Goal: Task Accomplishment & Management: Manage account settings

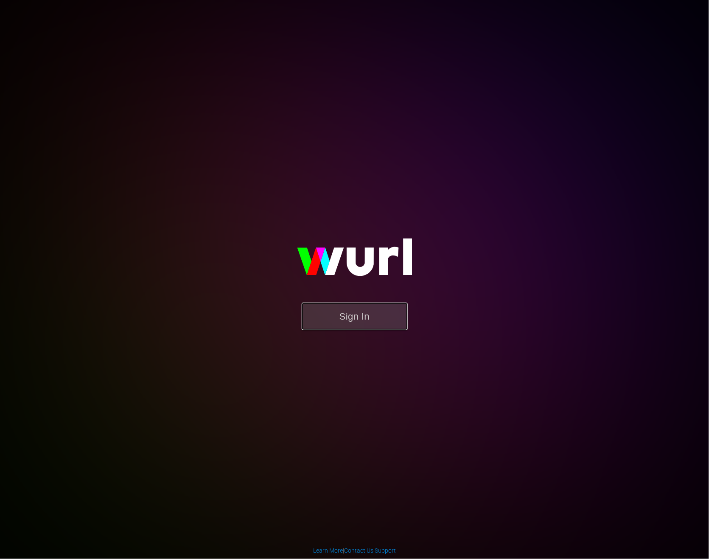
click at [377, 314] on button "Sign In" at bounding box center [355, 317] width 106 height 28
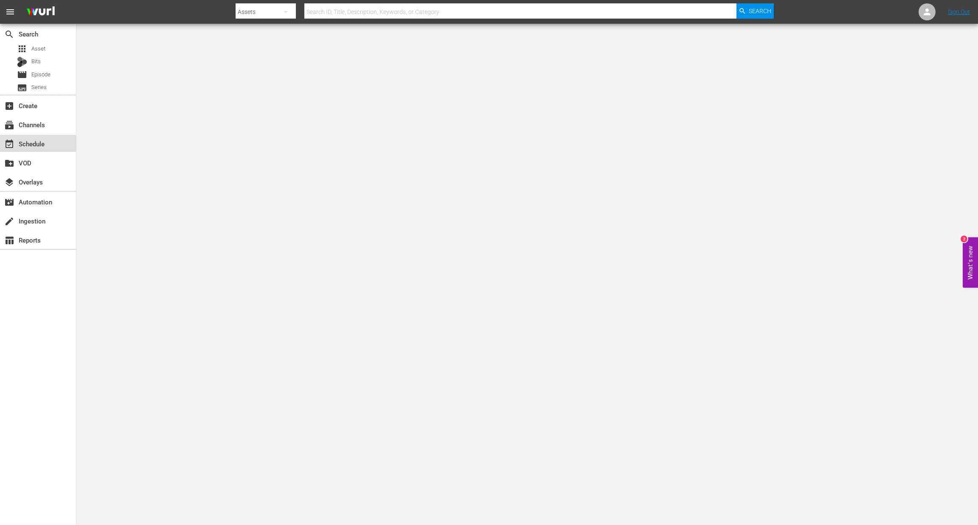
click at [28, 138] on div "event_available Schedule" at bounding box center [38, 143] width 76 height 17
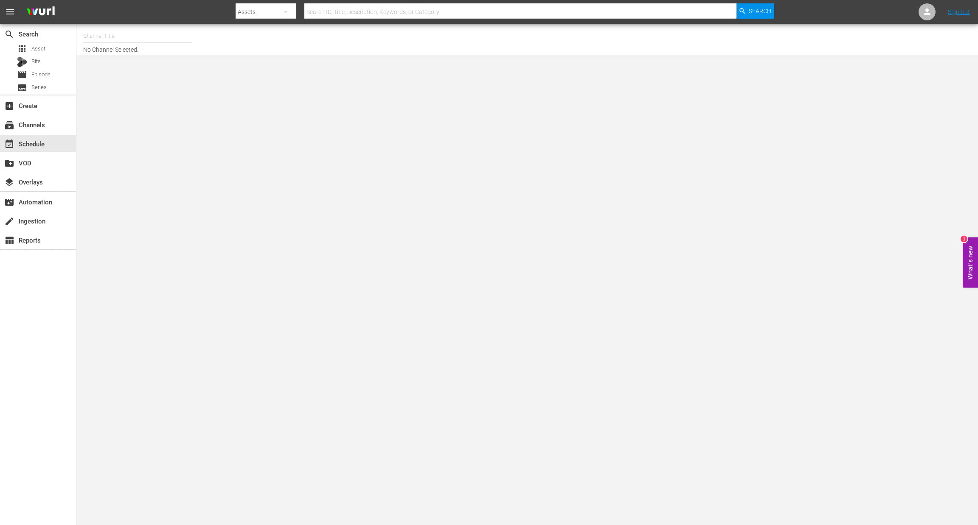
click at [105, 39] on input "text" at bounding box center [137, 36] width 109 height 20
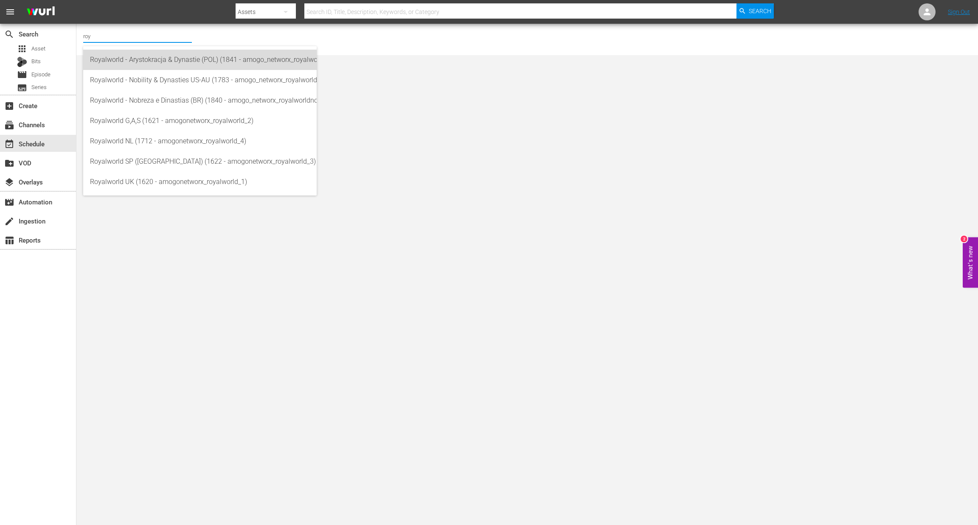
click at [185, 66] on div "Royalworld - Arystokracja & Dynastie (POL) (1841 - amogo_networx_royalworldarys…" at bounding box center [200, 60] width 220 height 20
type input "Royalworld - Arystokracja & Dynastie (POL) (1841 - amogo_networx_royalworldarys…"
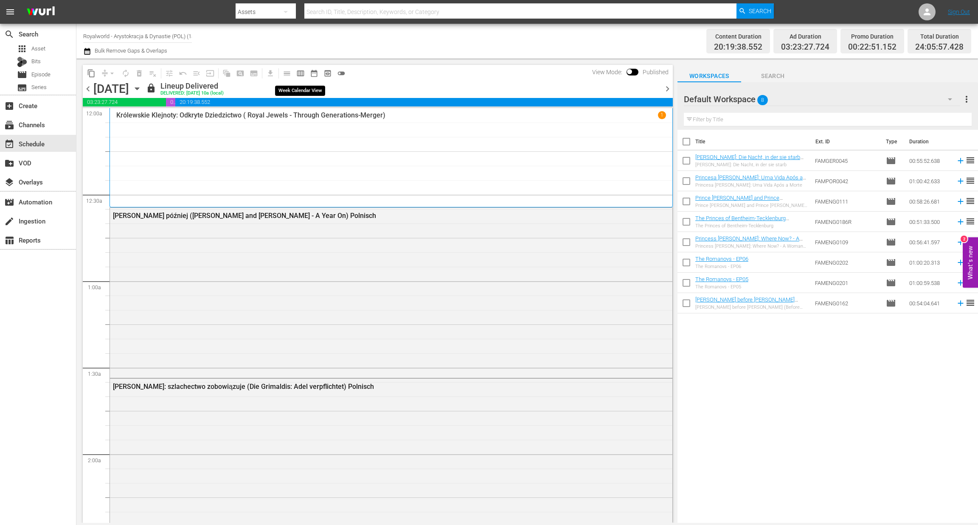
click at [302, 72] on span "calendar_view_week_outlined" at bounding box center [300, 73] width 8 height 8
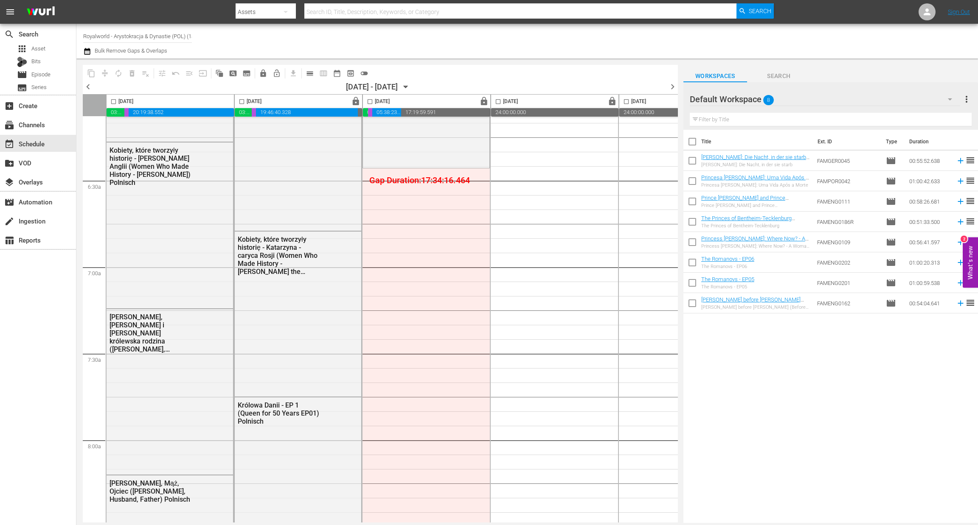
scroll to position [1273, 0]
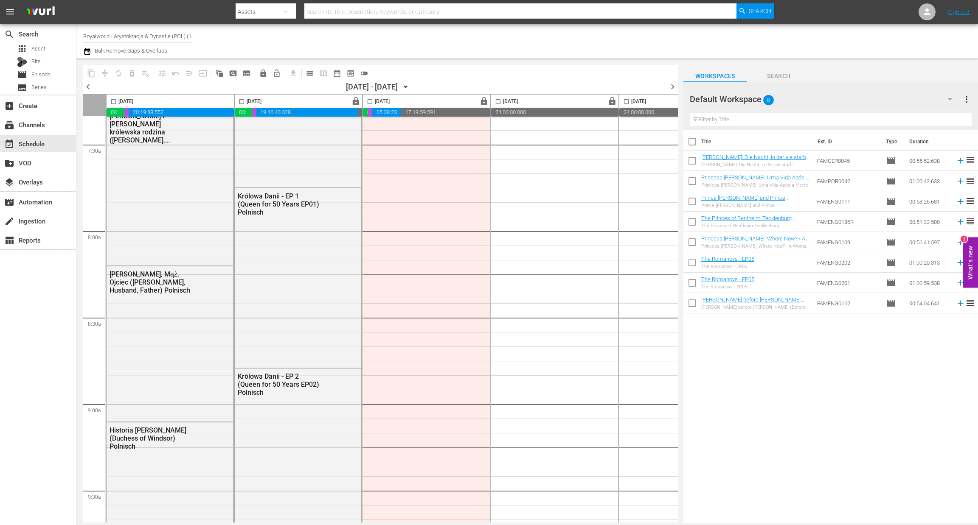
click at [113, 103] on input "checkbox" at bounding box center [114, 103] width 10 height 10
checkbox input "true"
click at [91, 74] on span "content_copy" at bounding box center [91, 73] width 8 height 8
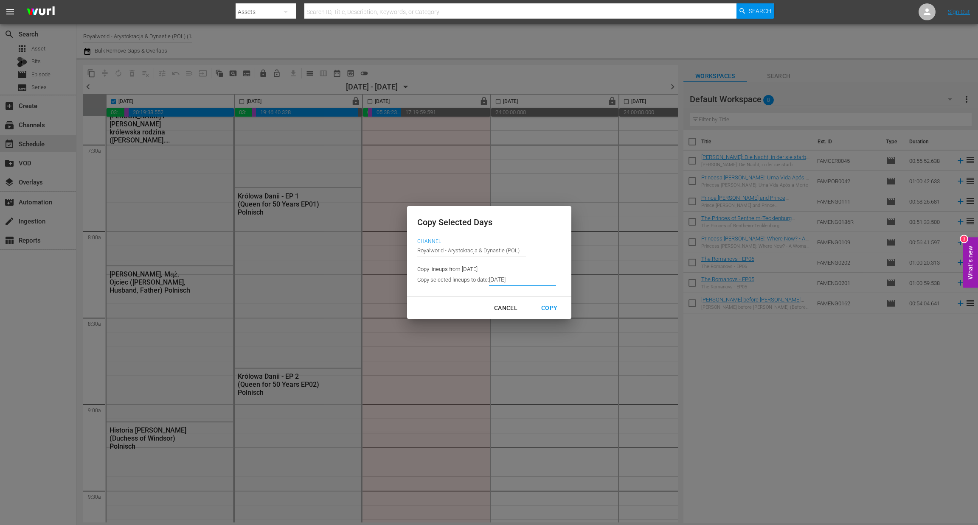
click at [528, 286] on input "[DATE]" at bounding box center [522, 280] width 67 height 13
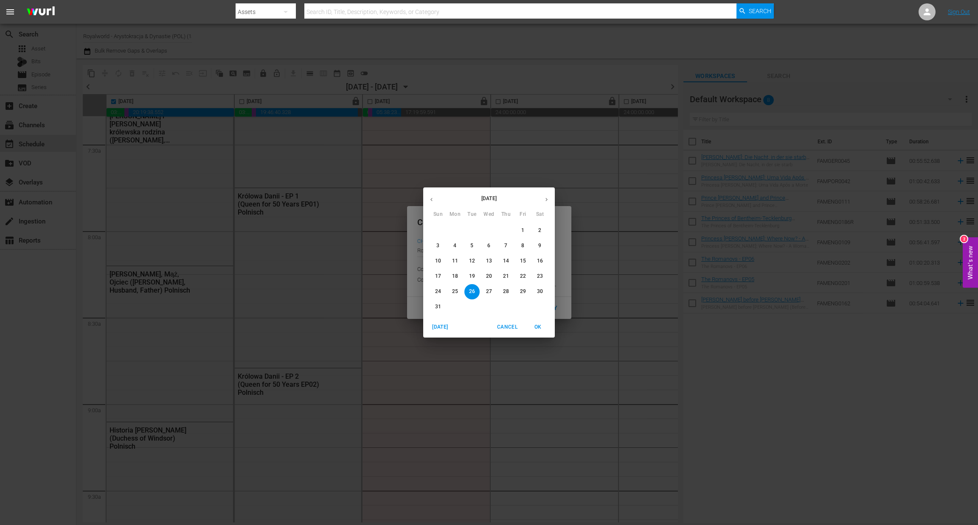
click at [507, 294] on p "28" at bounding box center [506, 291] width 6 height 7
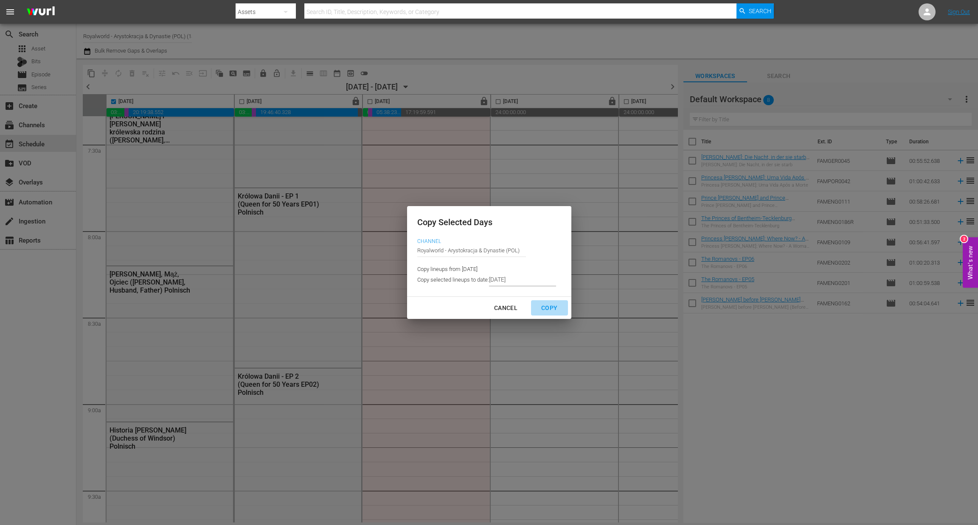
click at [548, 311] on div "Copy" at bounding box center [549, 308] width 30 height 11
type input "[DATE]"
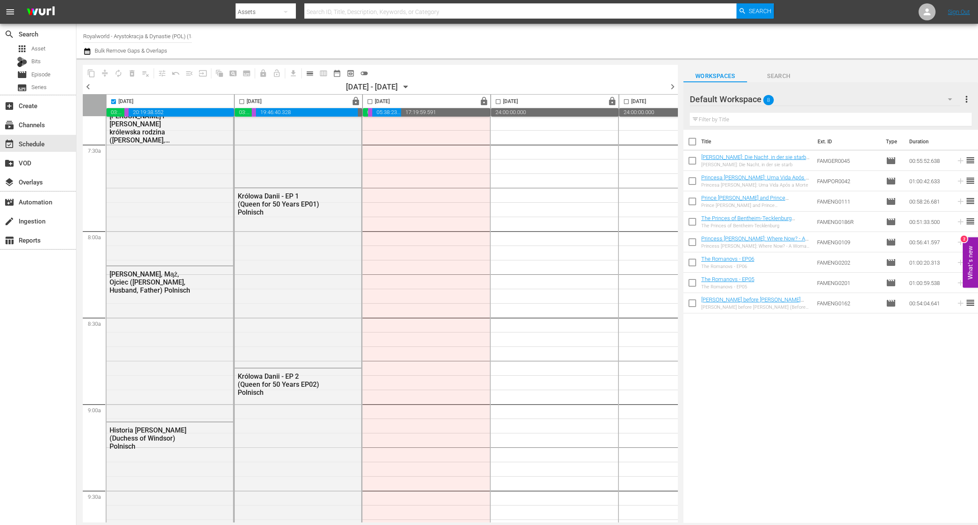
checkbox input "false"
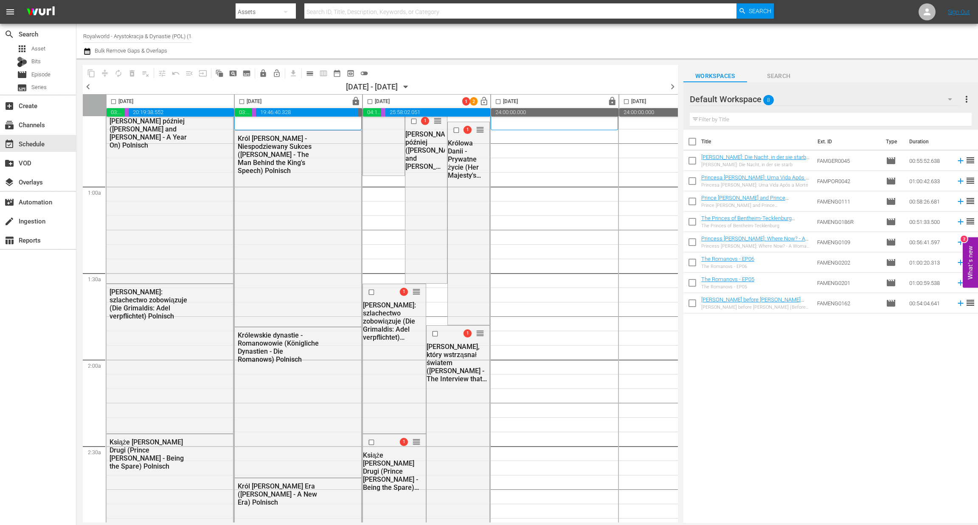
scroll to position [55, 0]
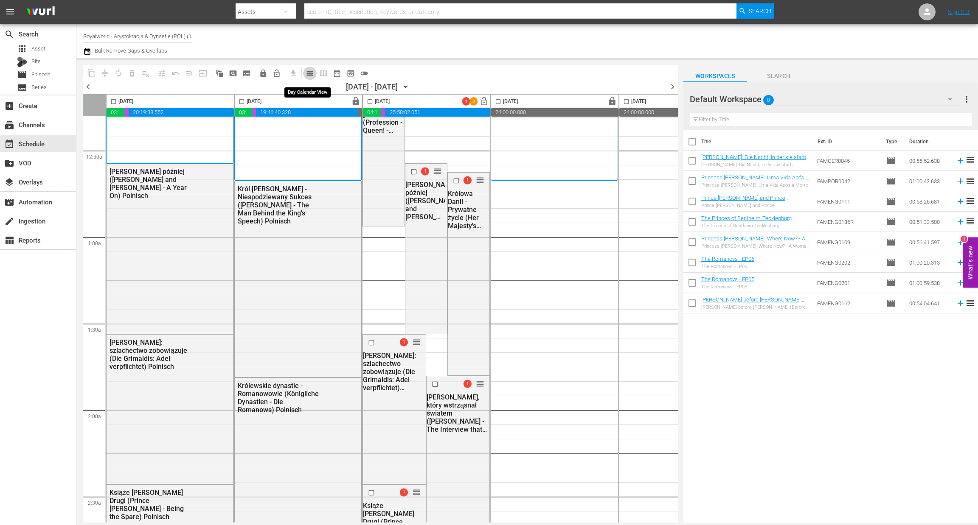
click at [312, 72] on span "calendar_view_day_outlined" at bounding box center [310, 73] width 8 height 8
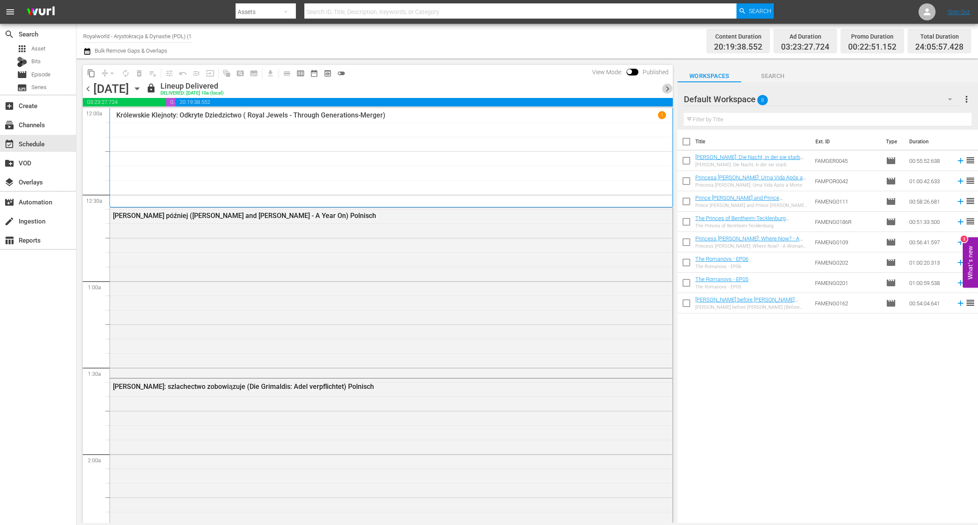
click at [670, 90] on span "chevron_right" at bounding box center [667, 89] width 11 height 11
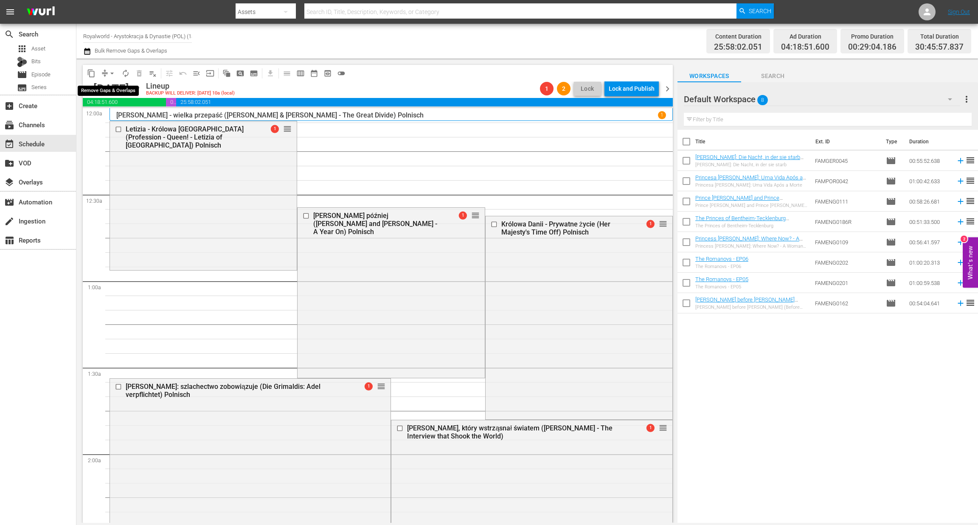
click at [115, 72] on span "arrow_drop_down" at bounding box center [112, 73] width 8 height 8
click at [128, 118] on li "Align to End of Previous Day" at bounding box center [112, 118] width 89 height 14
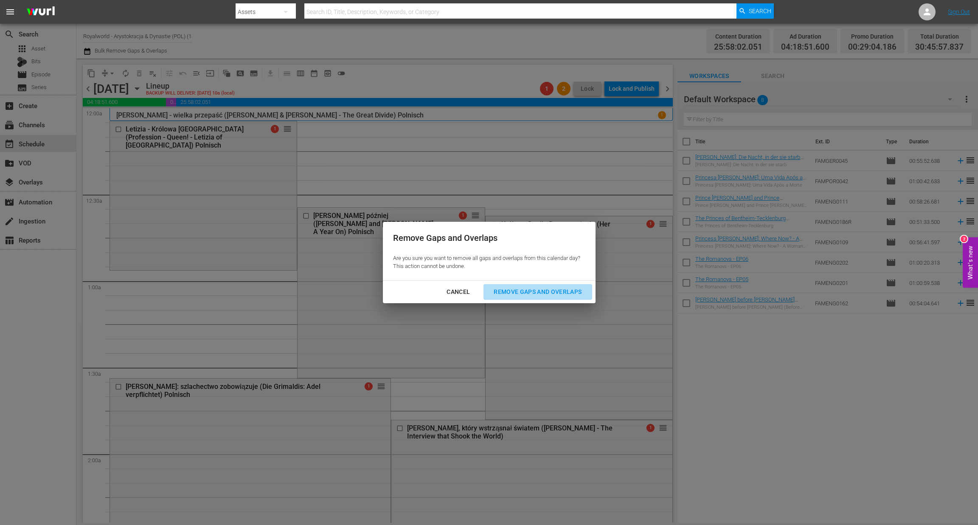
click at [550, 292] on div "Remove Gaps and Overlaps" at bounding box center [537, 292] width 101 height 11
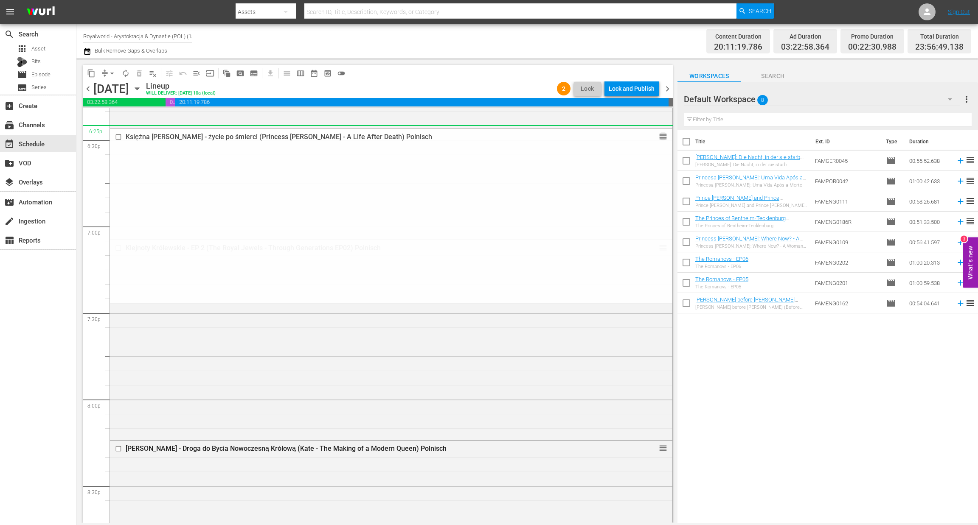
scroll to position [3374, 0]
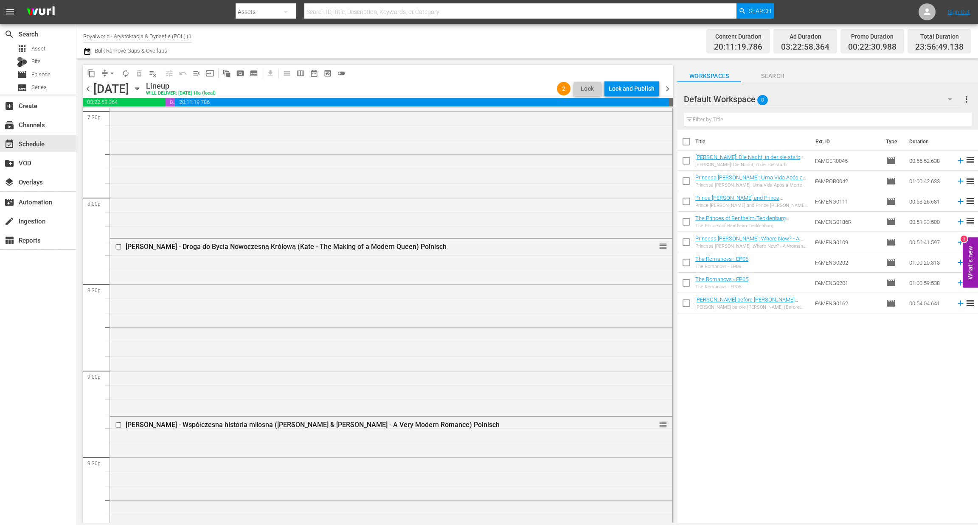
drag, startPoint x: 653, startPoint y: 250, endPoint x: 576, endPoint y: 304, distance: 94.1
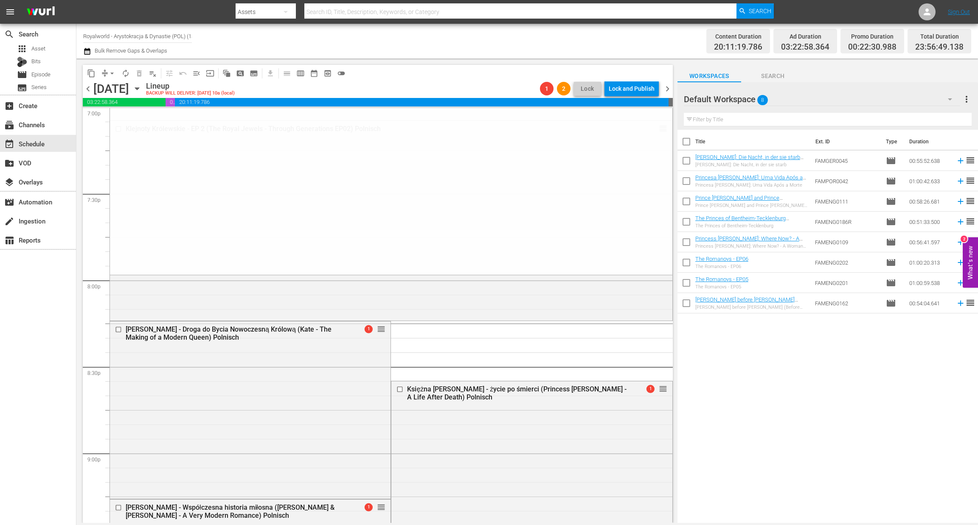
scroll to position [3310, 0]
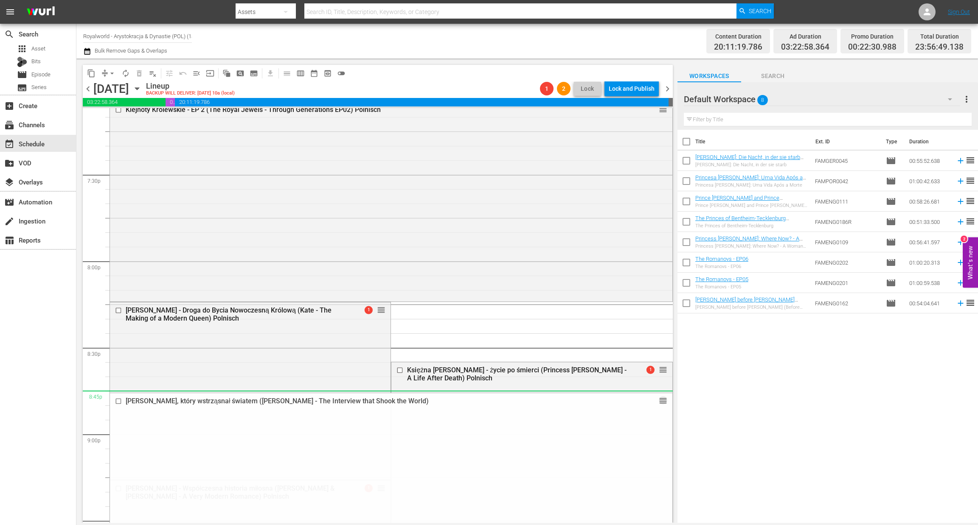
drag, startPoint x: 651, startPoint y: 229, endPoint x: 556, endPoint y: 403, distance: 197.9
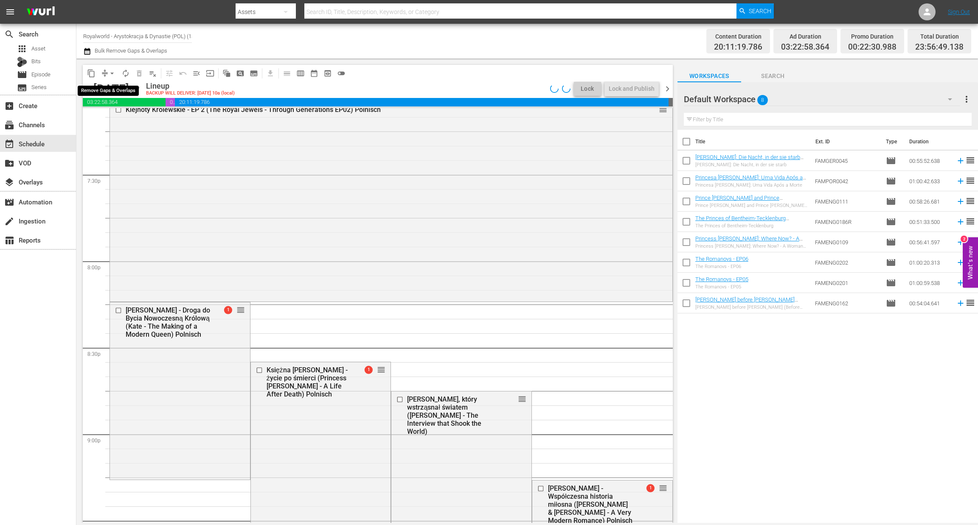
scroll to position [3325, 0]
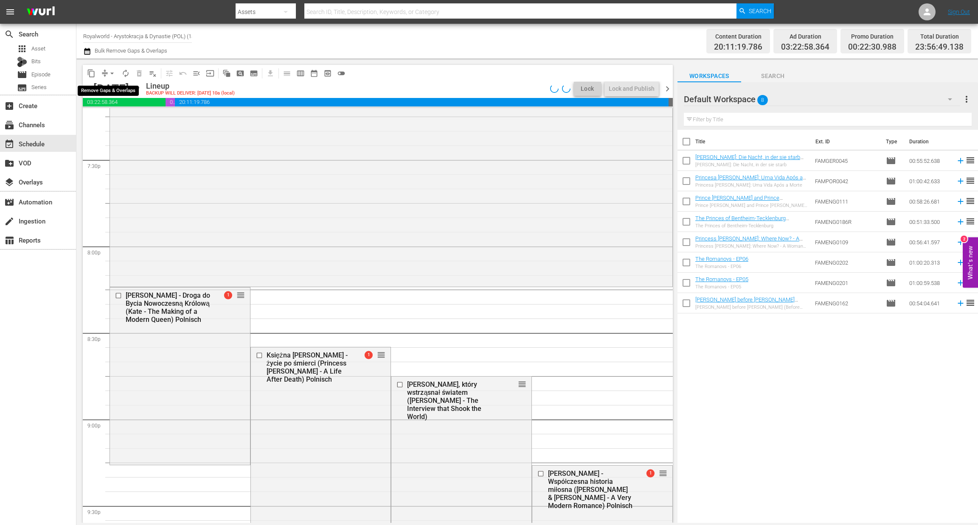
click at [110, 71] on span "arrow_drop_down" at bounding box center [112, 73] width 8 height 8
click at [104, 116] on li "Align to End of Previous Day" at bounding box center [112, 118] width 89 height 14
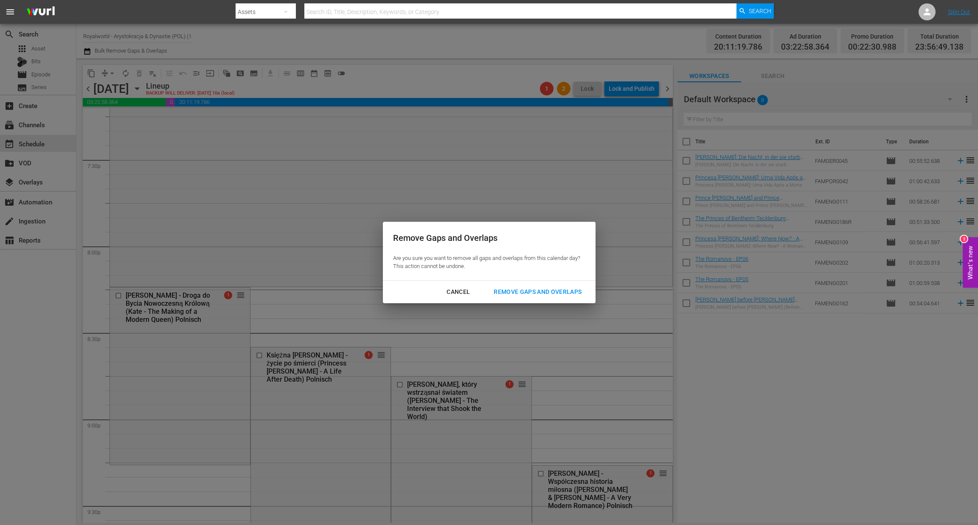
click at [556, 291] on div "Remove Gaps and Overlaps" at bounding box center [537, 292] width 101 height 11
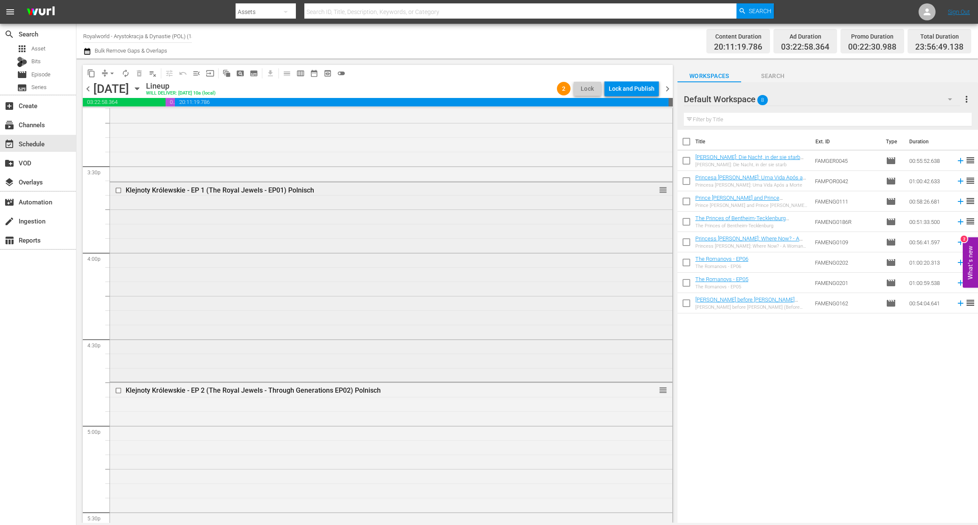
scroll to position [2591, 0]
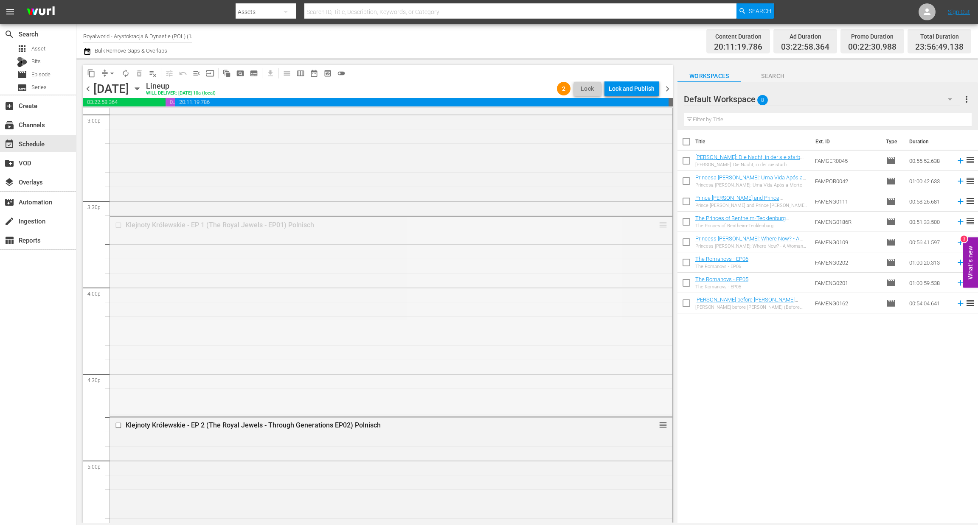
drag, startPoint x: 650, startPoint y: 225, endPoint x: 637, endPoint y: 222, distance: 13.1
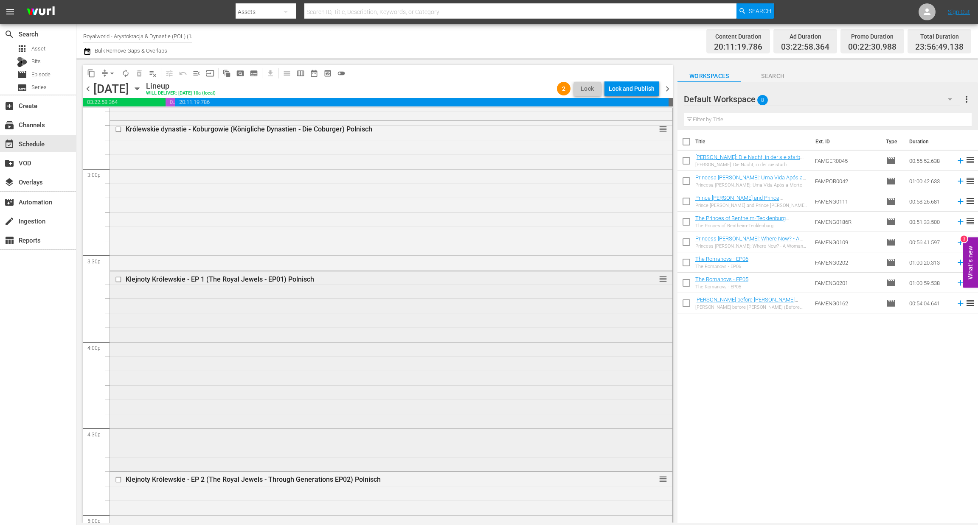
scroll to position [2535, 0]
click at [118, 281] on input "checkbox" at bounding box center [119, 281] width 9 height 7
click at [120, 483] on input "checkbox" at bounding box center [119, 481] width 9 height 7
click at [136, 73] on span "delete_forever_outlined" at bounding box center [139, 73] width 8 height 8
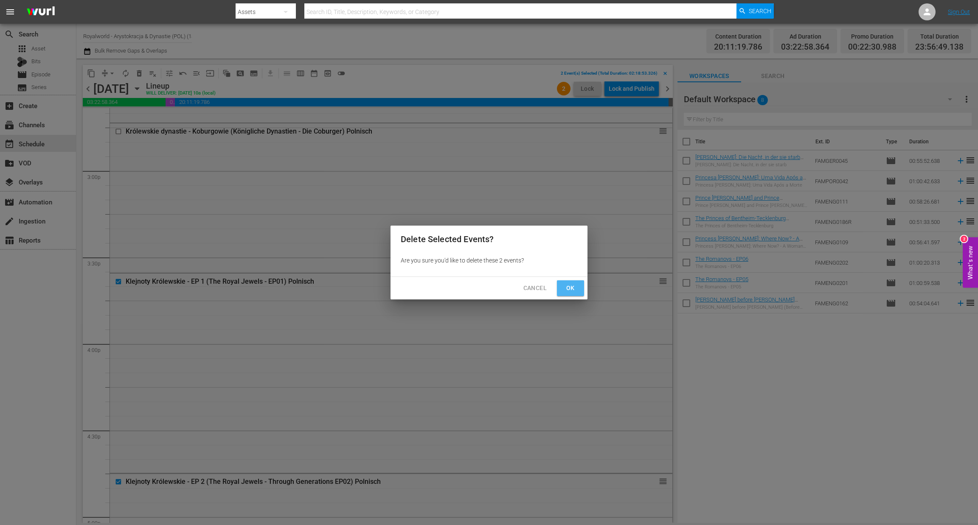
click at [572, 291] on span "Ok" at bounding box center [571, 288] width 14 height 11
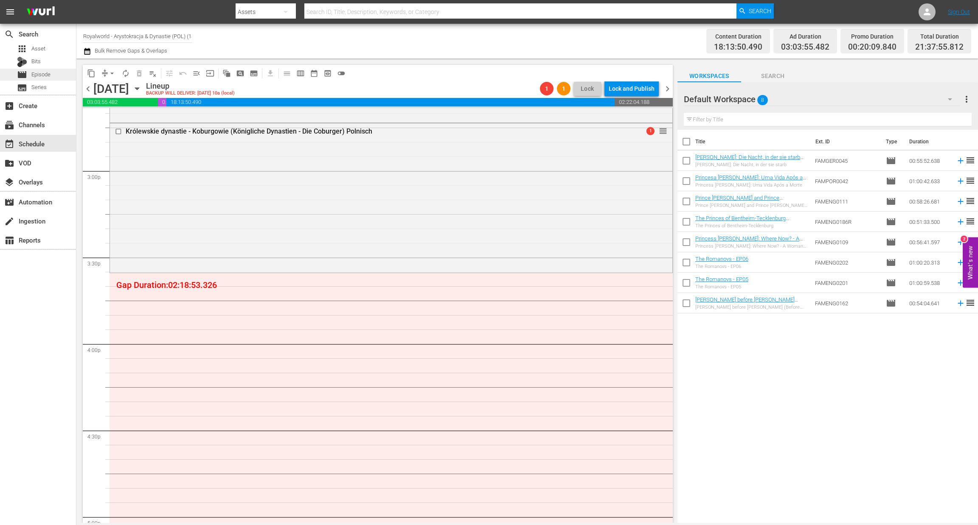
click at [42, 77] on span "Episode" at bounding box center [40, 74] width 19 height 8
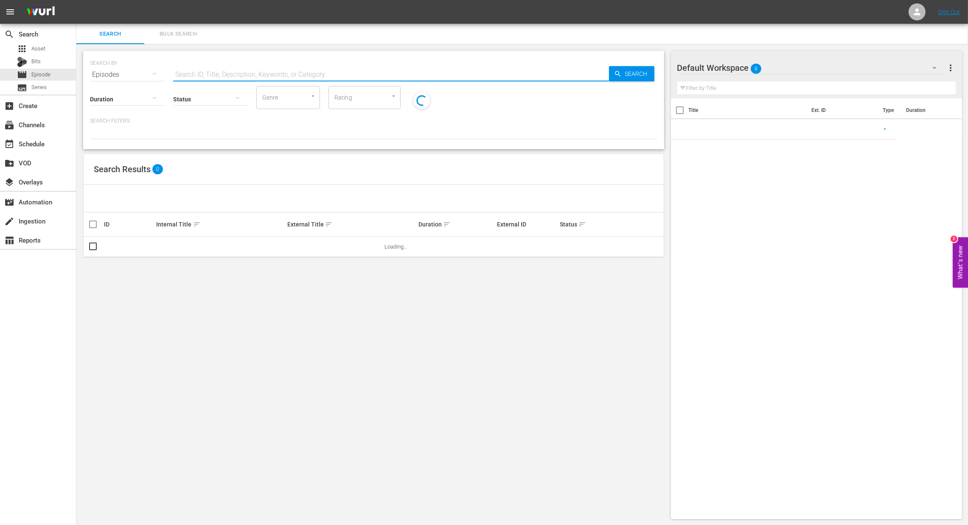
click at [272, 70] on input "text" at bounding box center [391, 75] width 436 height 20
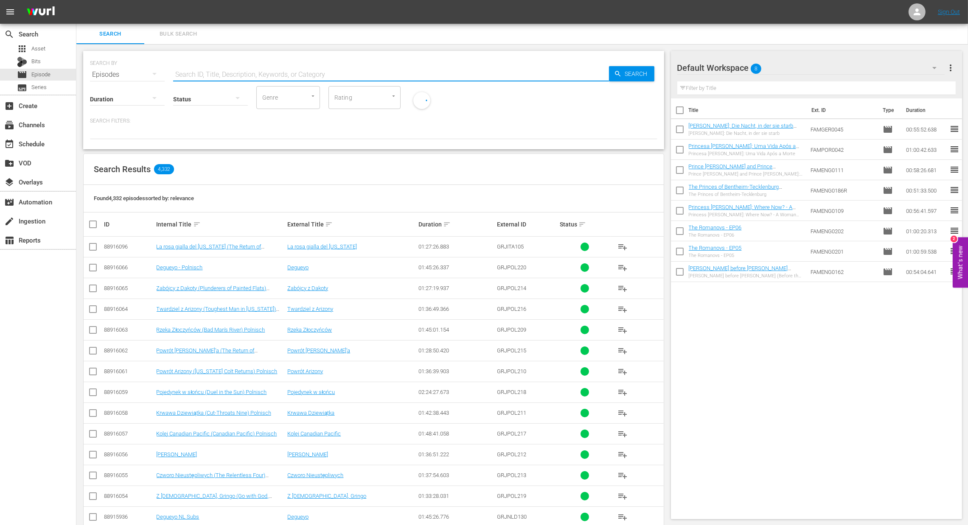
paste input "Korona Szwecji (Schwedens Krone)"
click at [650, 81] on div "SEARCH BY Search By Episodes Search ID, Title, Description, Keywords, or Catego…" at bounding box center [374, 69] width 568 height 31
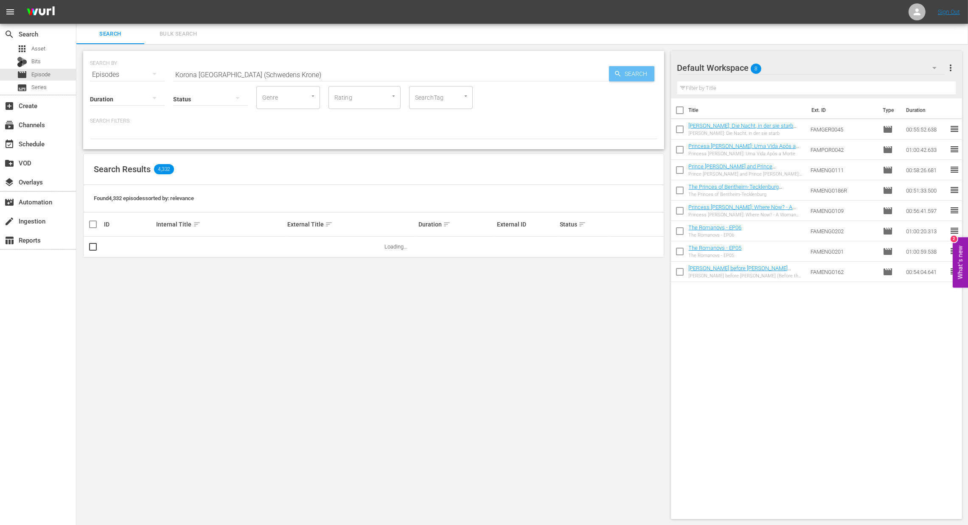
click at [638, 74] on span "Search" at bounding box center [638, 73] width 33 height 15
click at [627, 248] on span "playlist_add" at bounding box center [623, 247] width 10 height 10
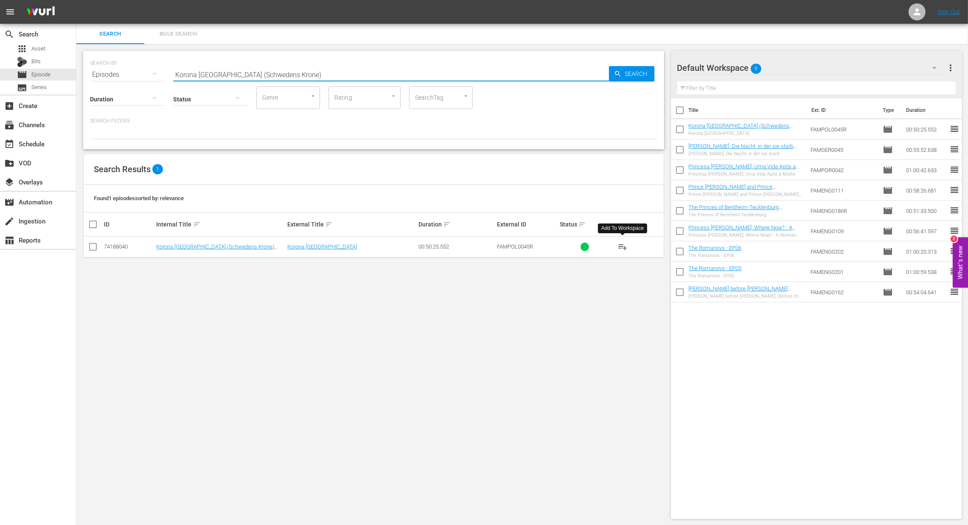
drag, startPoint x: 303, startPoint y: 72, endPoint x: 157, endPoint y: 61, distance: 145.6
click at [157, 61] on div "SEARCH BY Search By Episodes Search ID, Title, Description, Keywords, or Catego…" at bounding box center [374, 69] width 568 height 31
paste input "Maxima Królowa Niderlandów (Profession - Queen! - Máxima of the Netherlands"
click at [630, 70] on span "Search" at bounding box center [638, 73] width 33 height 15
click at [624, 251] on span "playlist_add" at bounding box center [623, 247] width 10 height 10
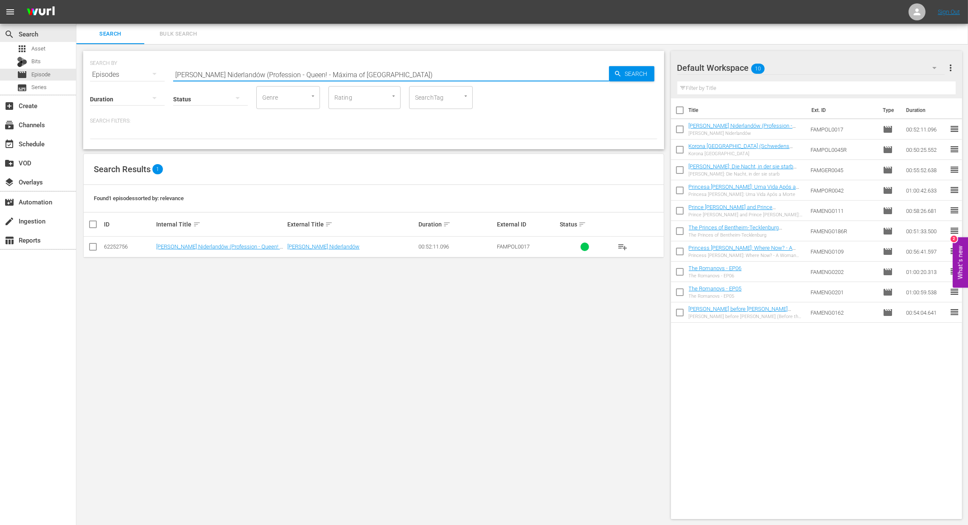
drag, startPoint x: 498, startPoint y: 74, endPoint x: 0, endPoint y: 23, distance: 500.9
click at [0, 23] on div "menu Sign Out search Search apps Asset Bits movie Episode subtitles Series add_…" at bounding box center [484, 263] width 968 height 526
paste input "Królowa Elżbieta II"
type input "Królowa Elżbieta II"
click at [620, 74] on icon "button" at bounding box center [618, 74] width 8 height 8
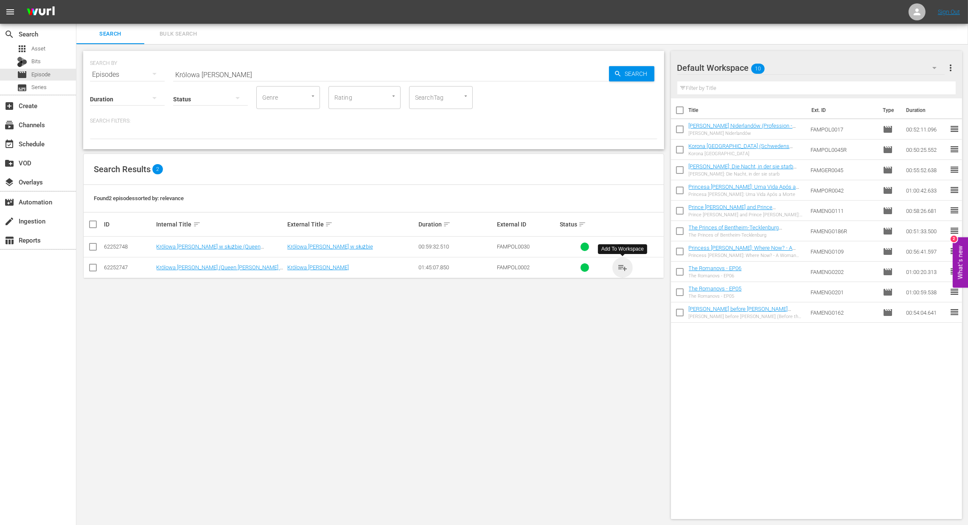
click at [625, 266] on span "playlist_add" at bounding box center [623, 268] width 10 height 10
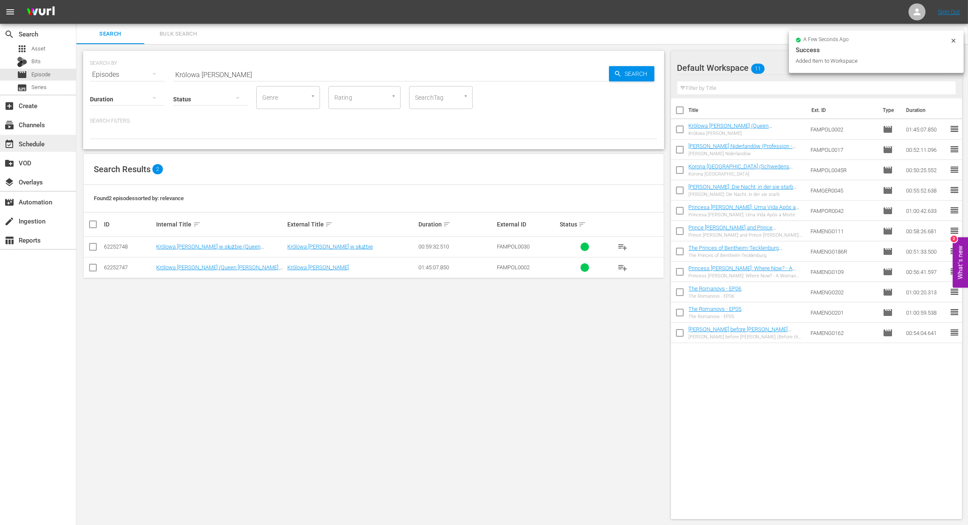
click at [34, 143] on div "event_available Schedule" at bounding box center [24, 143] width 48 height 8
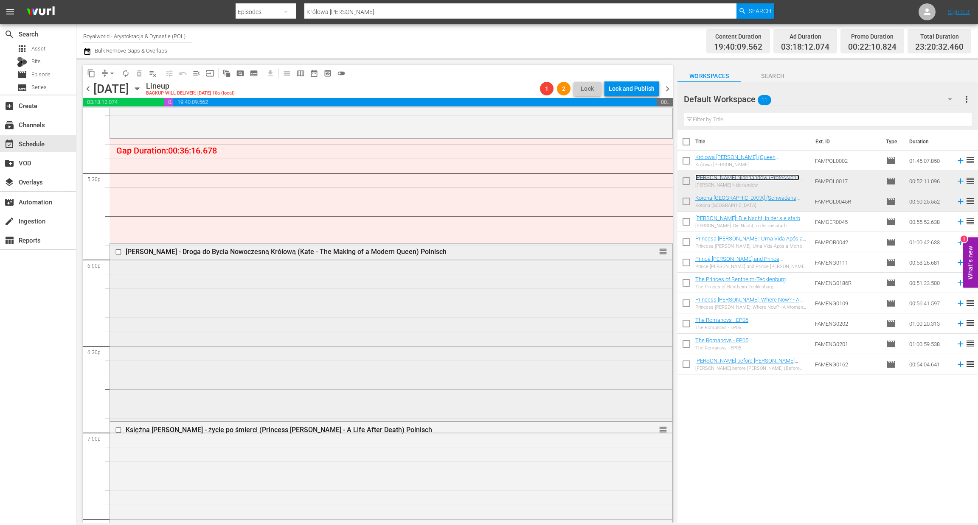
scroll to position [2970, 0]
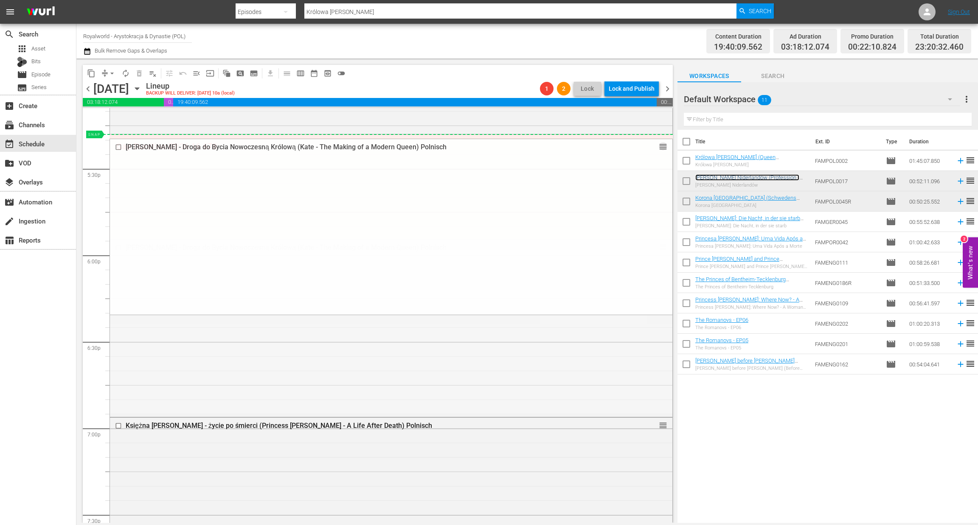
drag, startPoint x: 652, startPoint y: 247, endPoint x: 640, endPoint y: 135, distance: 111.8
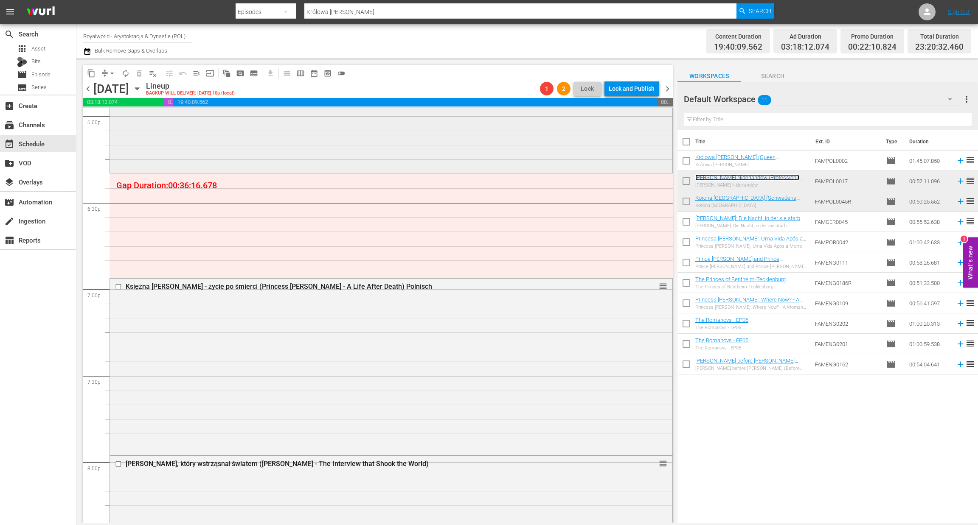
scroll to position [3108, 0]
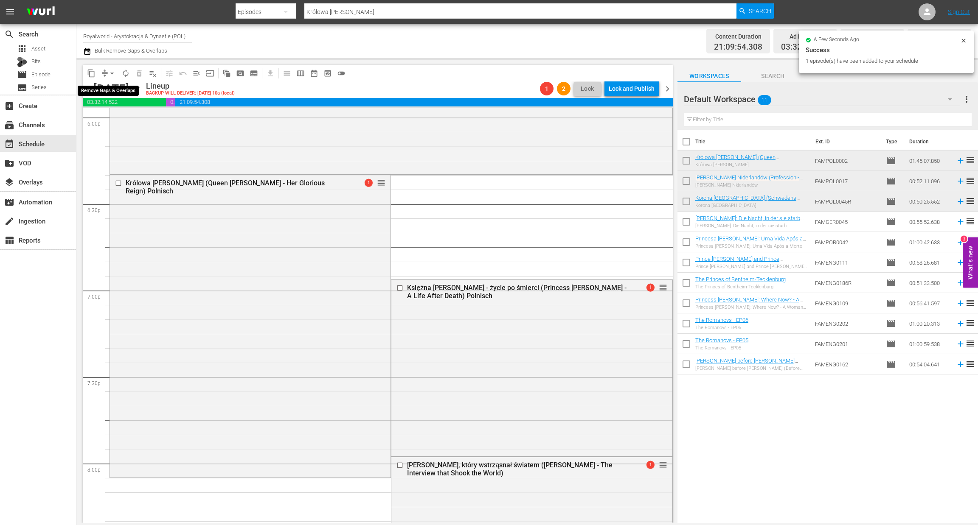
click at [112, 74] on span "arrow_drop_down" at bounding box center [112, 73] width 8 height 8
click at [136, 121] on li "Align to End of Previous Day" at bounding box center [112, 118] width 89 height 14
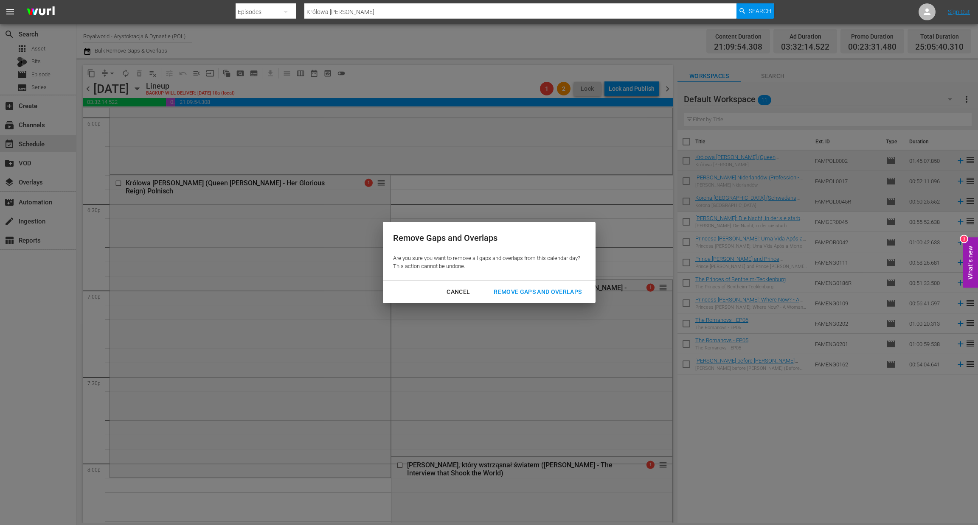
click at [545, 291] on div "Remove Gaps and Overlaps" at bounding box center [537, 292] width 101 height 11
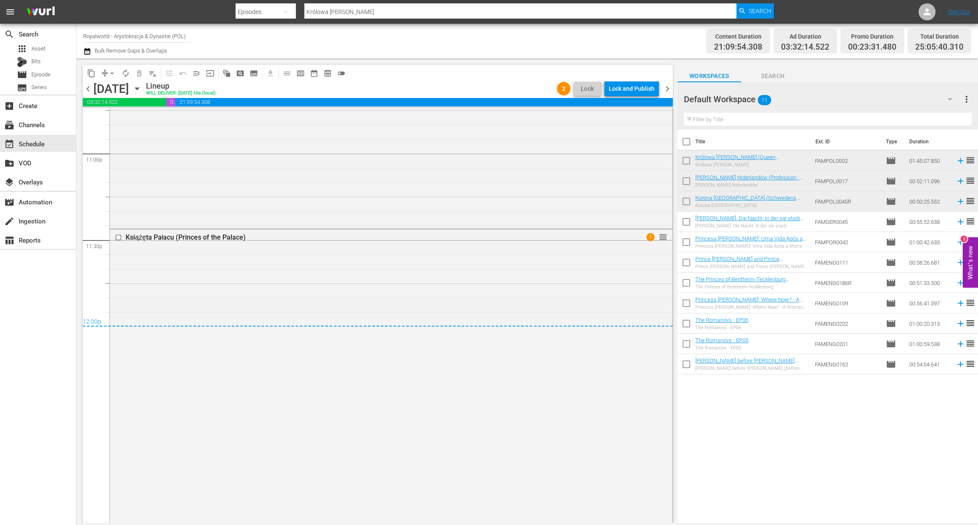
scroll to position [3943, 0]
click at [635, 87] on div "Lock and Publish" at bounding box center [632, 88] width 46 height 15
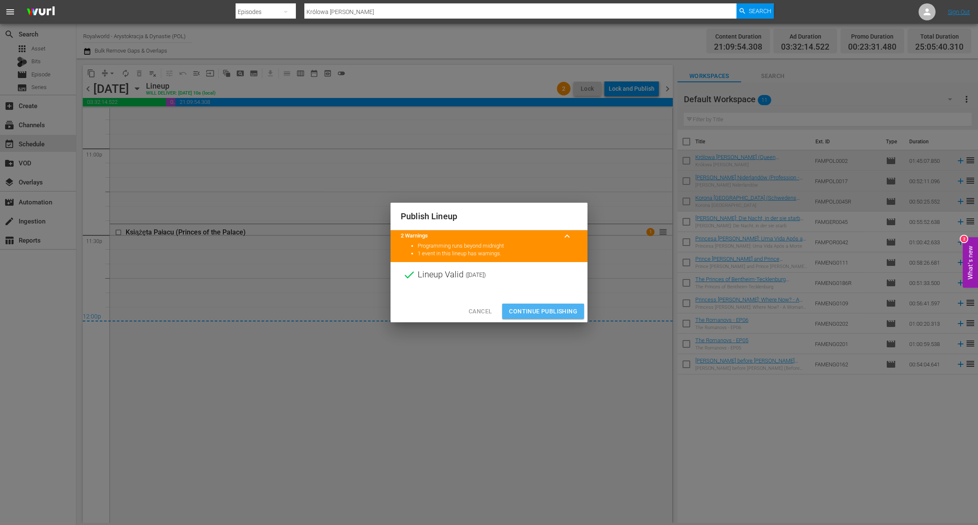
click at [540, 314] on span "Continue Publishing" at bounding box center [543, 311] width 68 height 11
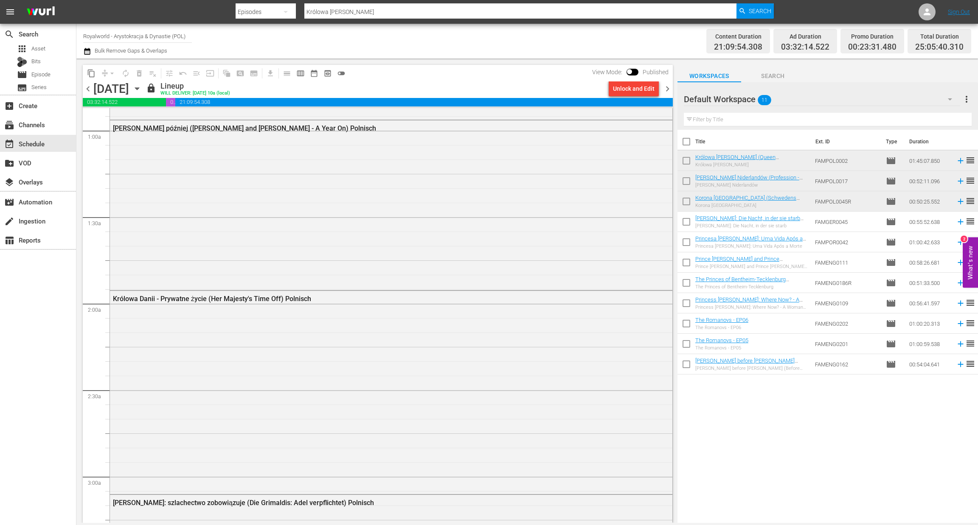
scroll to position [0, 0]
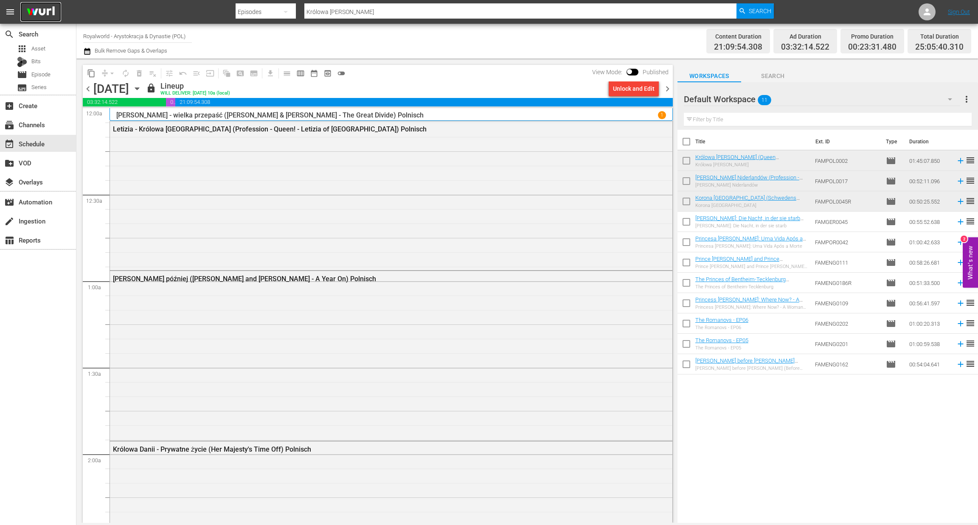
click at [37, 14] on img at bounding box center [40, 12] width 41 height 20
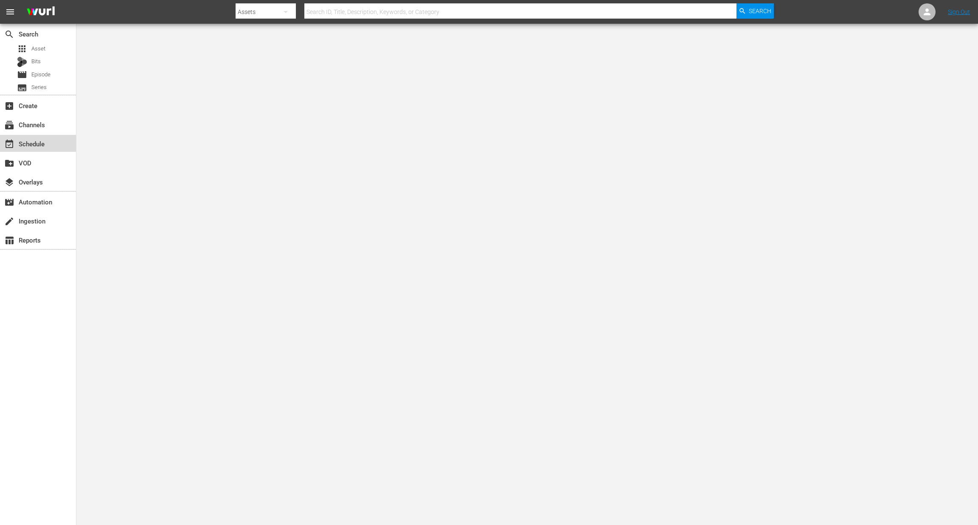
click at [41, 143] on div "event_available Schedule" at bounding box center [24, 143] width 48 height 8
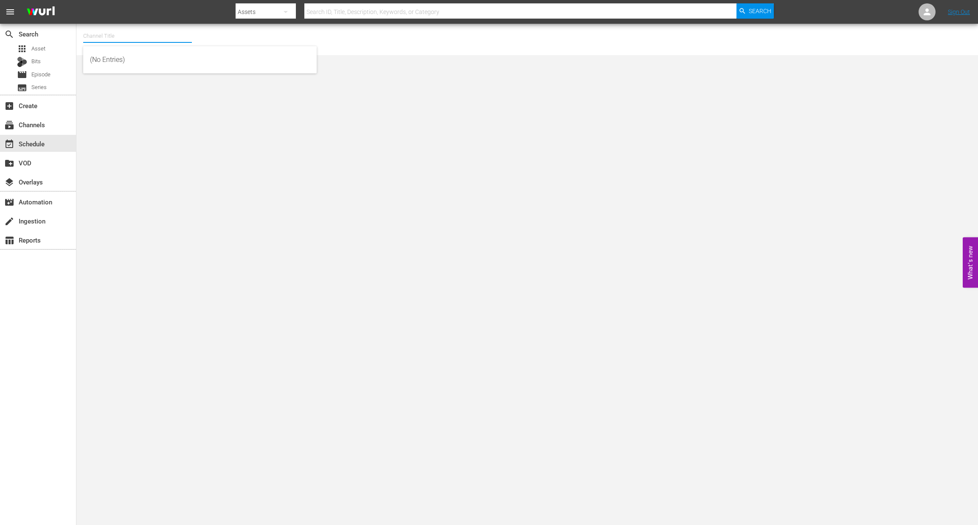
click at [133, 39] on input "text" at bounding box center [137, 36] width 109 height 20
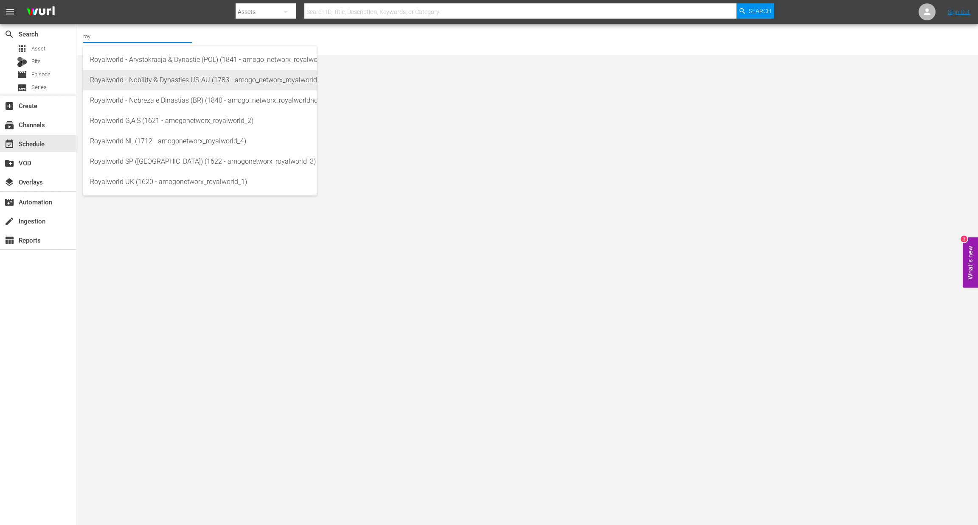
click at [171, 82] on div "Royalworld - Nobility & Dynasties US-AU (1783 - amogo_networx_royalworldnobilit…" at bounding box center [200, 80] width 220 height 20
type input "Royalworld - Nobility & Dynasties US-AU (1783 - amogo_networx_royalworldnobilit…"
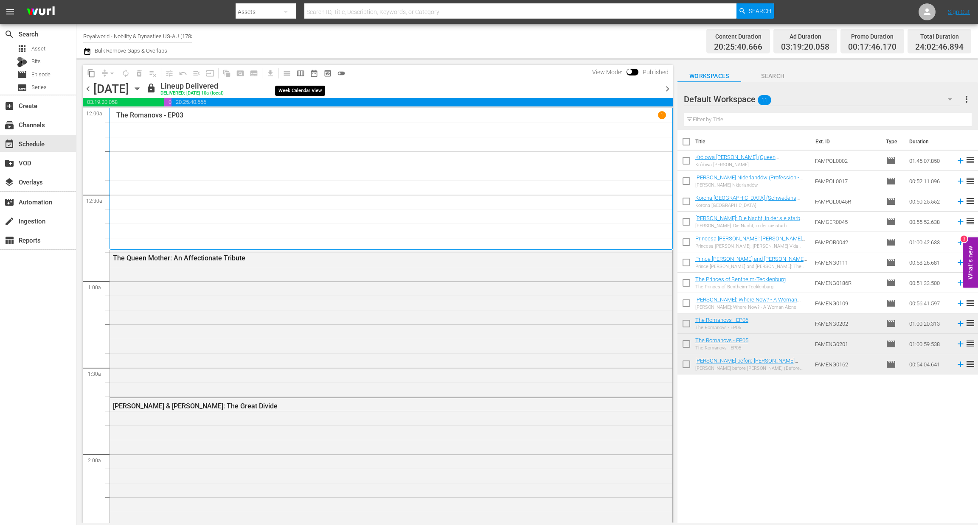
click at [298, 75] on span "calendar_view_week_outlined" at bounding box center [300, 73] width 8 height 8
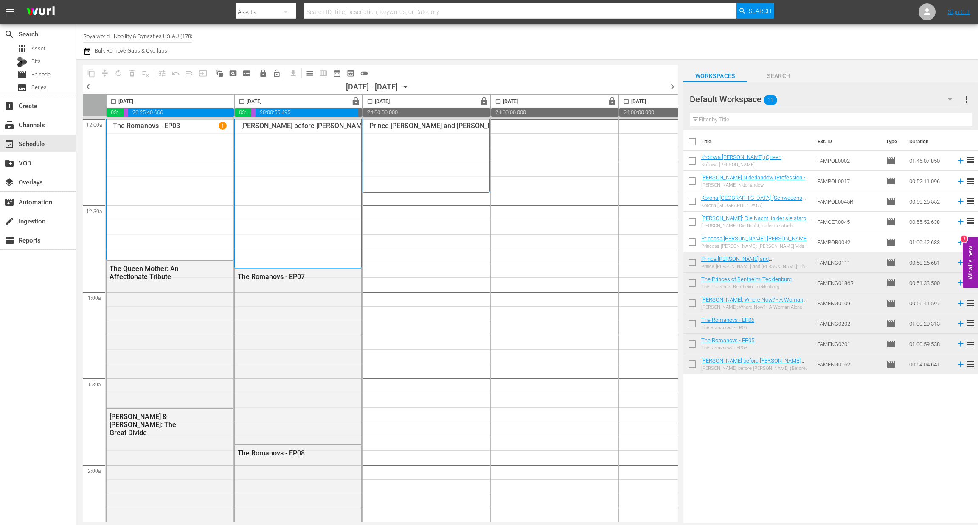
click at [90, 85] on span "chevron_left" at bounding box center [88, 86] width 11 height 11
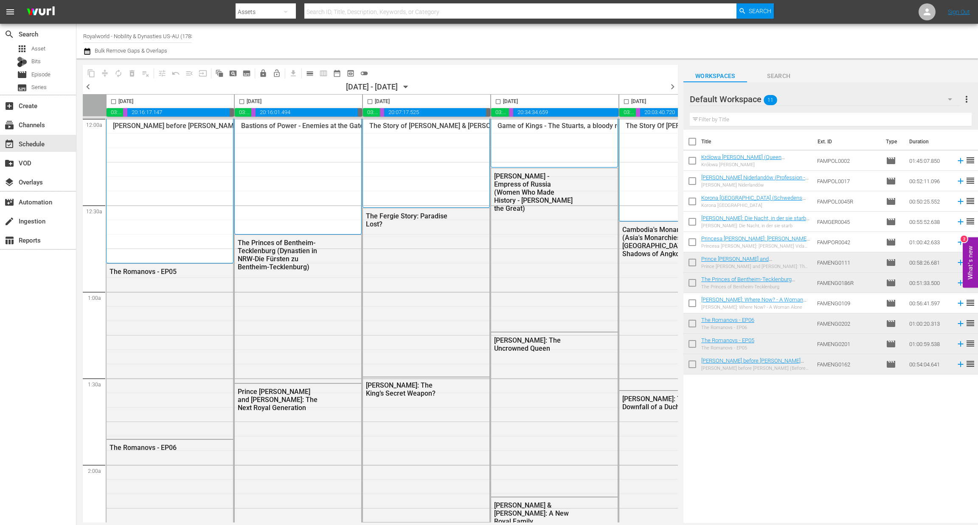
click at [242, 102] on input "checkbox" at bounding box center [242, 103] width 10 height 10
checkbox input "true"
click at [96, 76] on button "content_copy" at bounding box center [91, 74] width 14 height 14
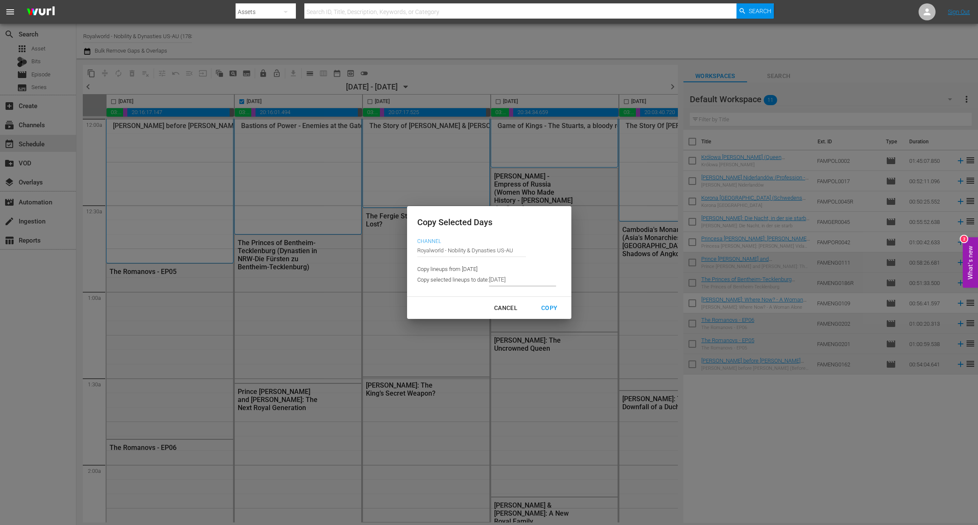
click at [540, 280] on input "[DATE]" at bounding box center [522, 280] width 67 height 13
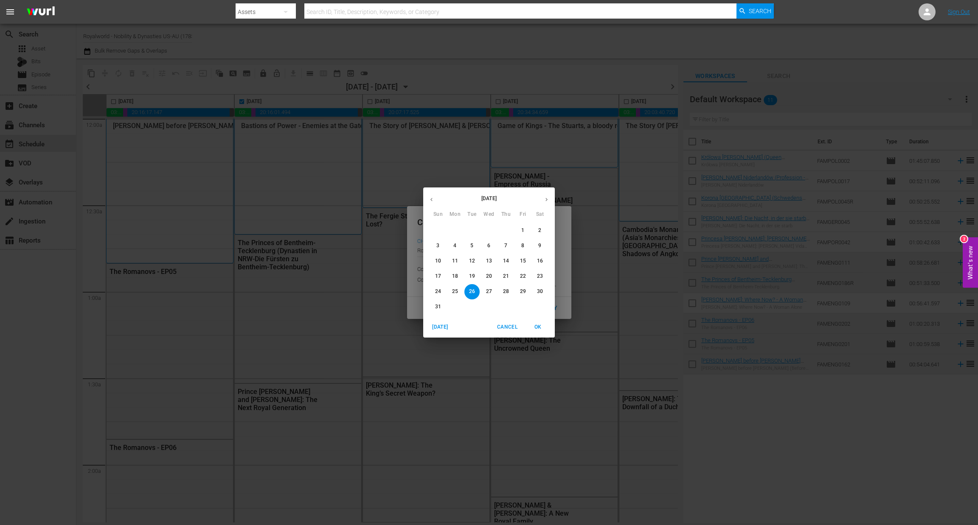
click at [503, 295] on p "28" at bounding box center [506, 291] width 6 height 7
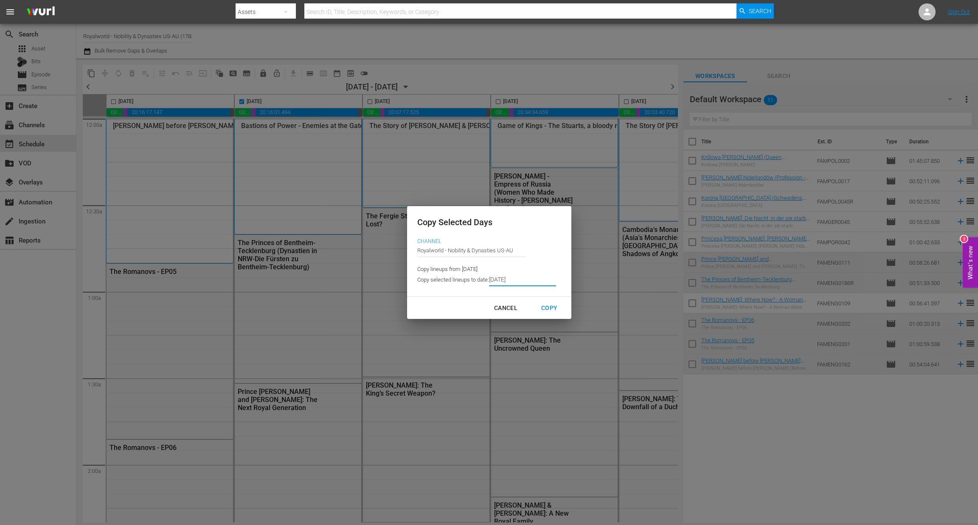
click at [548, 309] on div "Copy" at bounding box center [549, 308] width 30 height 11
type input "8/20/2025"
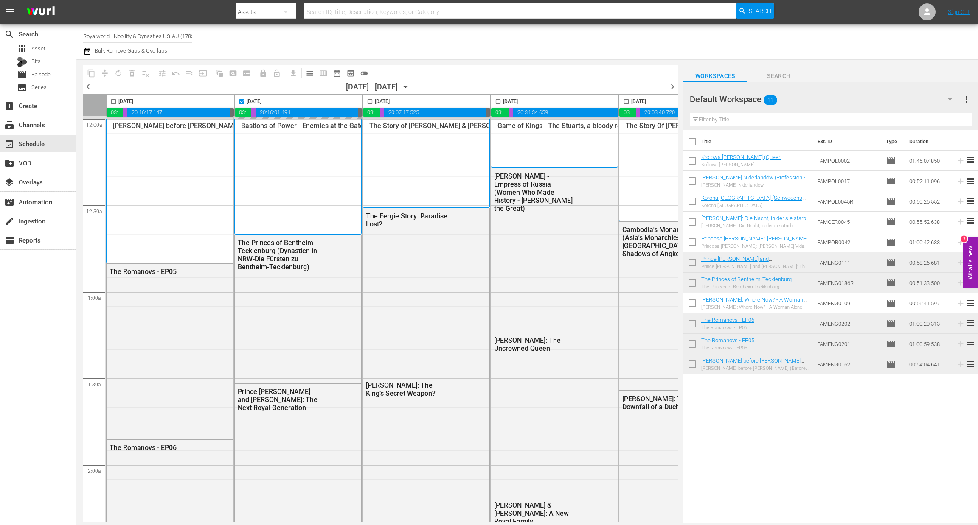
checkbox input "false"
click at [669, 90] on span "chevron_right" at bounding box center [672, 86] width 11 height 11
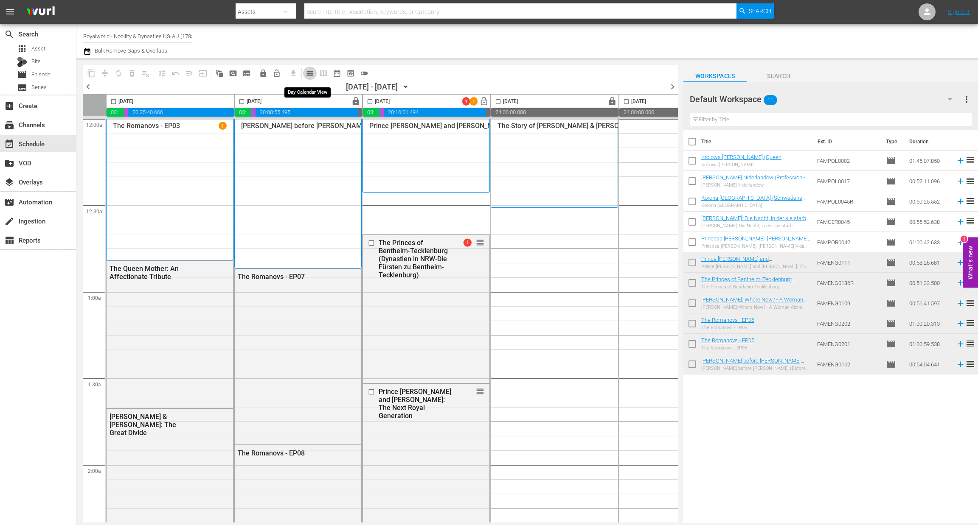
click at [309, 74] on span "calendar_view_day_outlined" at bounding box center [310, 73] width 8 height 8
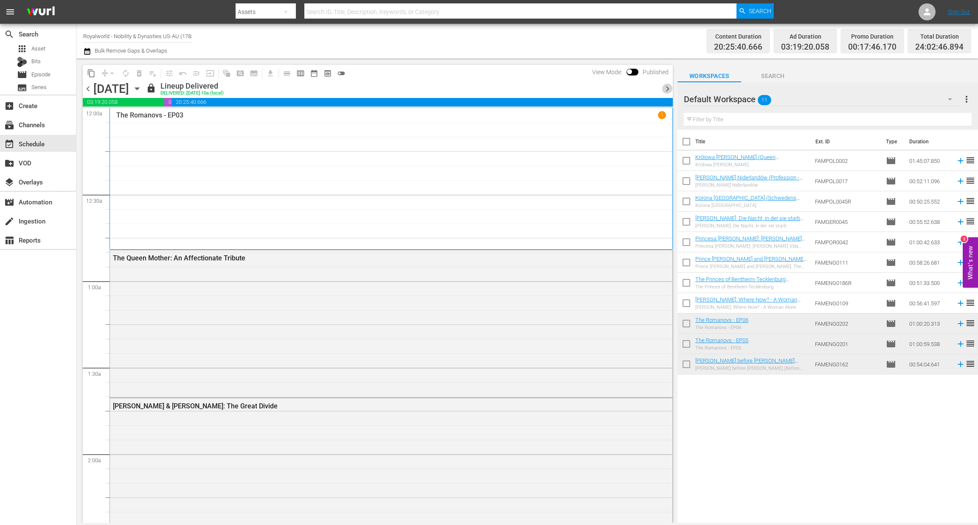
click at [666, 93] on span "chevron_right" at bounding box center [667, 89] width 11 height 11
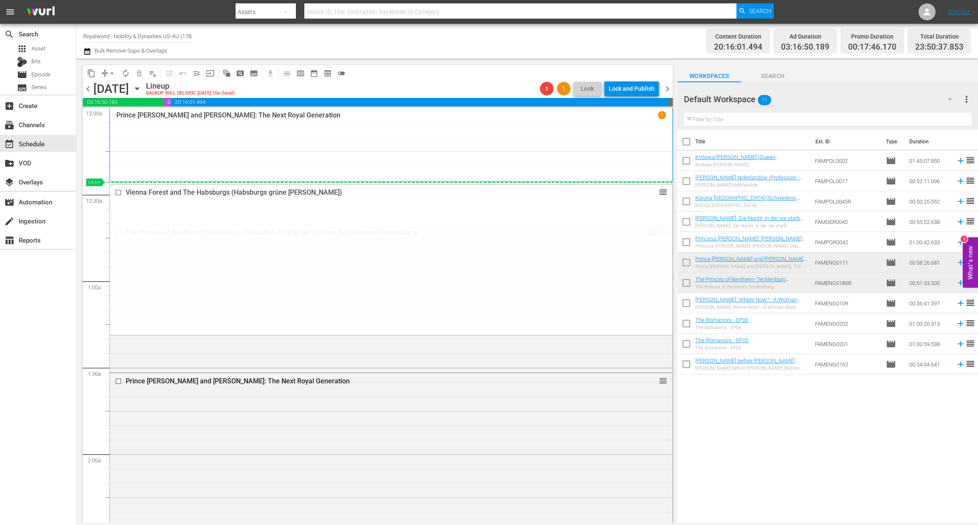
drag, startPoint x: 650, startPoint y: 295, endPoint x: 614, endPoint y: 187, distance: 113.6
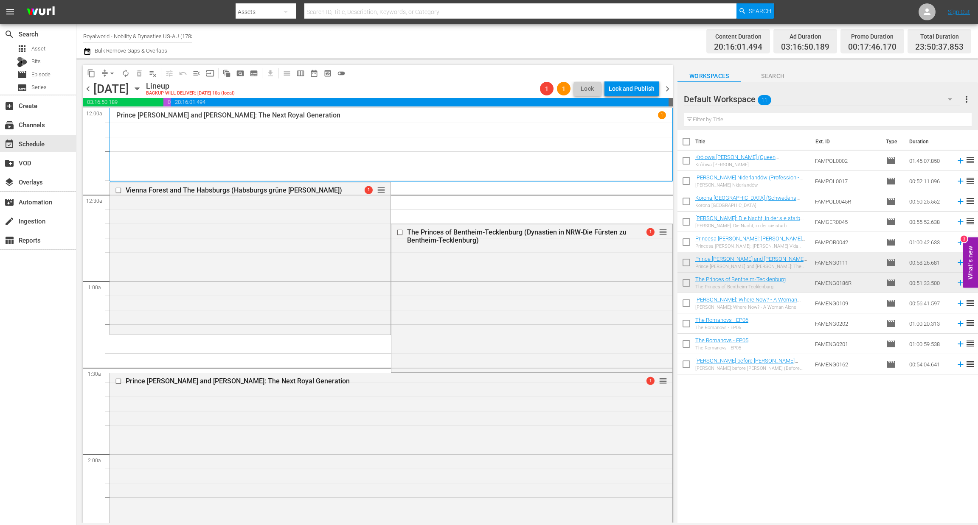
drag, startPoint x: 652, startPoint y: 332, endPoint x: 613, endPoint y: 207, distance: 130.4
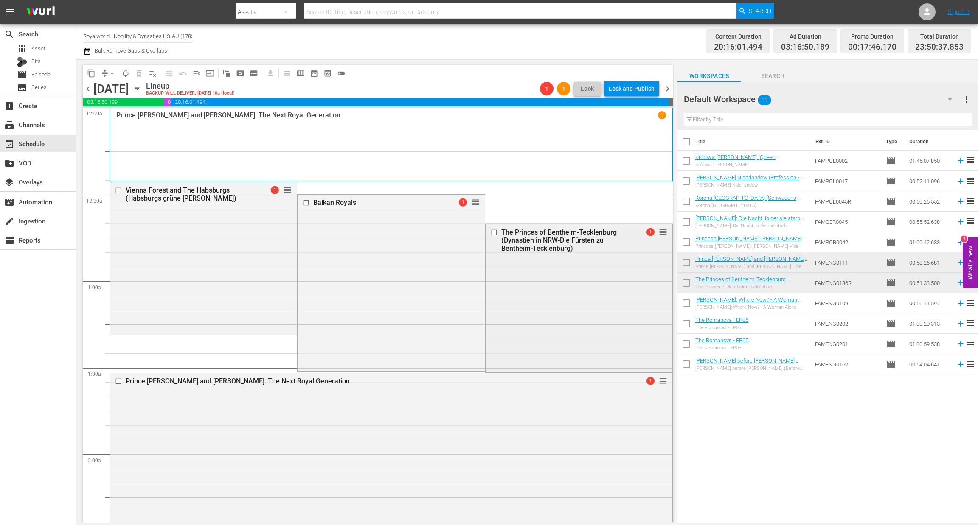
click at [490, 234] on input "checkbox" at bounding box center [494, 232] width 9 height 7
click at [117, 378] on input "checkbox" at bounding box center [119, 381] width 9 height 7
click at [140, 72] on span "delete_forever_outlined" at bounding box center [139, 73] width 8 height 8
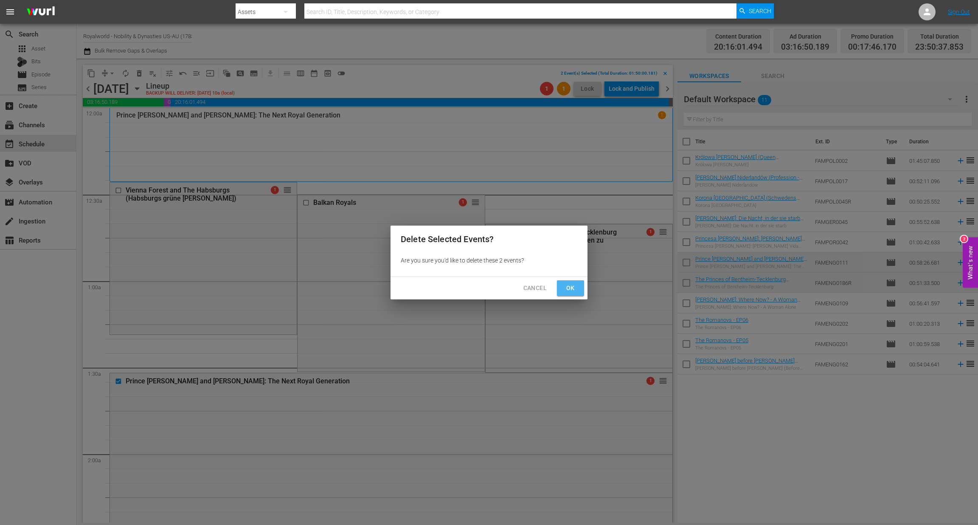
click at [571, 291] on span "Ok" at bounding box center [571, 288] width 14 height 11
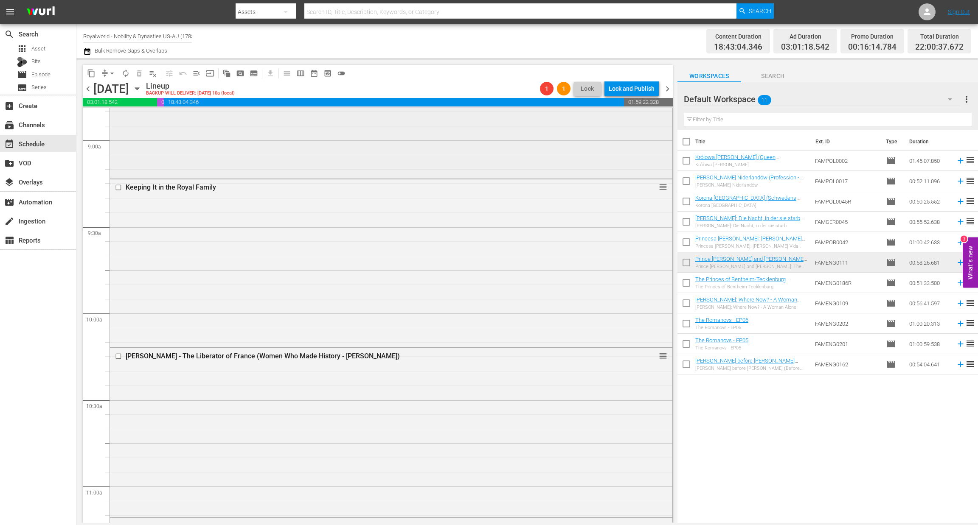
scroll to position [1528, 0]
click at [111, 72] on span "arrow_drop_down" at bounding box center [112, 73] width 8 height 8
click at [124, 122] on li "Align to End of Previous Day" at bounding box center [112, 118] width 89 height 14
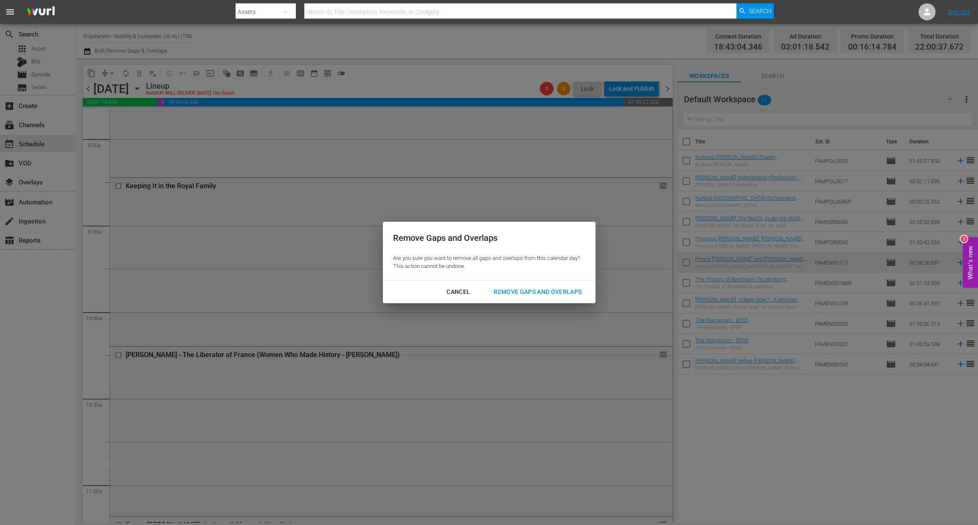
click at [528, 299] on button "Remove Gaps and Overlaps" at bounding box center [537, 292] width 108 height 16
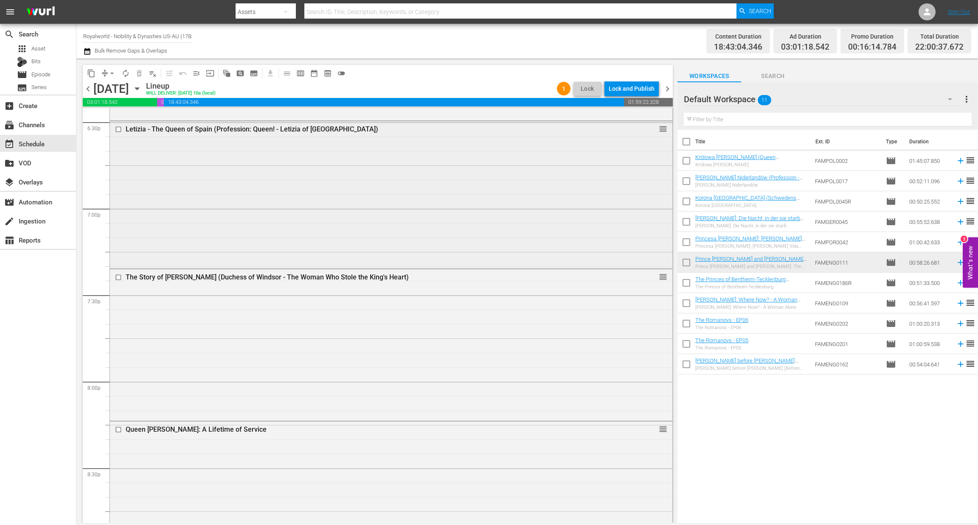
scroll to position [3167, 0]
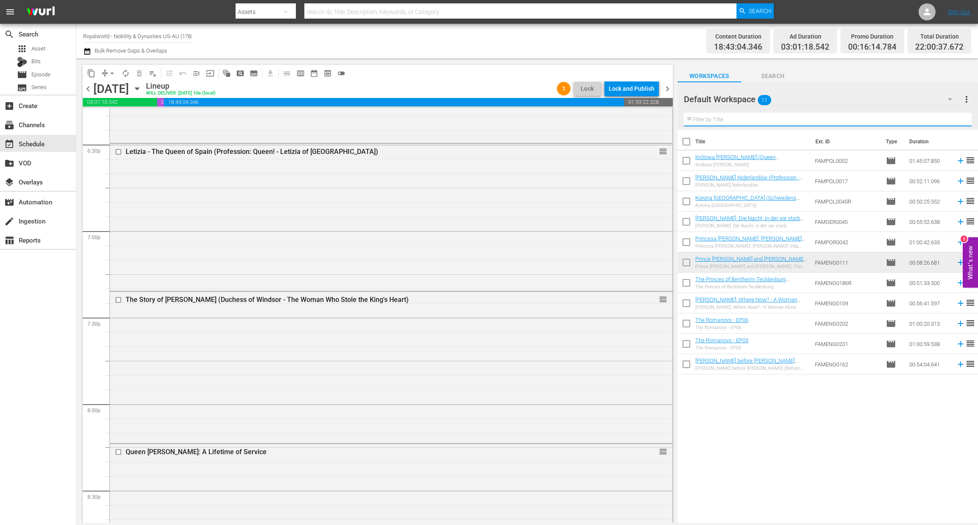
click at [719, 121] on input "text" at bounding box center [828, 120] width 288 height 14
paste input "[PERSON_NAME] - The Woman Inside"
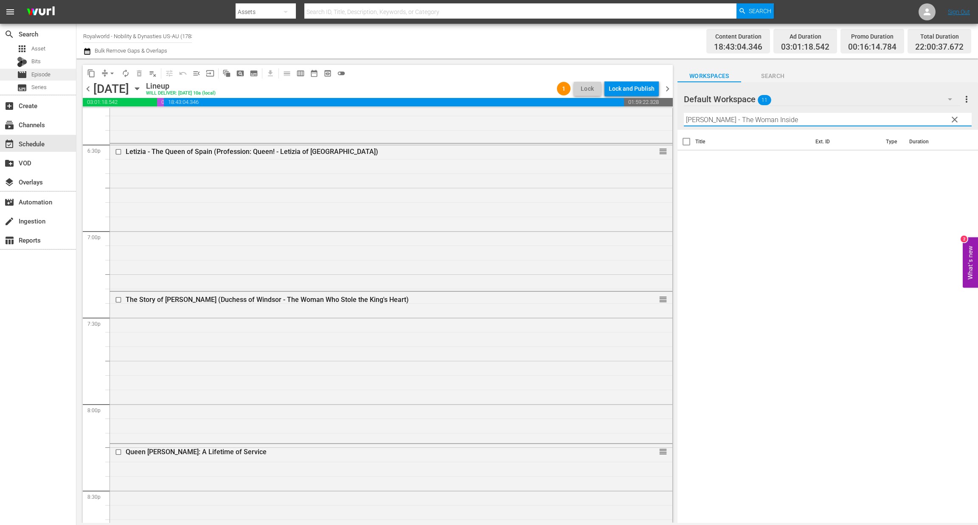
type input "[PERSON_NAME] - The Woman Inside"
click at [39, 76] on span "Episode" at bounding box center [40, 74] width 19 height 8
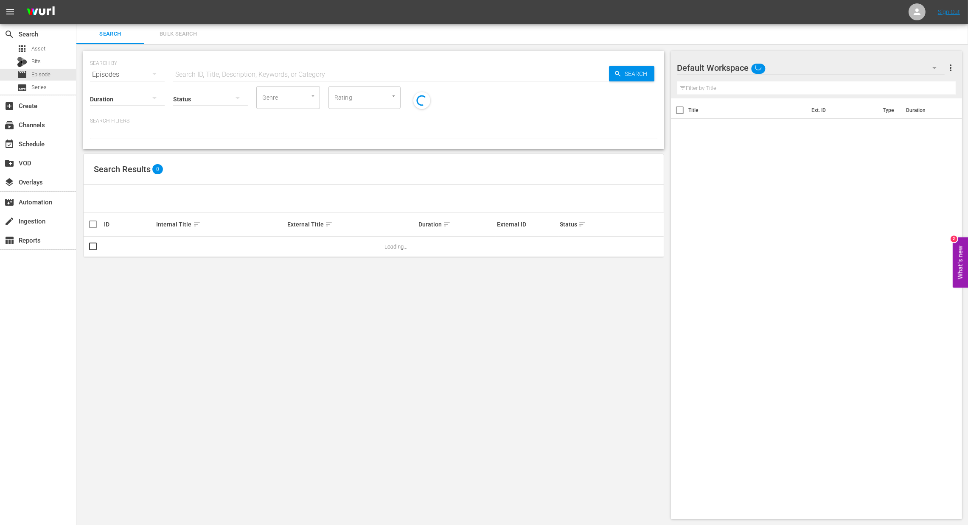
click at [245, 68] on input "text" at bounding box center [391, 75] width 436 height 20
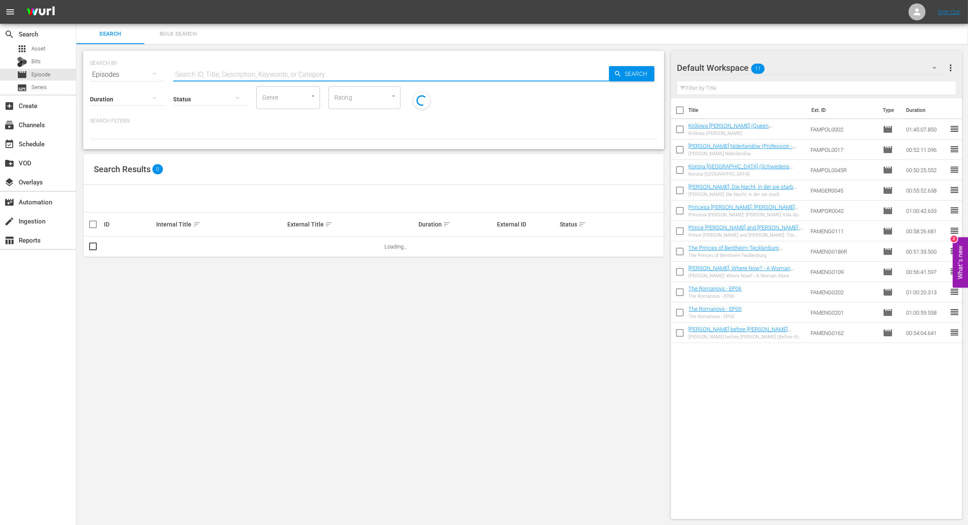
paste input "[PERSON_NAME] - The Woman Inside"
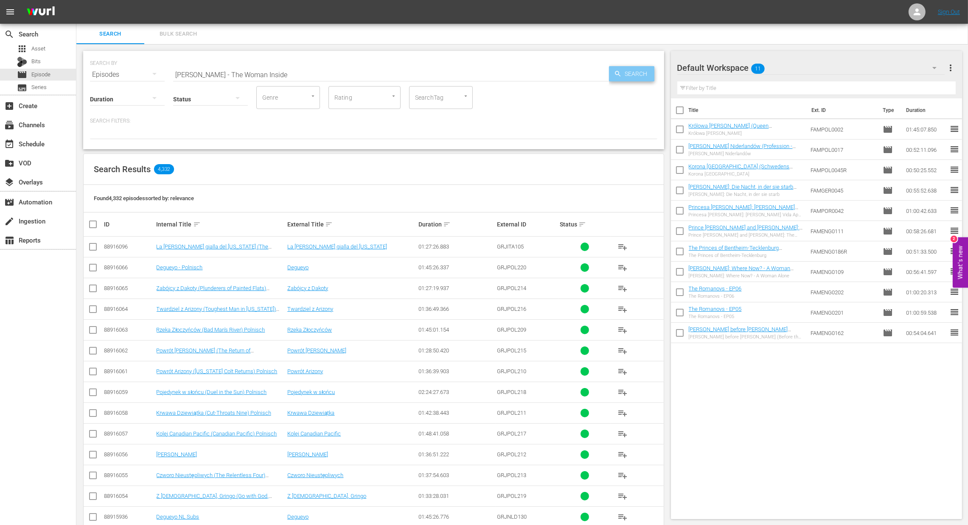
click at [631, 79] on span "Search" at bounding box center [638, 73] width 33 height 15
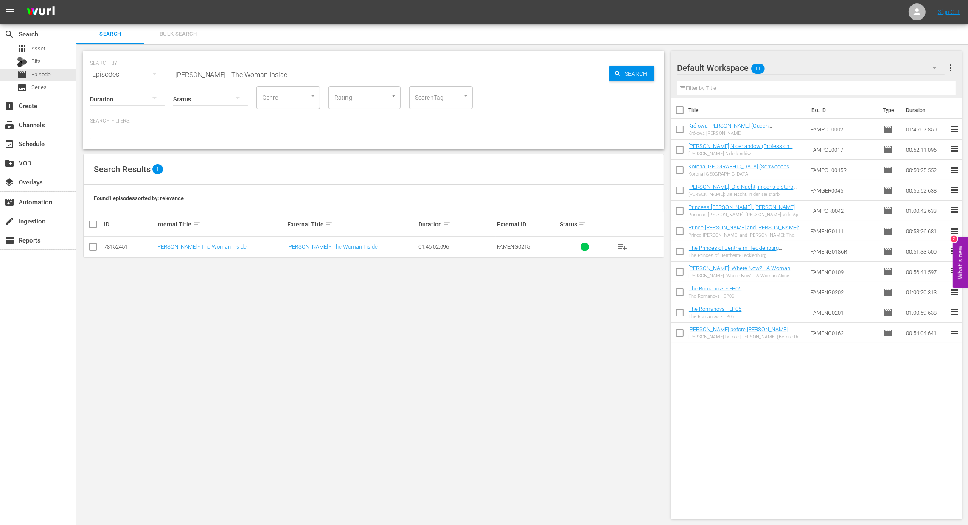
click at [622, 244] on span "playlist_add" at bounding box center [623, 247] width 10 height 10
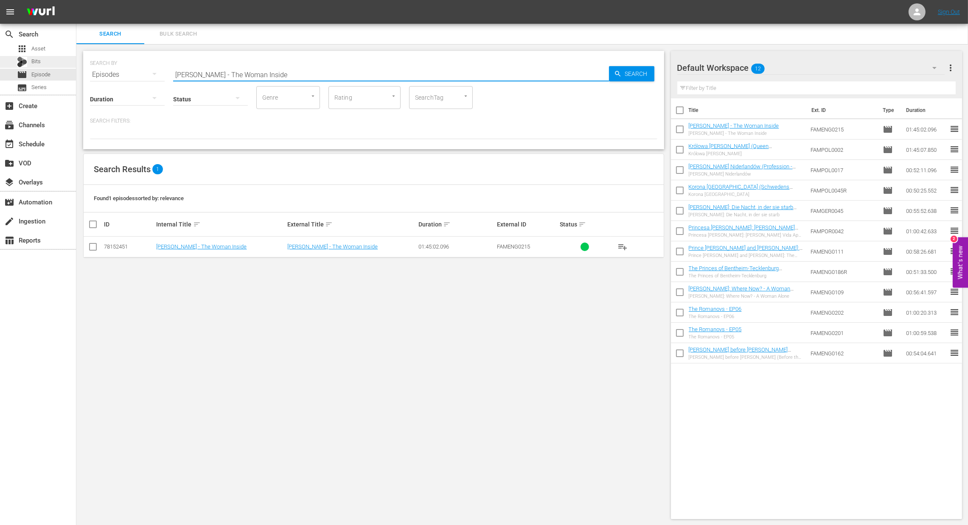
drag, startPoint x: 450, startPoint y: 77, endPoint x: 66, endPoint y: 65, distance: 384.3
click at [76, 0] on div "search Search apps Asset Bits movie Episode subtitles Series add_box Create sub…" at bounding box center [522, 0] width 892 height 0
paste input ": The Inquest"
type input "[PERSON_NAME]: The Inquest"
click at [627, 76] on span "Search" at bounding box center [638, 73] width 33 height 15
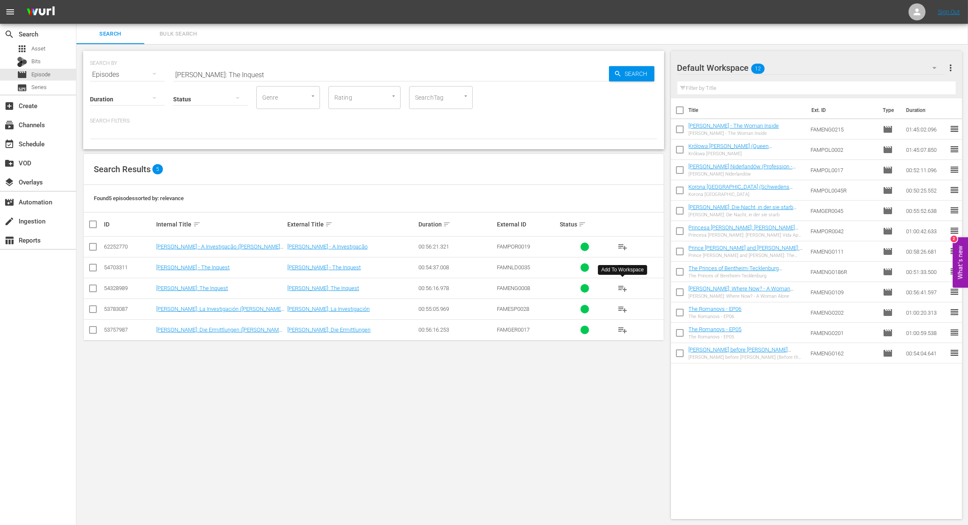
click at [618, 287] on span "playlist_add" at bounding box center [623, 289] width 10 height 10
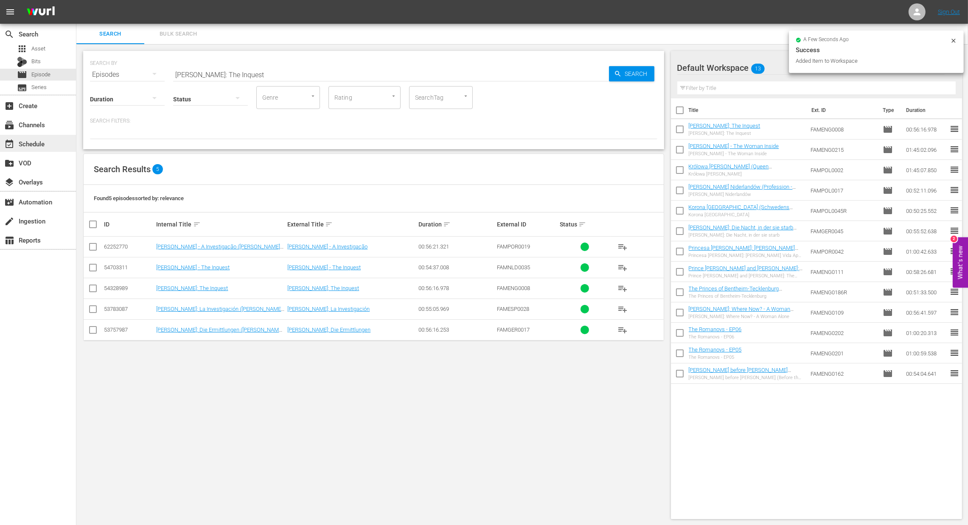
click at [30, 141] on div "event_available Schedule" at bounding box center [24, 143] width 48 height 8
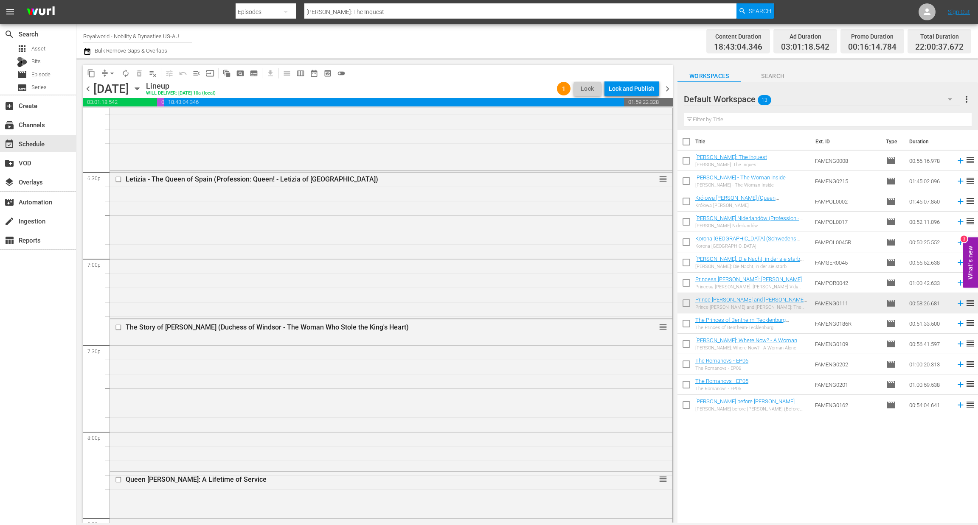
scroll to position [3086, 0]
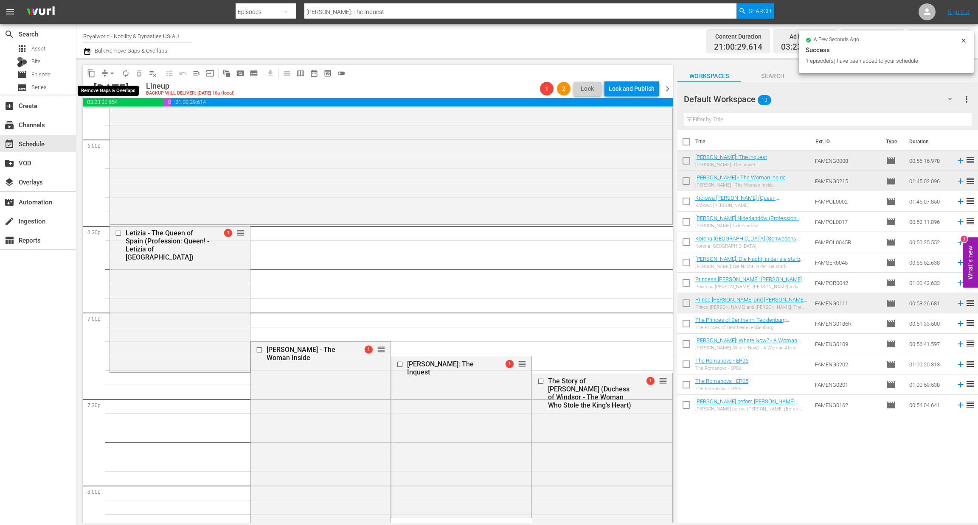
click at [110, 72] on span "arrow_drop_down" at bounding box center [112, 73] width 8 height 8
click at [138, 117] on li "Align to End of Previous Day" at bounding box center [112, 118] width 89 height 14
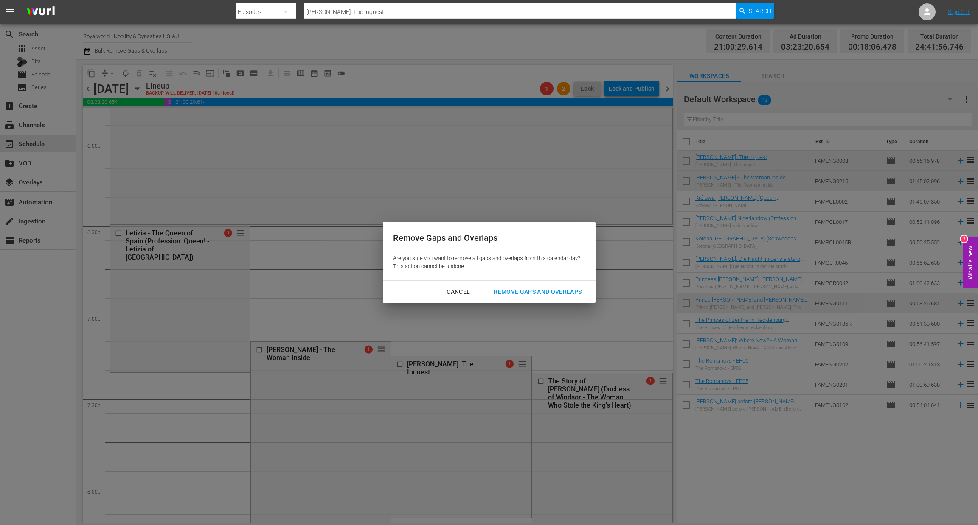
click at [515, 292] on div "Remove Gaps and Overlaps" at bounding box center [537, 292] width 101 height 11
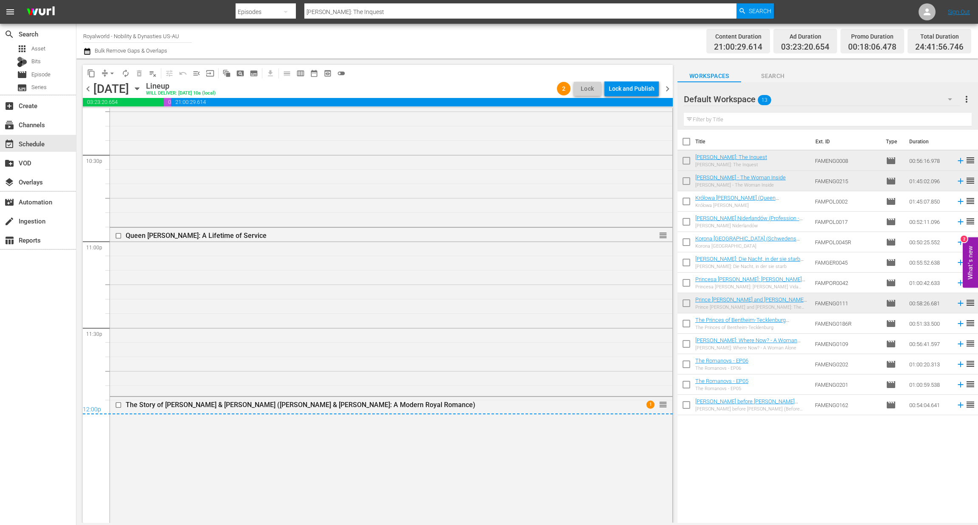
scroll to position [3936, 0]
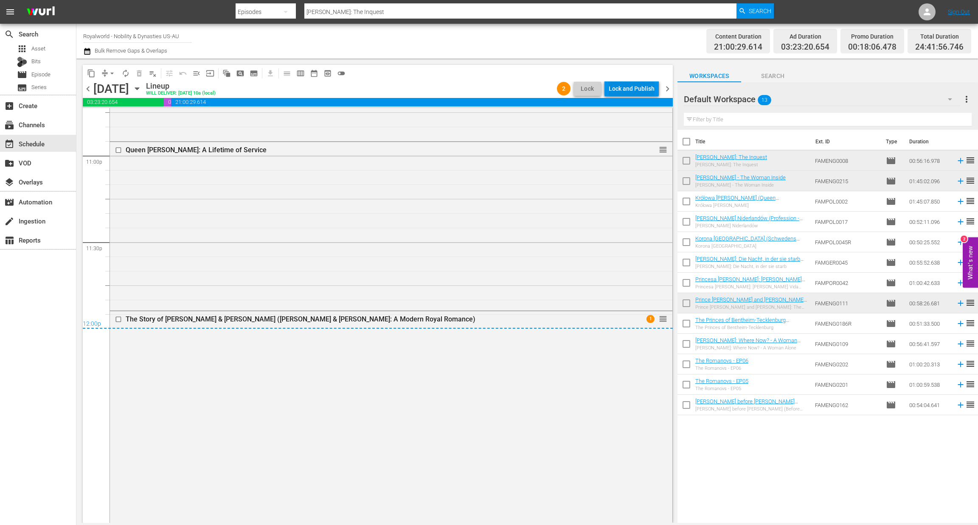
click at [618, 88] on div "Lock and Publish" at bounding box center [632, 88] width 46 height 15
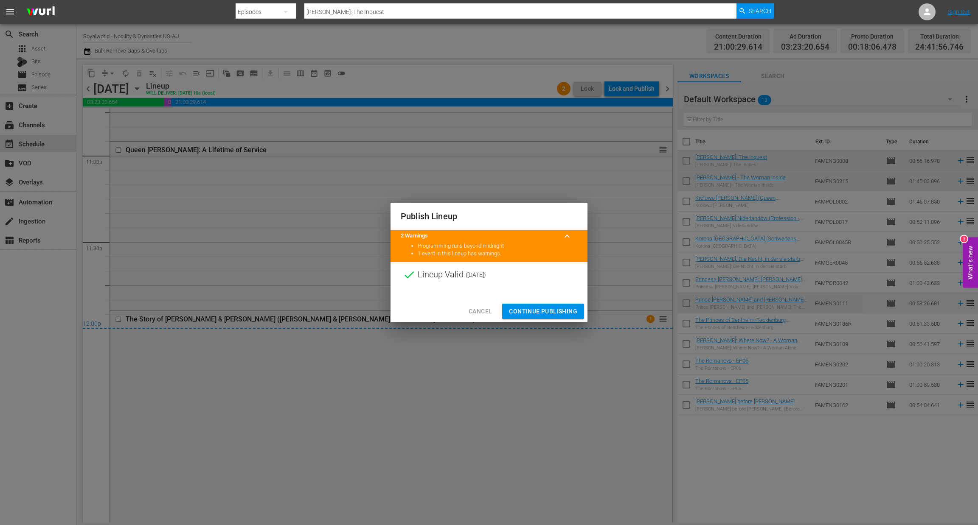
click at [538, 312] on span "Continue Publishing" at bounding box center [543, 311] width 68 height 11
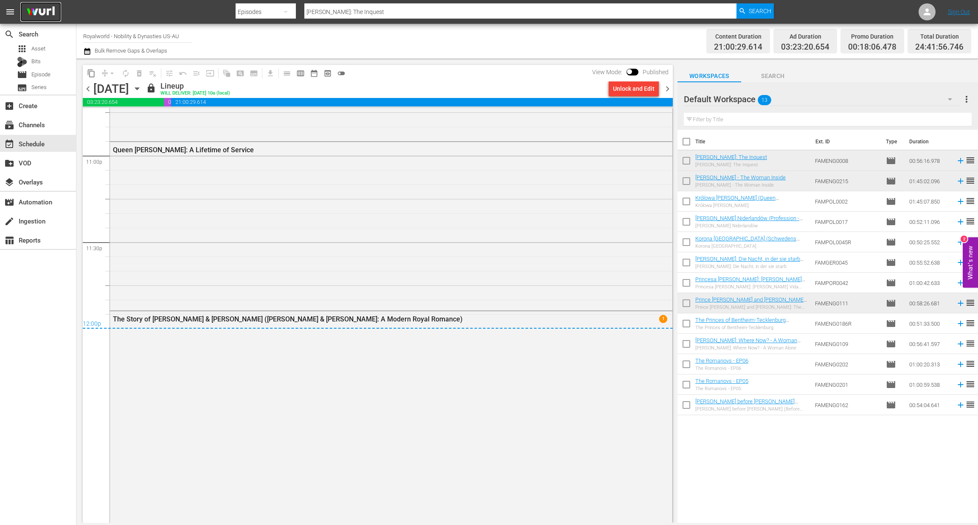
click at [51, 10] on img at bounding box center [40, 12] width 41 height 20
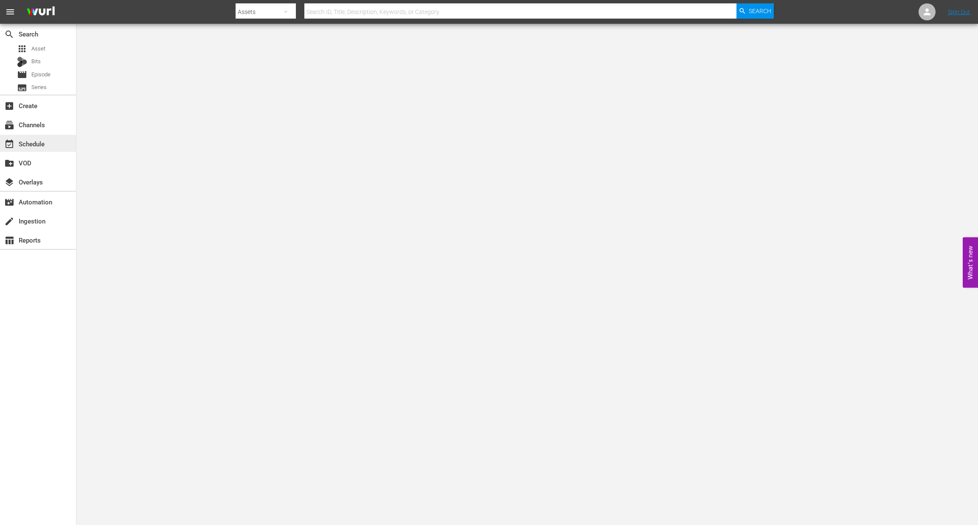
click at [35, 143] on div "event_available Schedule" at bounding box center [24, 143] width 48 height 8
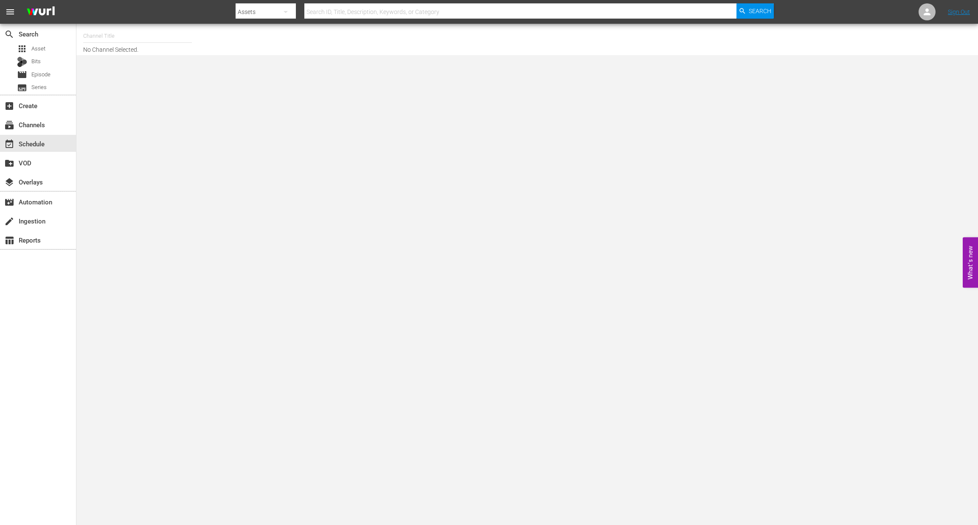
click at [93, 38] on input "text" at bounding box center [137, 36] width 109 height 20
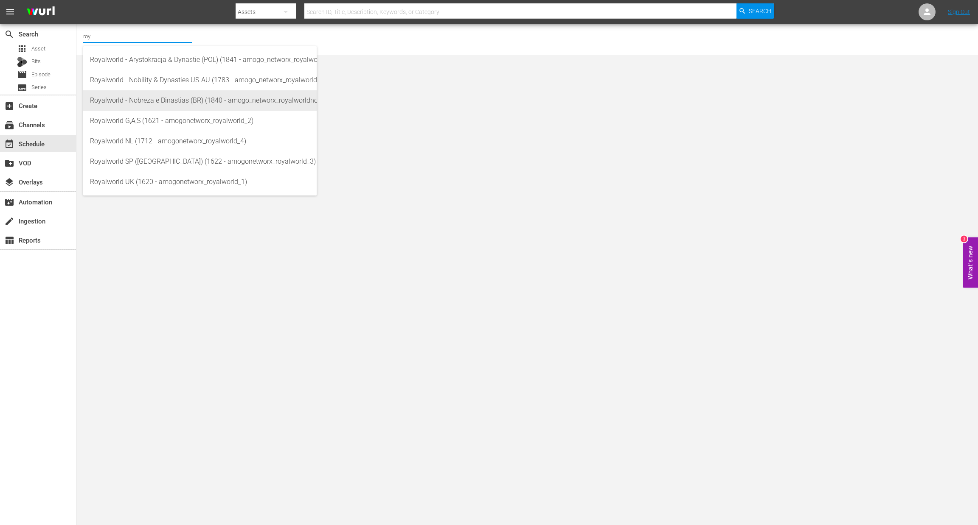
click at [134, 103] on div "Royalworld - Nobreza e Dinastias (BR) (1840 - amogo_networx_royalworldnobrezaed…" at bounding box center [200, 100] width 220 height 20
type input "Royalworld - Nobreza e Dinastias (BR) (1840 - amogo_networx_royalworldnobrezaed…"
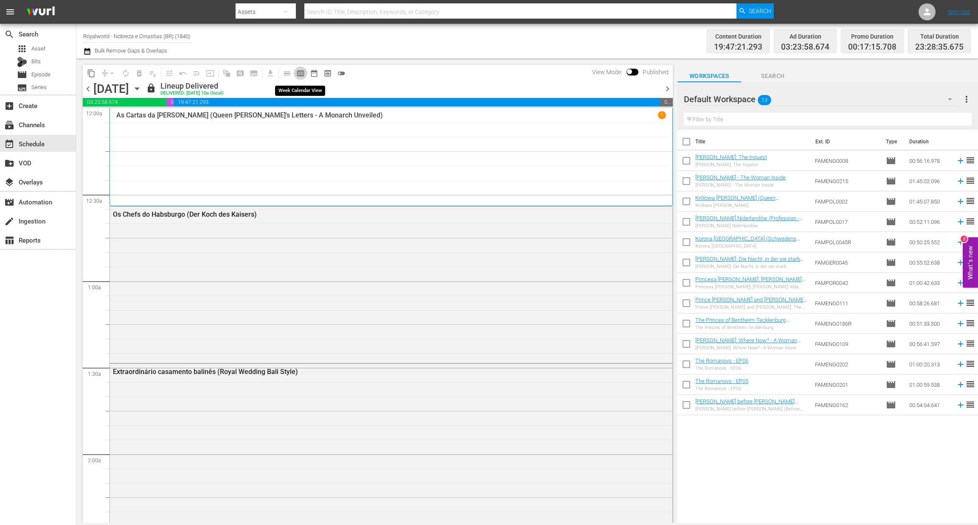
click at [297, 72] on span "calendar_view_week_outlined" at bounding box center [300, 73] width 8 height 8
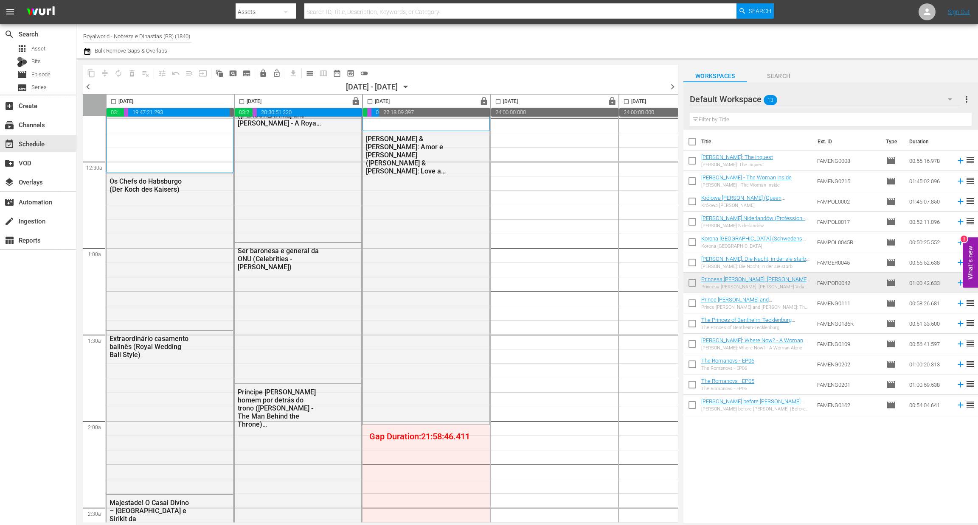
scroll to position [64, 0]
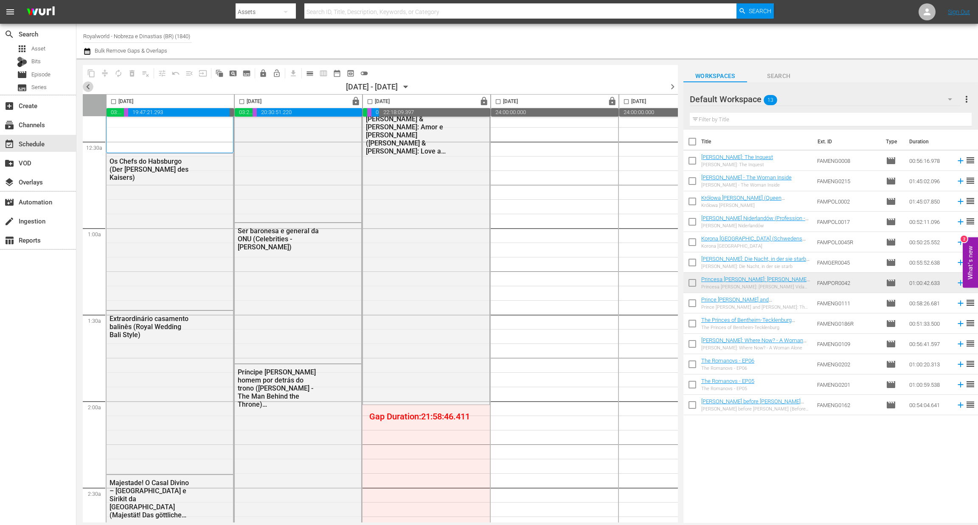
click at [88, 87] on span "chevron_left" at bounding box center [88, 86] width 11 height 11
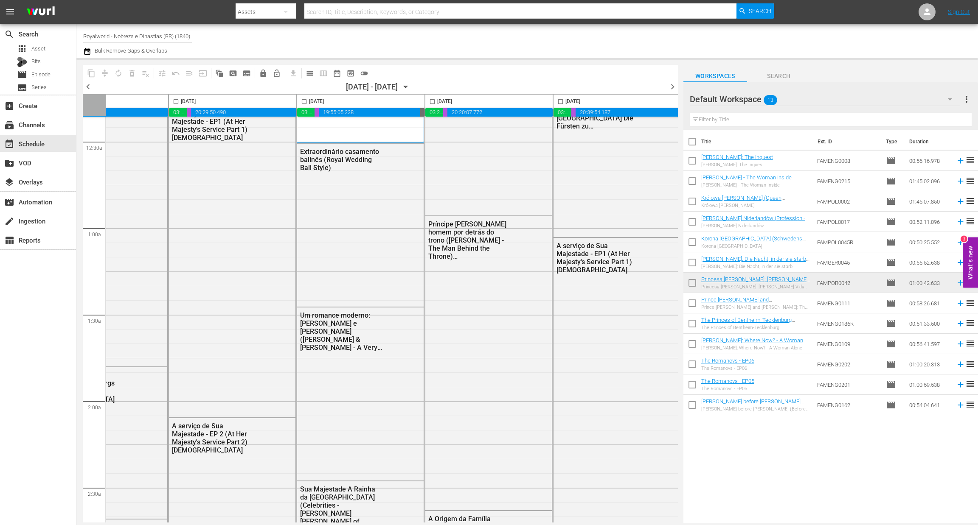
scroll to position [64, 329]
click at [556, 102] on input "checkbox" at bounding box center [557, 103] width 10 height 10
checkbox input "true"
click at [90, 69] on span "content_copy" at bounding box center [91, 73] width 8 height 8
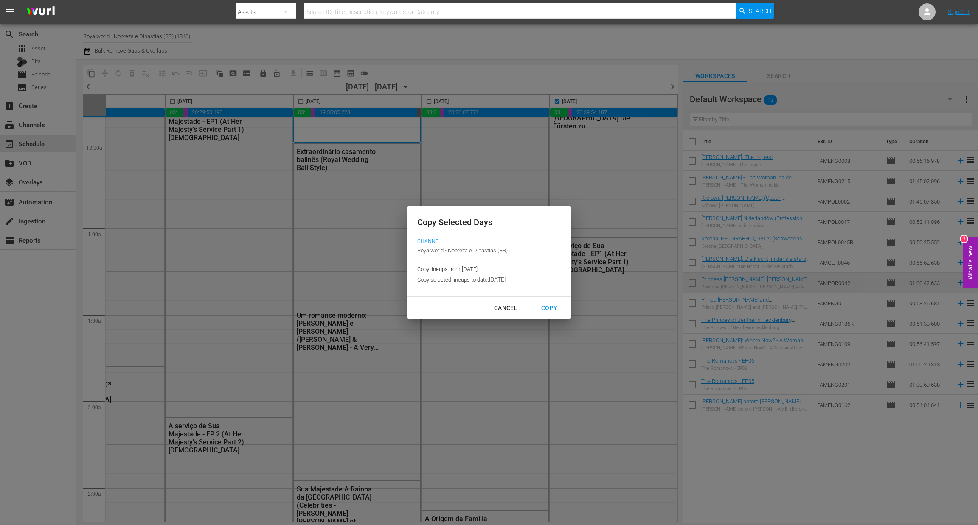
click at [524, 279] on input "[DATE]" at bounding box center [522, 280] width 67 height 13
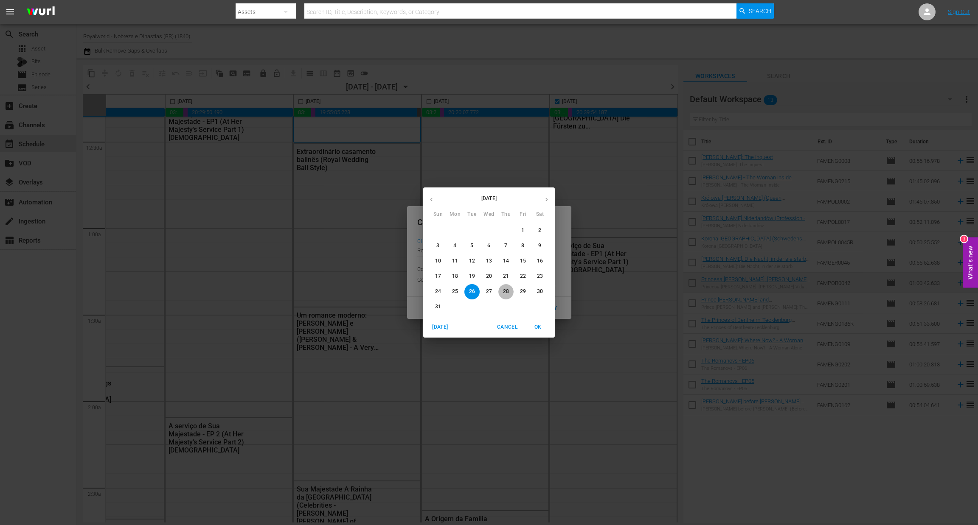
click at [509, 294] on span "28" at bounding box center [505, 291] width 15 height 7
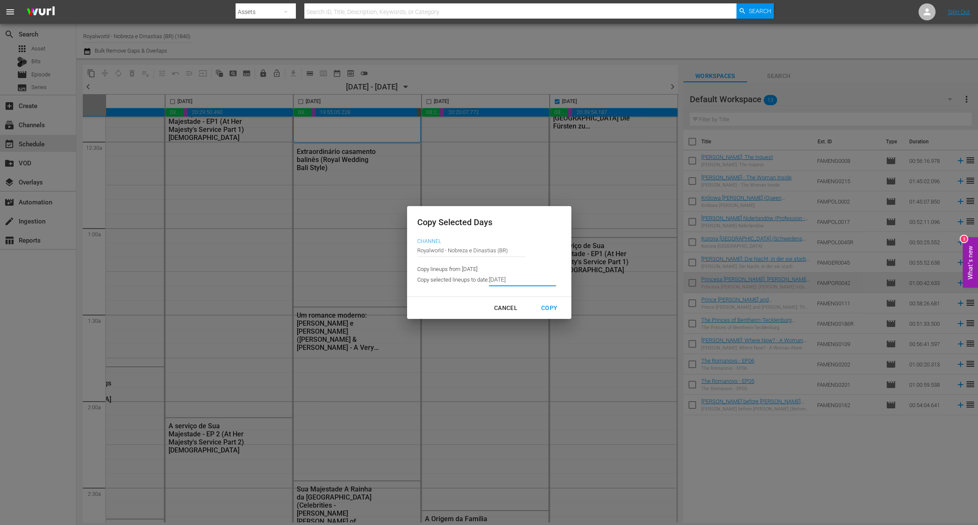
click at [551, 306] on div "Copy" at bounding box center [549, 308] width 30 height 11
type input "8/25/2025"
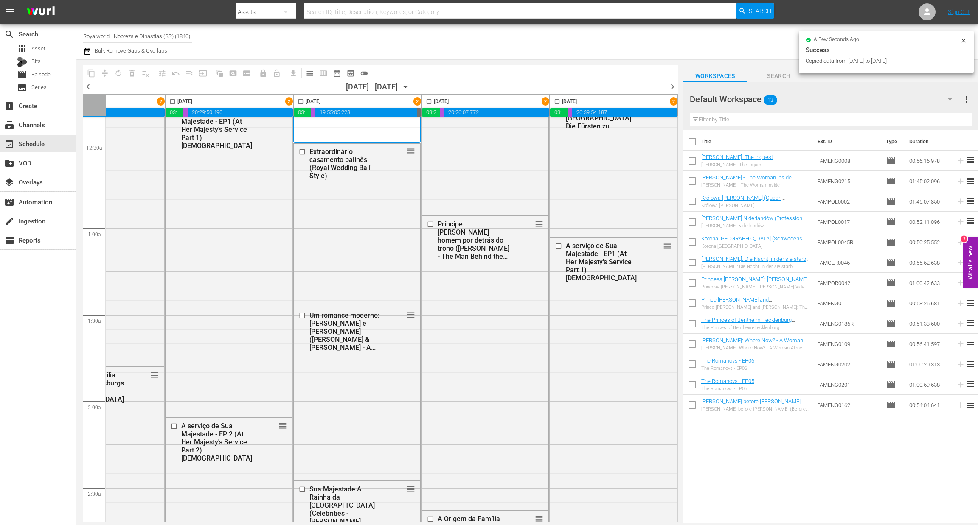
checkbox input "false"
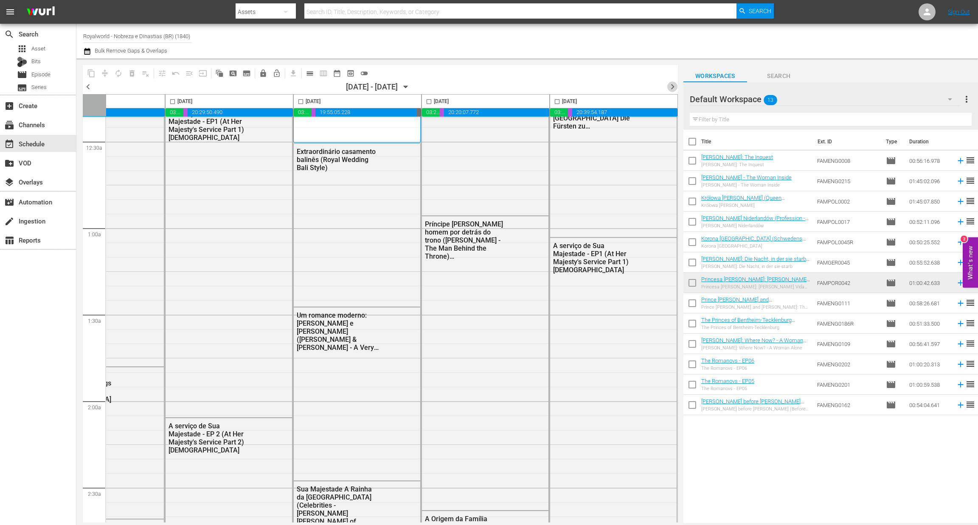
click at [672, 85] on span "chevron_right" at bounding box center [672, 86] width 11 height 11
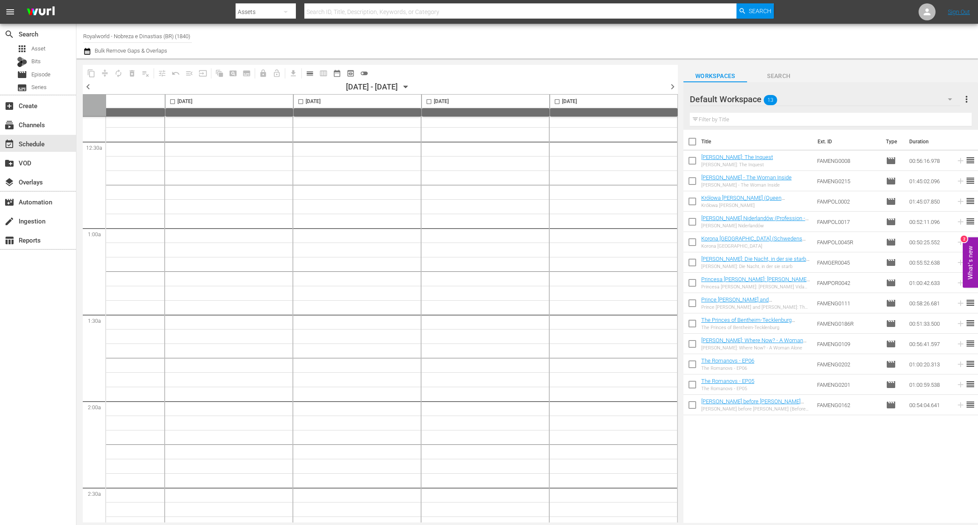
scroll to position [3755, 329]
click at [309, 74] on span "calendar_view_day_outlined" at bounding box center [310, 73] width 8 height 8
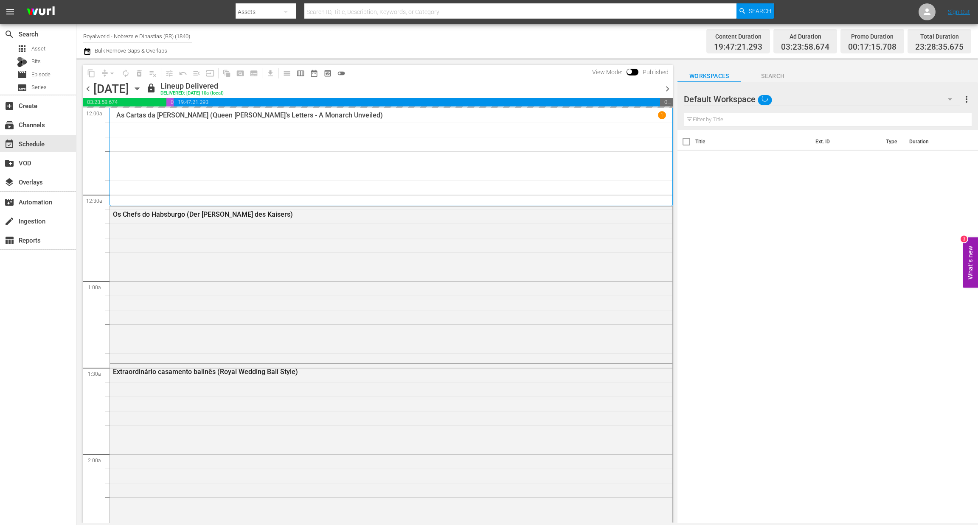
click at [666, 89] on span "chevron_right" at bounding box center [667, 89] width 11 height 11
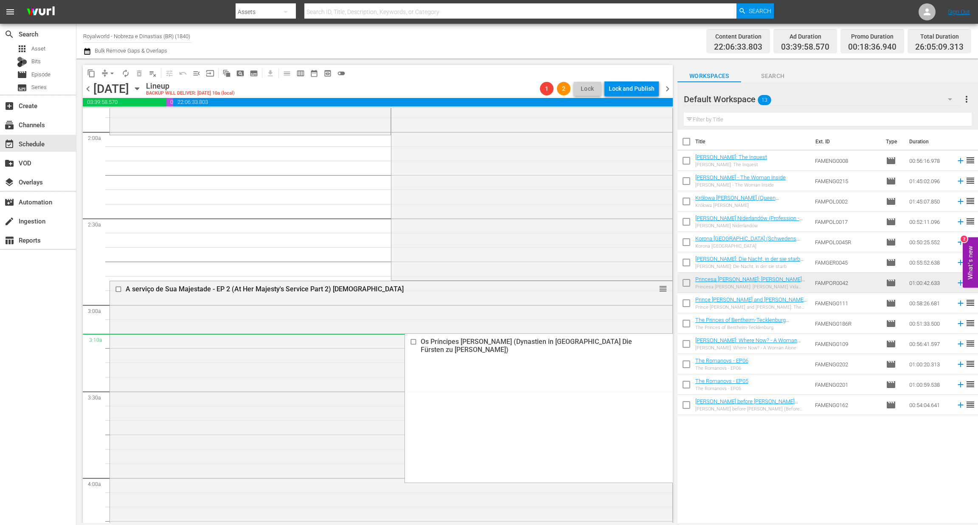
scroll to position [573, 0]
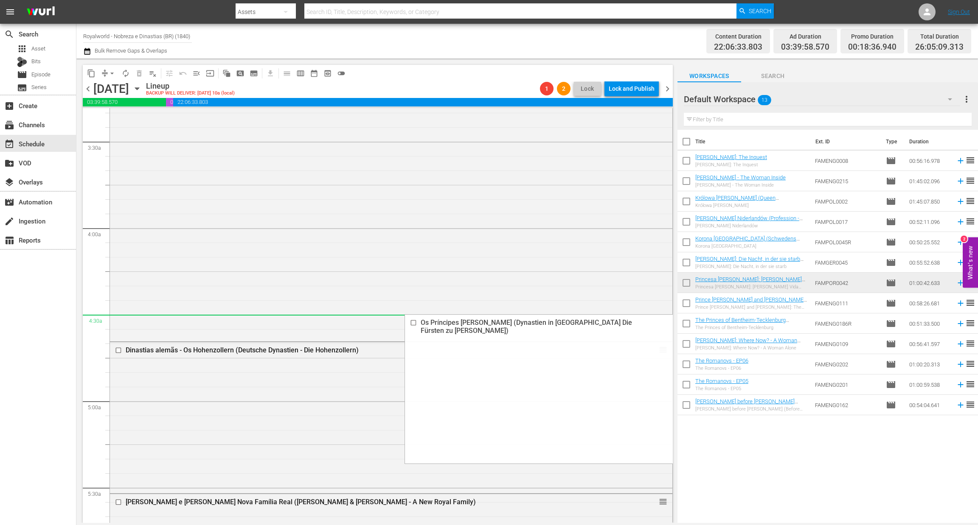
drag, startPoint x: 650, startPoint y: 146, endPoint x: 514, endPoint y: 318, distance: 219.4
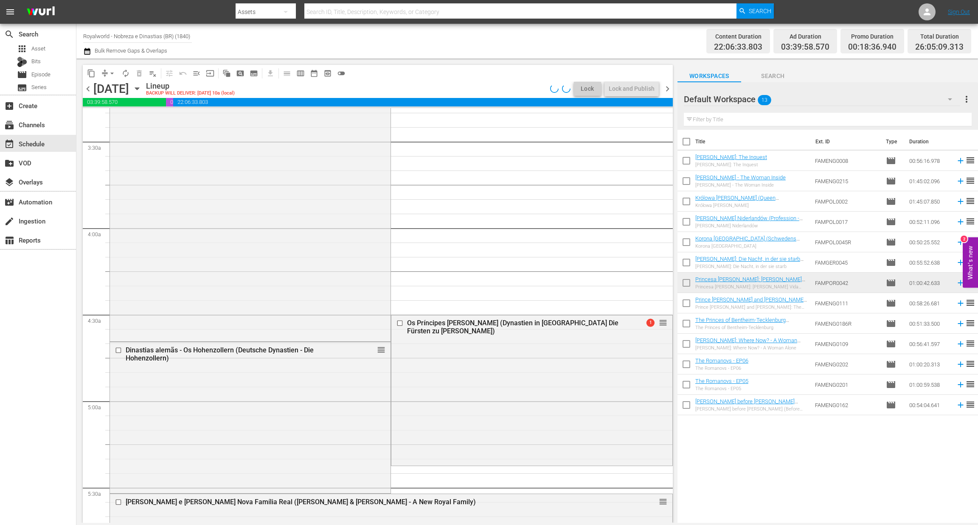
scroll to position [587, 0]
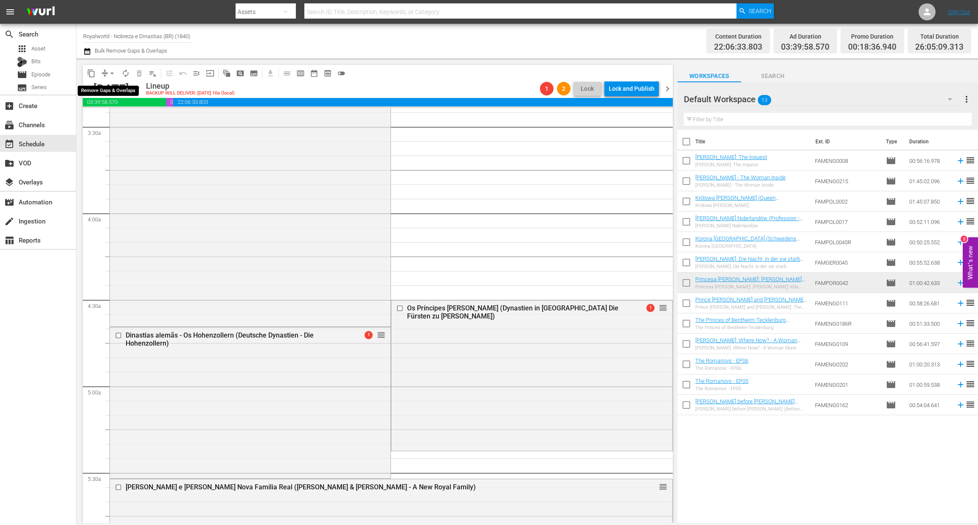
click at [106, 73] on button "arrow_drop_down" at bounding box center [112, 74] width 14 height 14
click at [119, 113] on li "Align to End of Previous Day" at bounding box center [112, 118] width 89 height 14
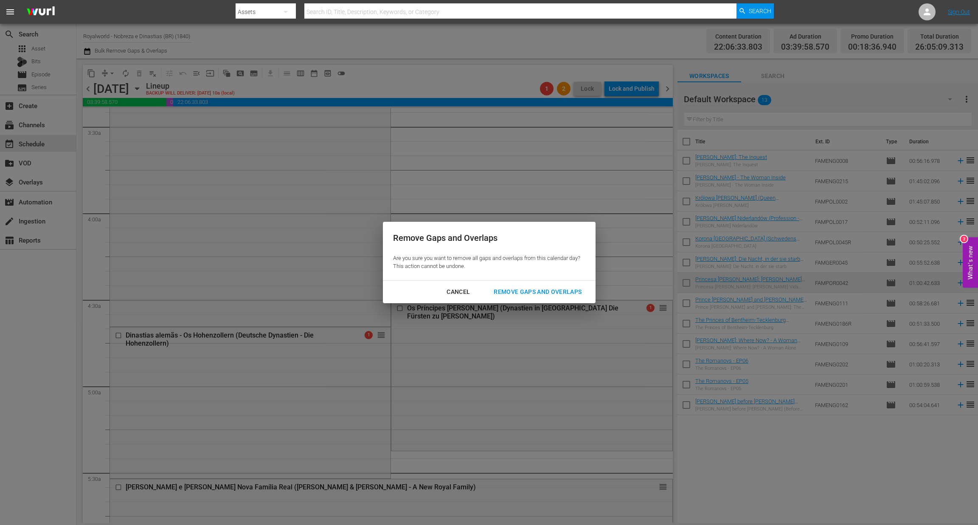
click at [526, 294] on div "Remove Gaps and Overlaps" at bounding box center [537, 292] width 101 height 11
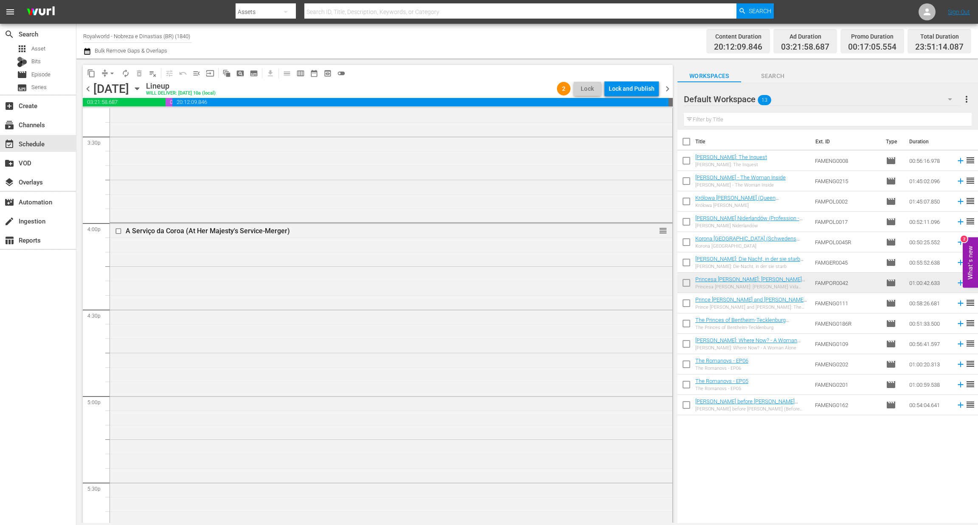
scroll to position [2625, 0]
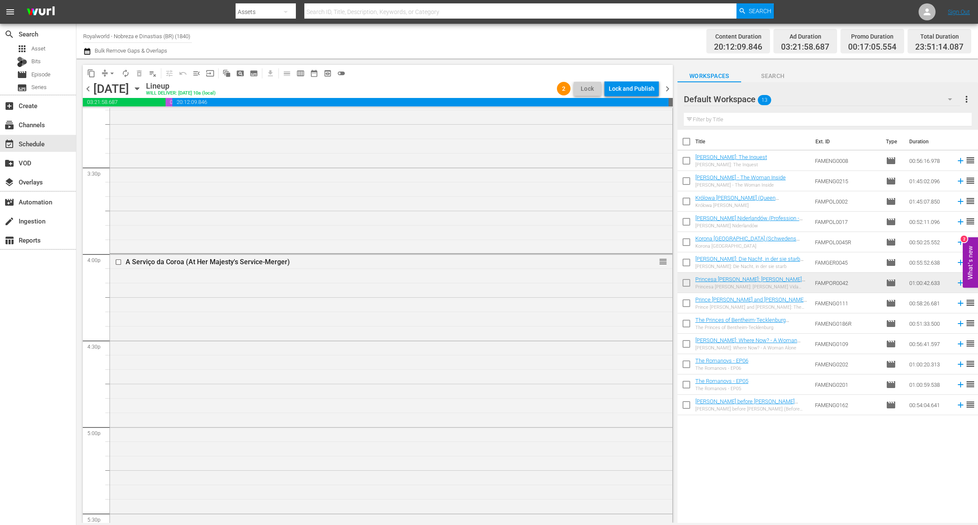
drag, startPoint x: 651, startPoint y: 360, endPoint x: 525, endPoint y: 196, distance: 207.1
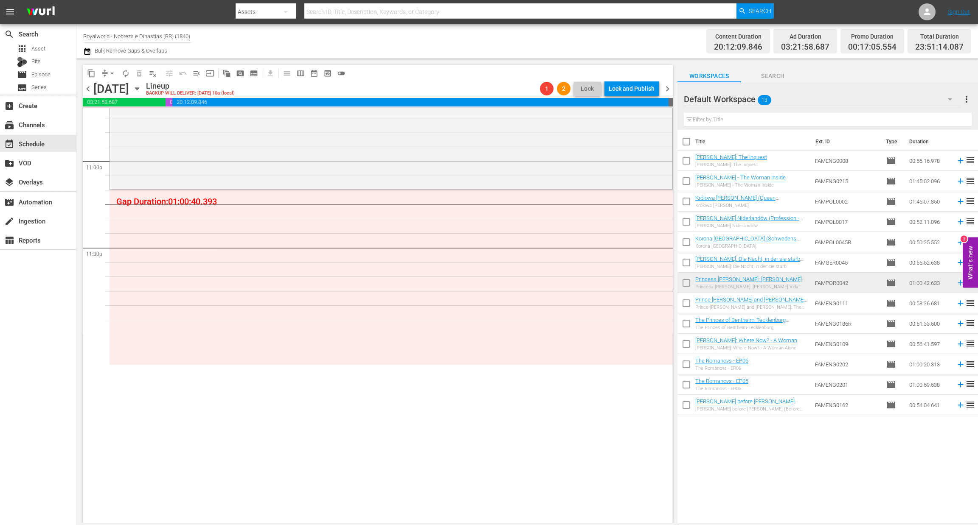
drag, startPoint x: 653, startPoint y: 266, endPoint x: 463, endPoint y: 273, distance: 190.3
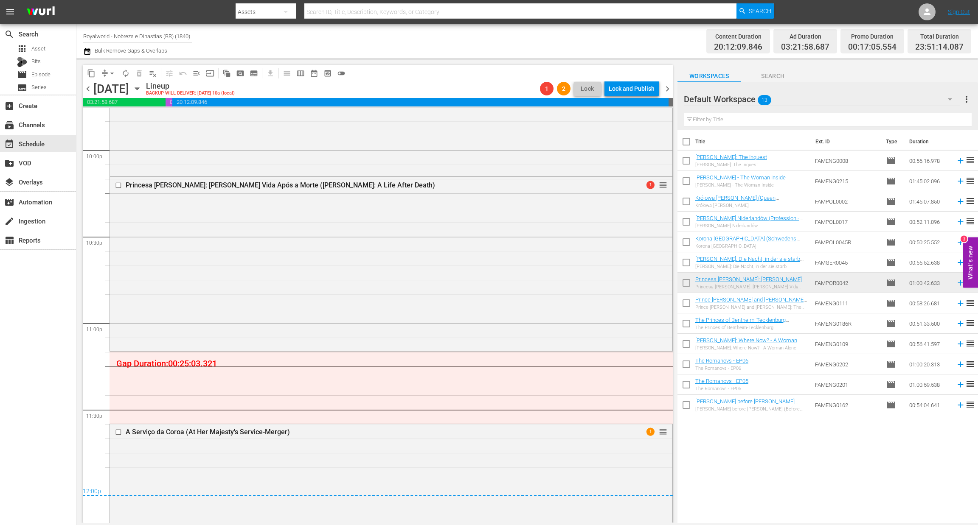
scroll to position [3771, 0]
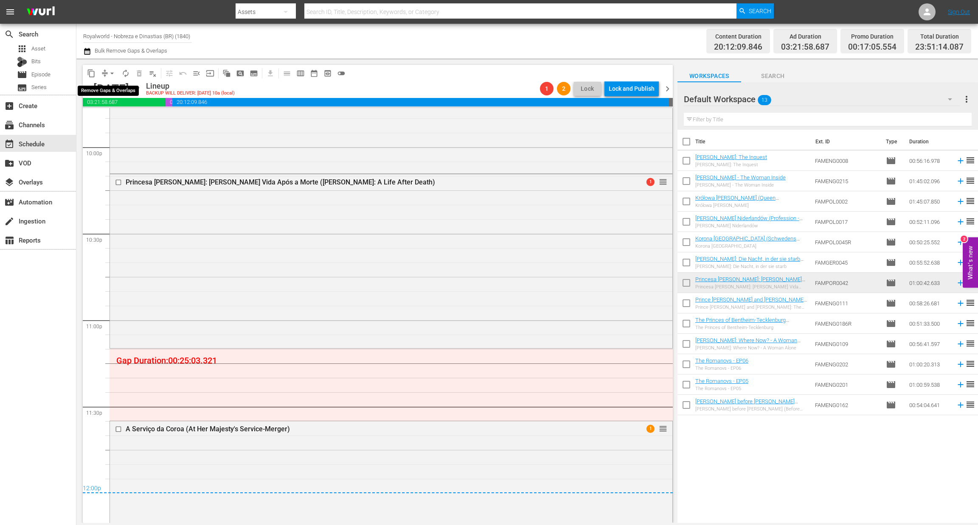
click at [113, 72] on span "arrow_drop_down" at bounding box center [112, 73] width 8 height 8
click at [120, 122] on li "Align to End of Previous Day" at bounding box center [112, 118] width 89 height 14
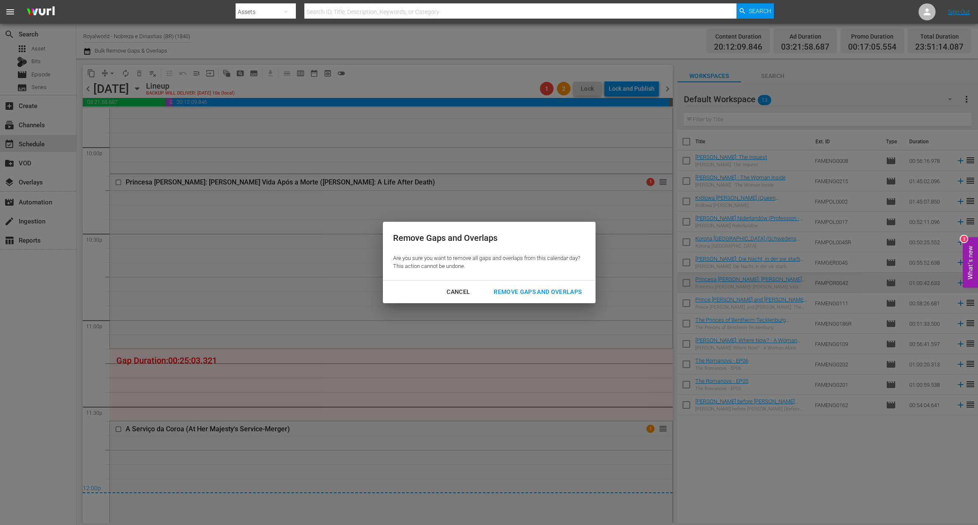
click at [549, 291] on div "Remove Gaps and Overlaps" at bounding box center [537, 292] width 101 height 11
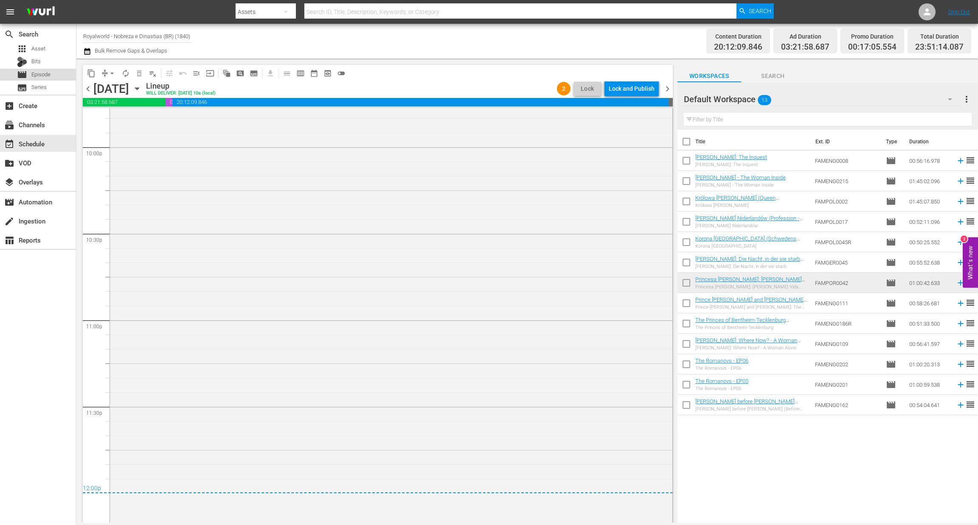
click at [41, 72] on span "Episode" at bounding box center [40, 74] width 19 height 8
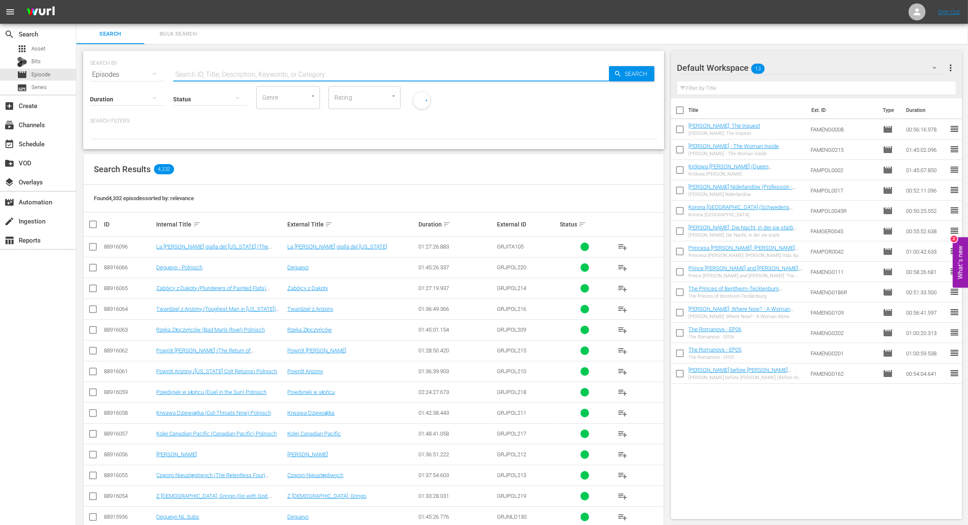
click at [233, 76] on input "text" at bounding box center [391, 75] width 436 height 20
paste input "As Cartas da [PERSON_NAME] (Queen [PERSON_NAME]'s Letters - A Monarch Unveiled)"
type input "As Cartas da [PERSON_NAME] (Queen [PERSON_NAME]'s Letters - A Monarch Unveiled)"
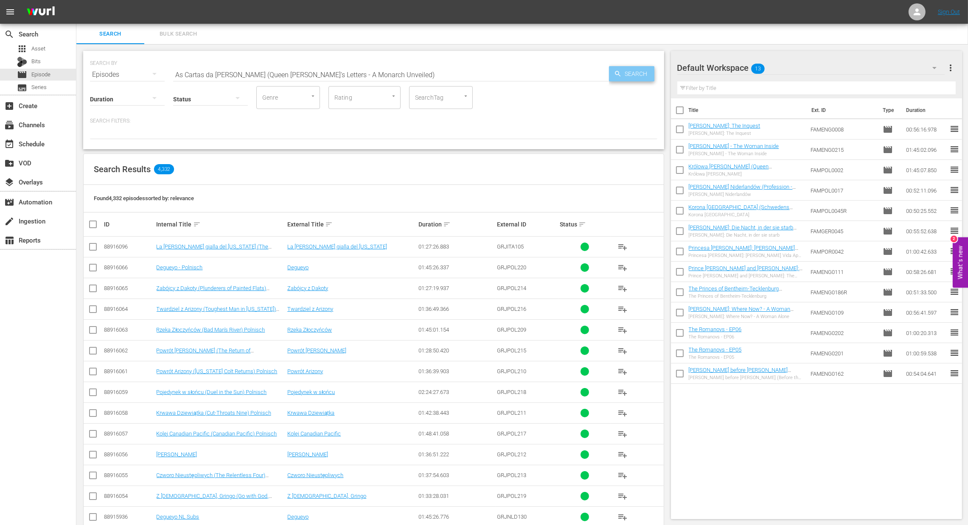
click at [641, 77] on span "Search" at bounding box center [638, 73] width 33 height 15
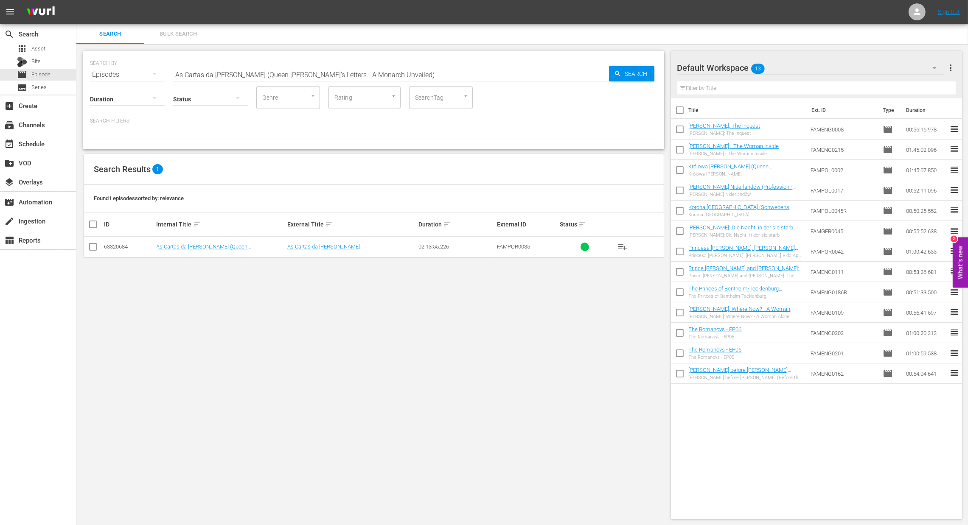
click at [621, 250] on span "playlist_add" at bounding box center [623, 247] width 10 height 10
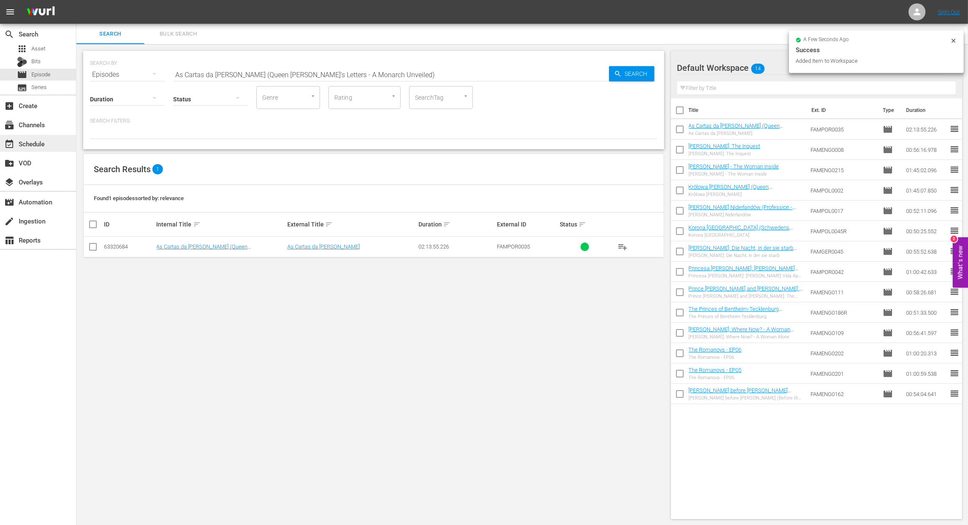
click at [30, 146] on div "event_available Schedule" at bounding box center [24, 143] width 48 height 8
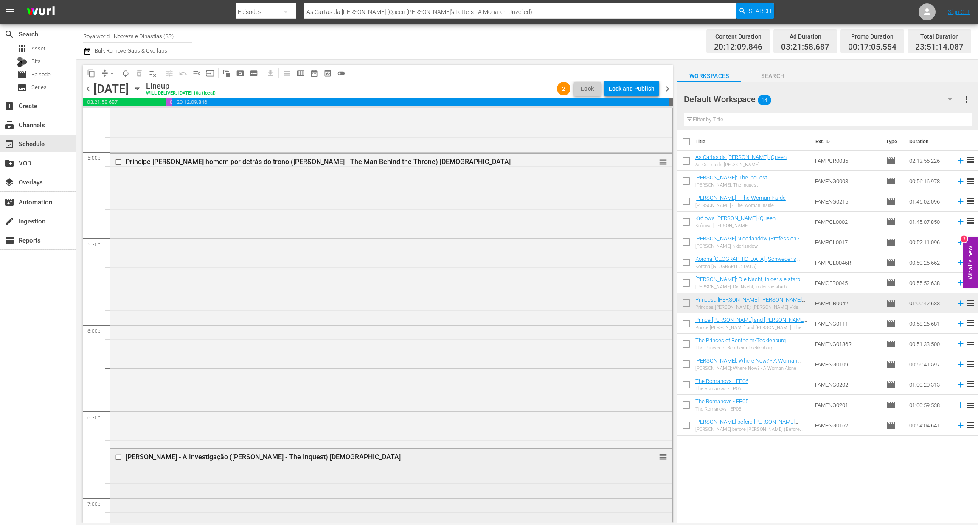
scroll to position [2880, 0]
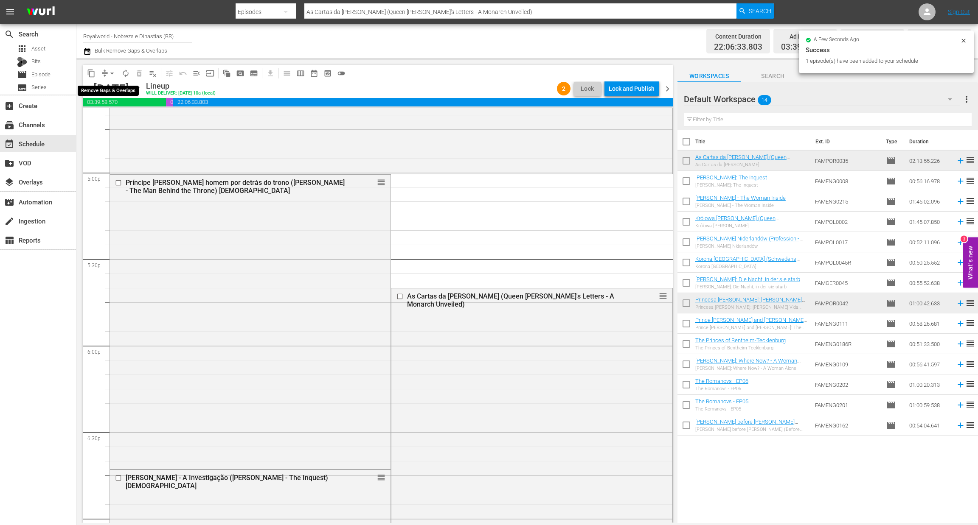
click at [112, 72] on span "arrow_drop_down" at bounding box center [112, 73] width 8 height 8
click at [126, 117] on li "Align to End of Previous Day" at bounding box center [112, 118] width 89 height 14
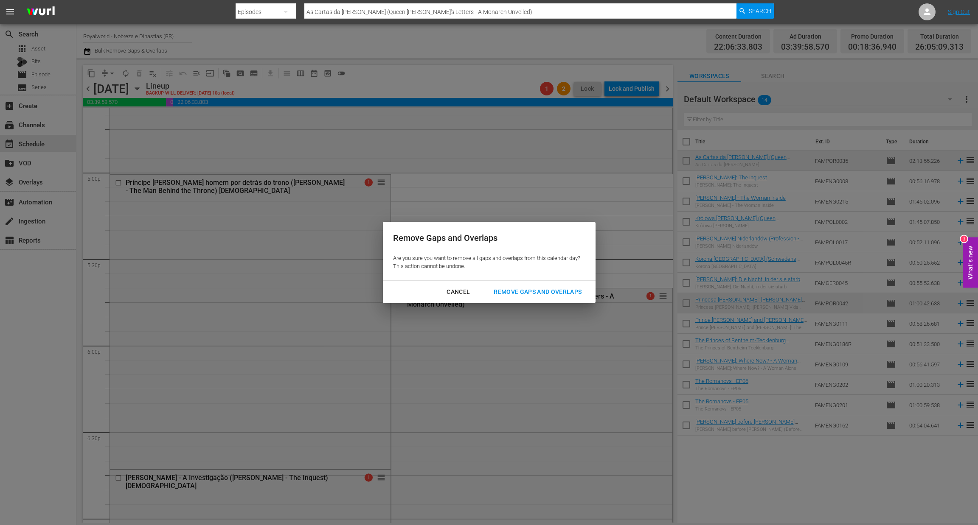
click at [516, 288] on div "Remove Gaps and Overlaps" at bounding box center [537, 292] width 101 height 11
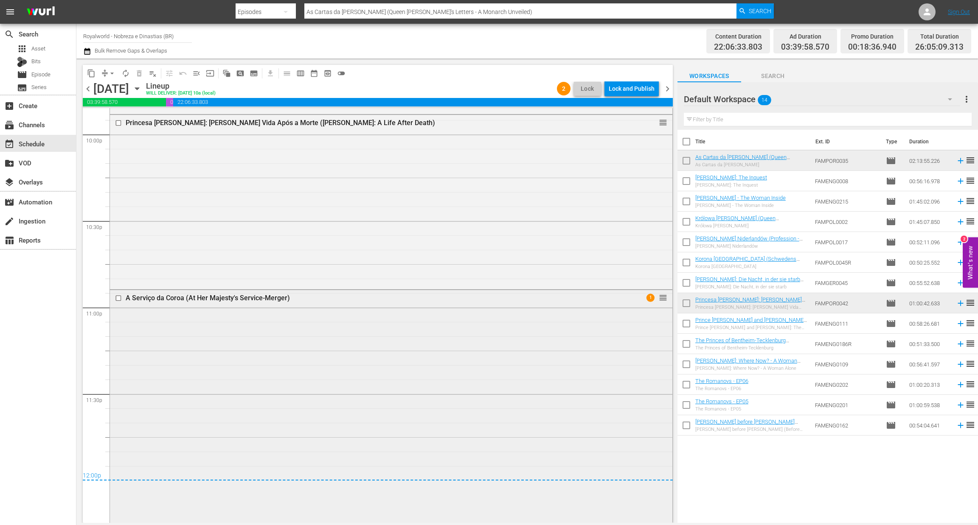
scroll to position [3776, 0]
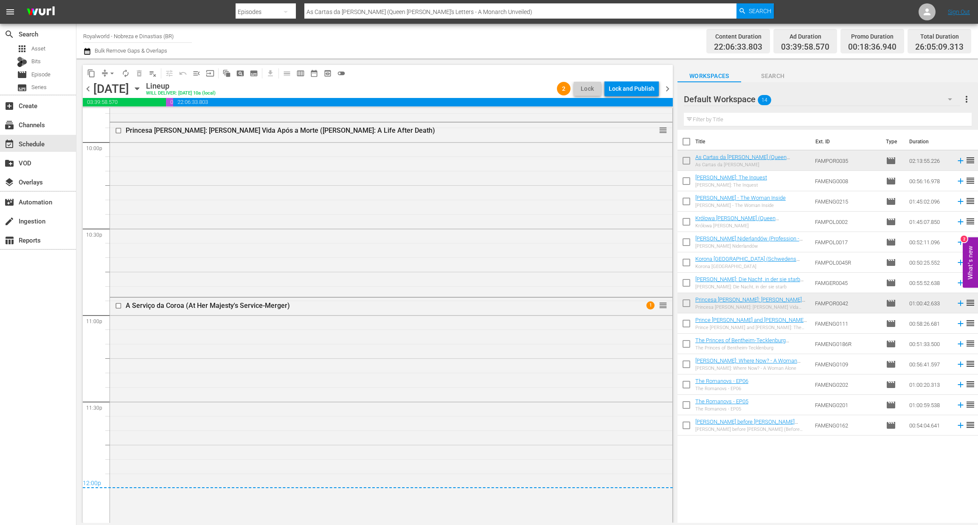
drag, startPoint x: 654, startPoint y: 291, endPoint x: 580, endPoint y: 252, distance: 83.5
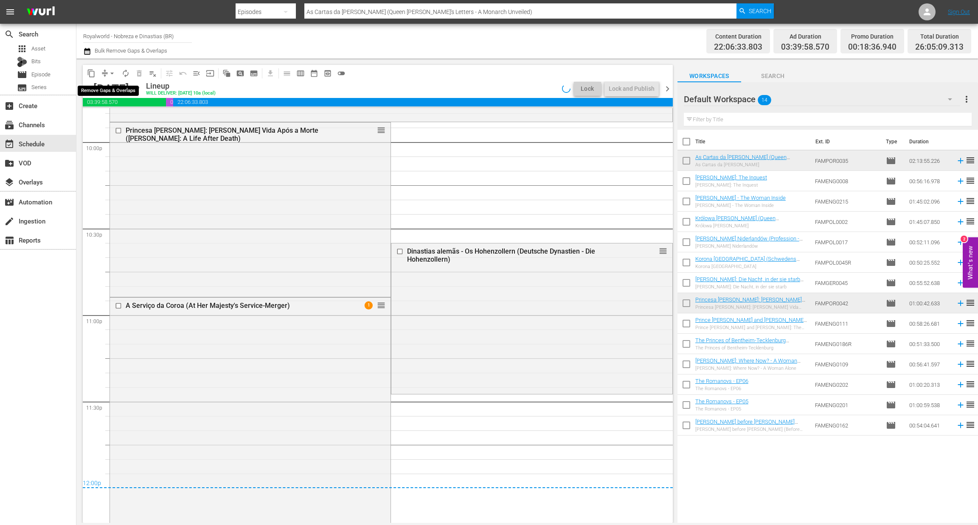
click at [112, 73] on span "arrow_drop_down" at bounding box center [112, 73] width 8 height 8
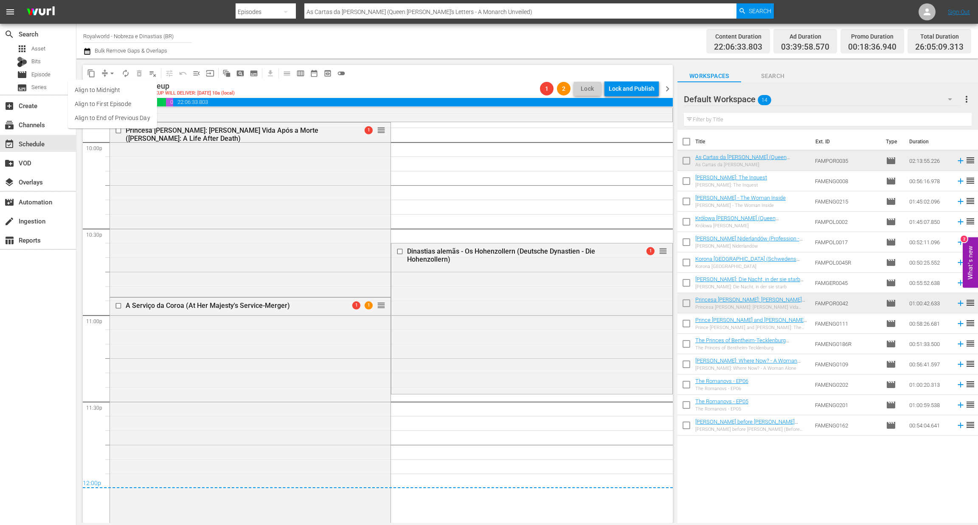
click at [119, 119] on li "Align to End of Previous Day" at bounding box center [112, 118] width 89 height 14
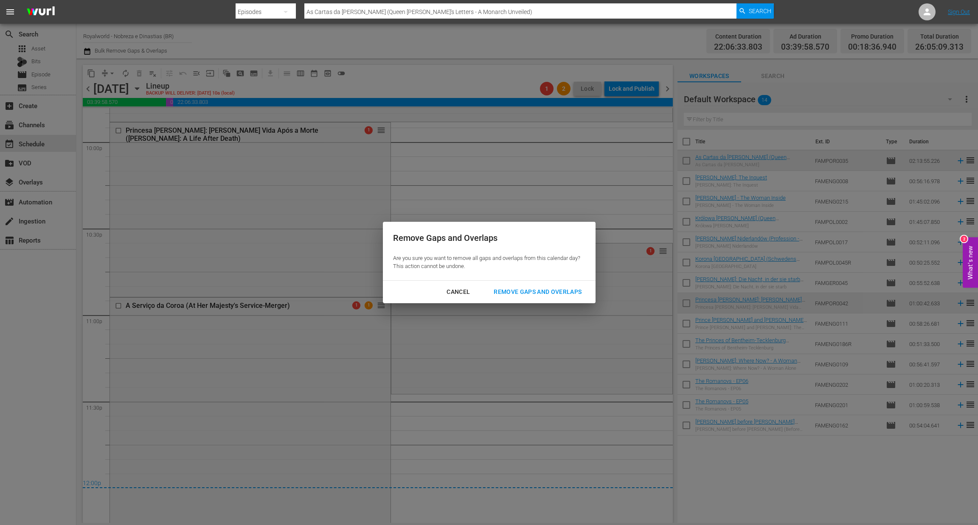
click at [529, 296] on div "Remove Gaps and Overlaps" at bounding box center [537, 292] width 101 height 11
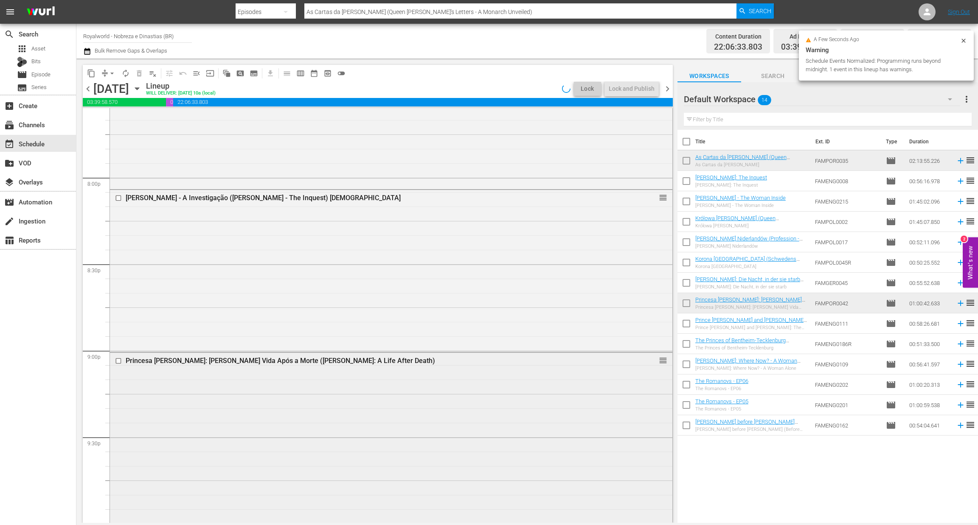
scroll to position [3408, 0]
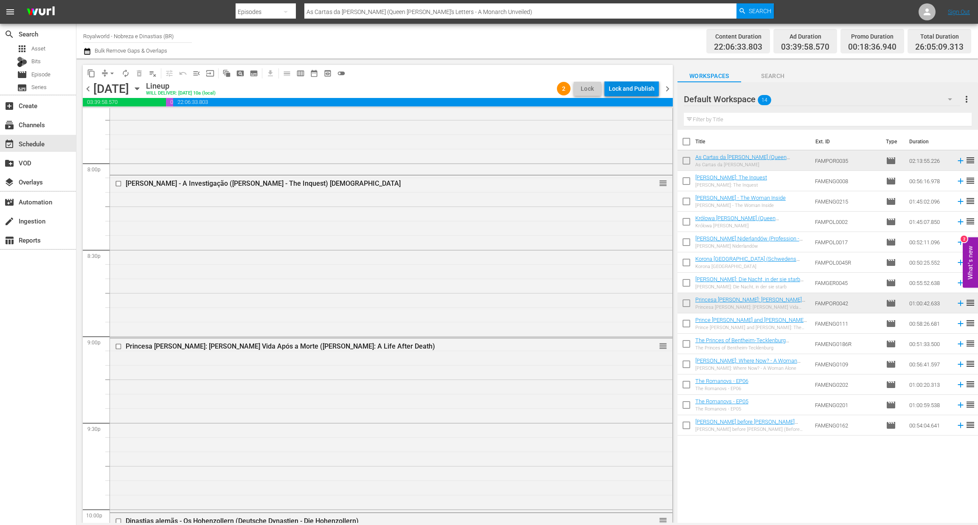
click at [640, 90] on div "Lock and Publish" at bounding box center [632, 88] width 46 height 15
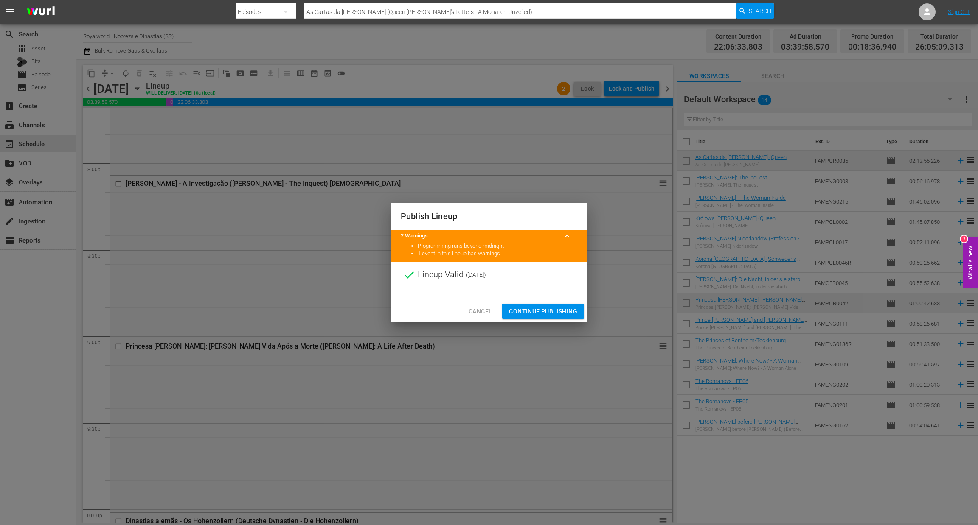
click at [544, 309] on span "Continue Publishing" at bounding box center [543, 311] width 68 height 11
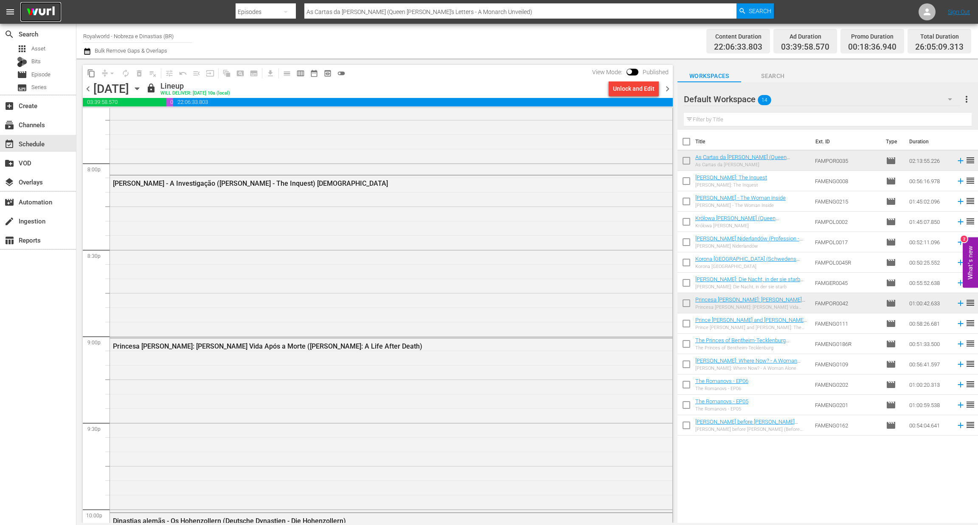
click at [43, 12] on img at bounding box center [40, 12] width 41 height 20
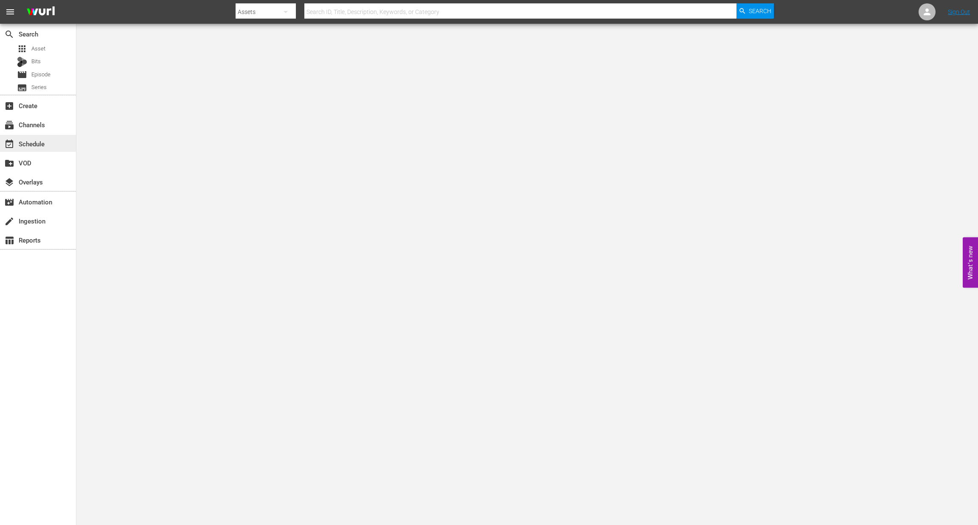
click at [34, 146] on div "event_available Schedule" at bounding box center [24, 143] width 48 height 8
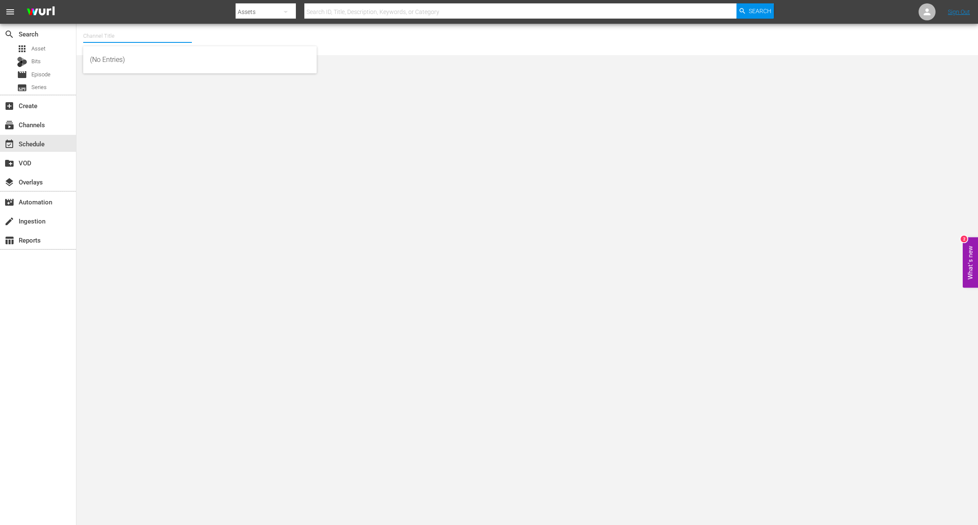
click at [95, 29] on input "text" at bounding box center [137, 36] width 109 height 20
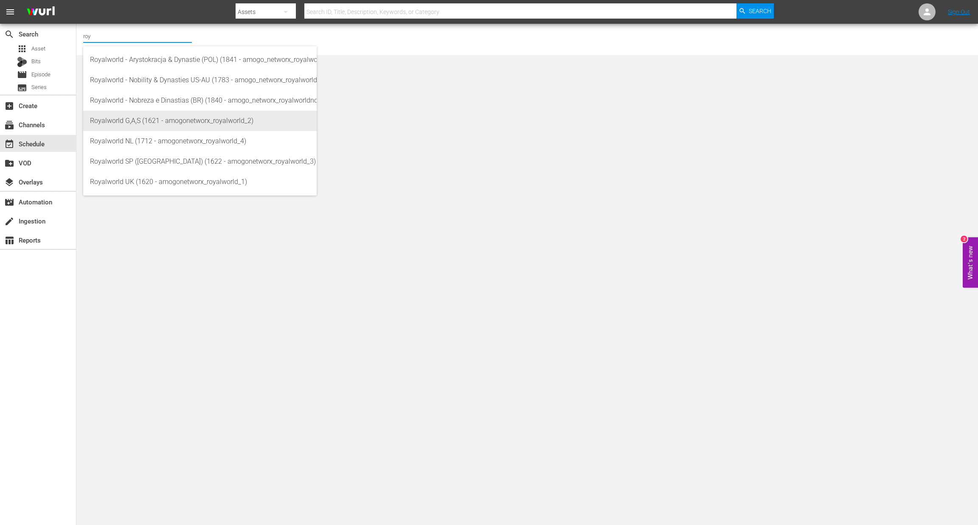
click at [146, 123] on div "Royalworld G,A,S (1621 - amogonetworx_royalworld_2)" at bounding box center [200, 121] width 220 height 20
type input "Royalworld G,A,S (1621 - amogonetworx_royalworld_2)"
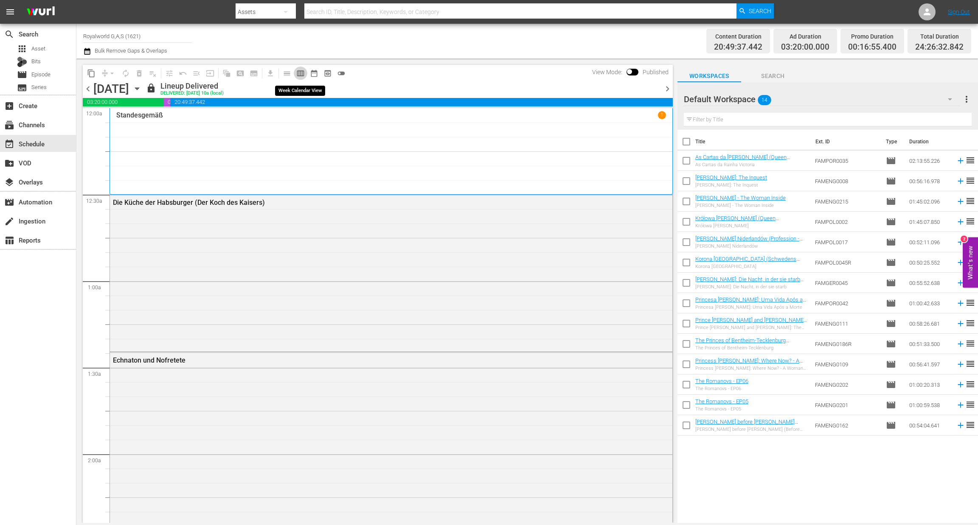
click at [299, 73] on span "calendar_view_week_outlined" at bounding box center [300, 73] width 8 height 8
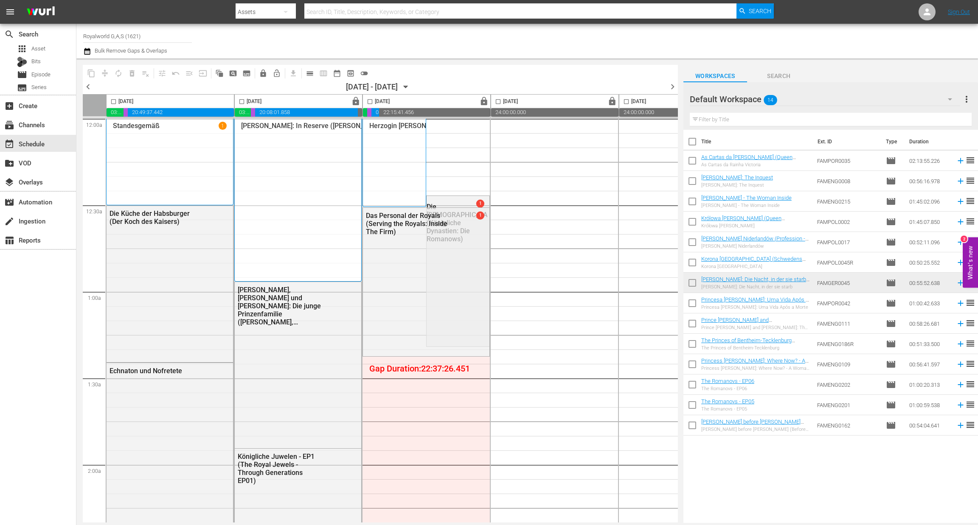
click at [87, 84] on span "chevron_left" at bounding box center [88, 86] width 11 height 11
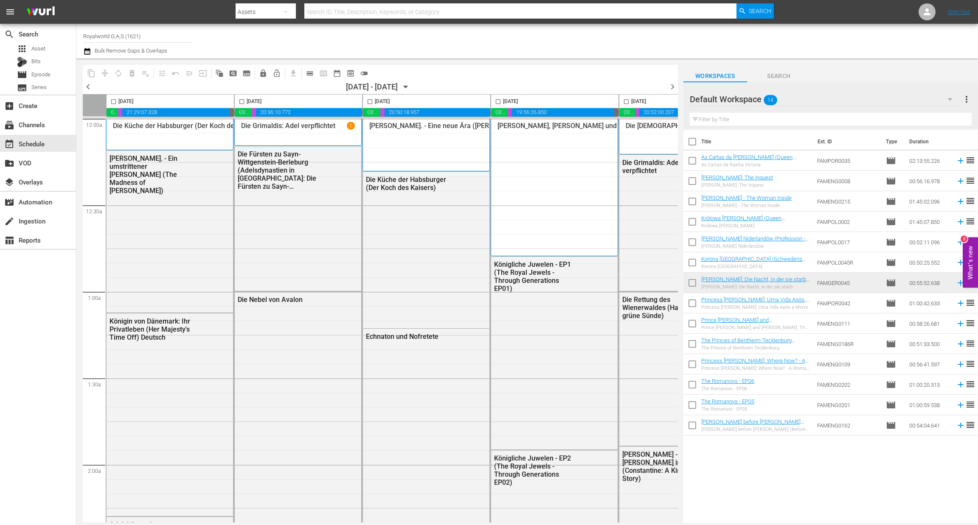
click at [628, 102] on input "checkbox" at bounding box center [626, 103] width 10 height 10
checkbox input "true"
click at [91, 71] on span "content_copy" at bounding box center [91, 73] width 8 height 8
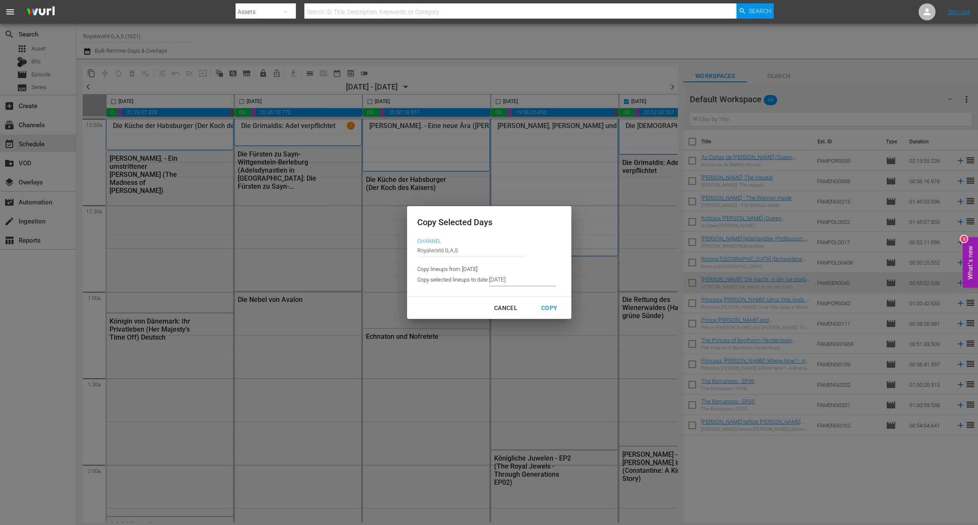
click at [529, 280] on input "8/26/2025" at bounding box center [522, 280] width 67 height 13
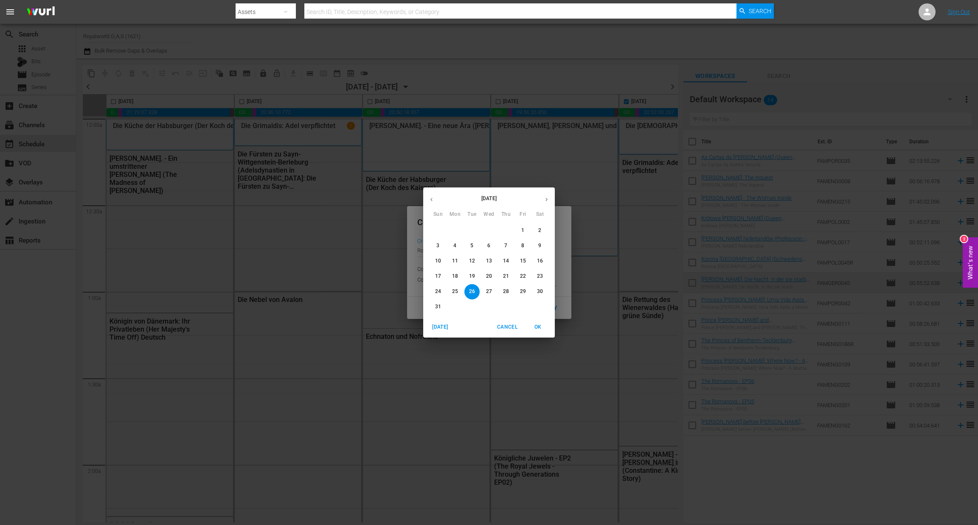
click at [503, 290] on p "28" at bounding box center [506, 291] width 6 height 7
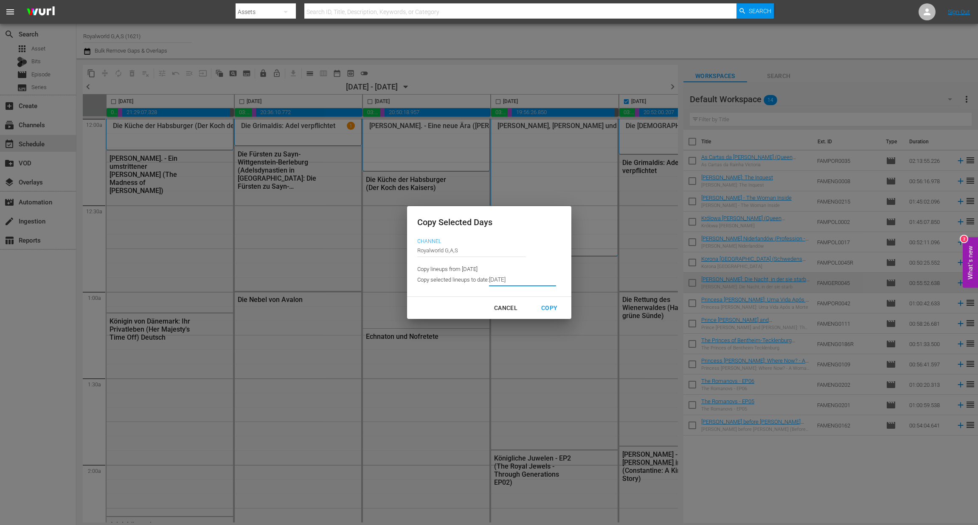
click at [546, 303] on div "Copy" at bounding box center [549, 308] width 30 height 11
type input "8/23/2025"
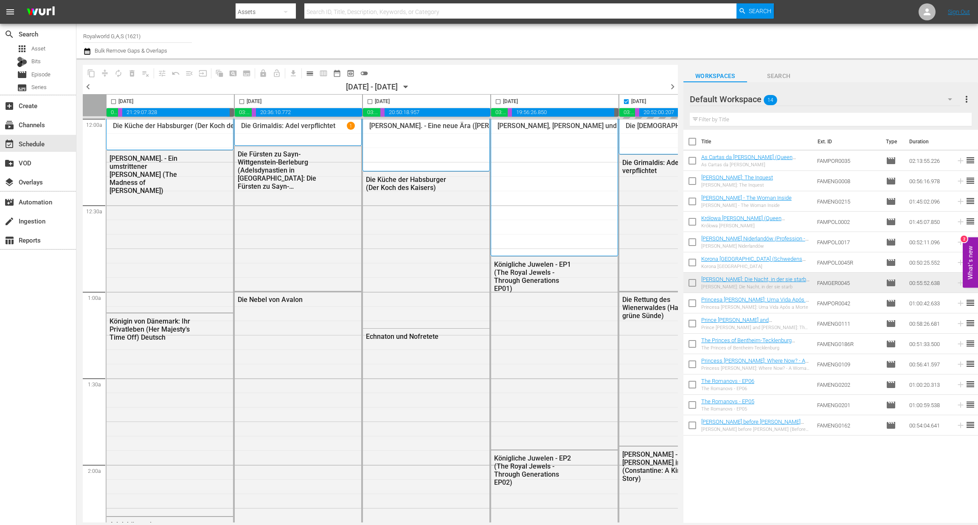
checkbox input "false"
click at [674, 87] on span "chevron_right" at bounding box center [672, 86] width 11 height 11
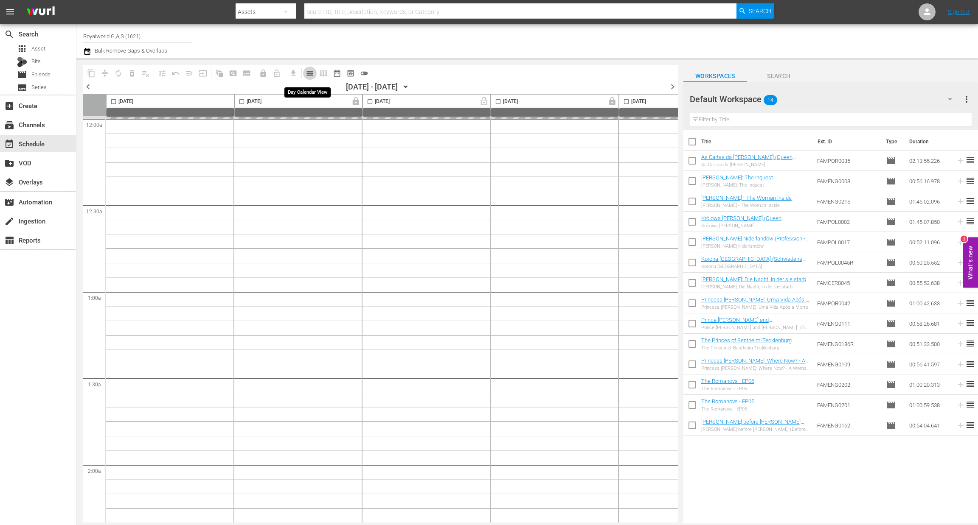
click at [308, 72] on span "calendar_view_day_outlined" at bounding box center [310, 73] width 8 height 8
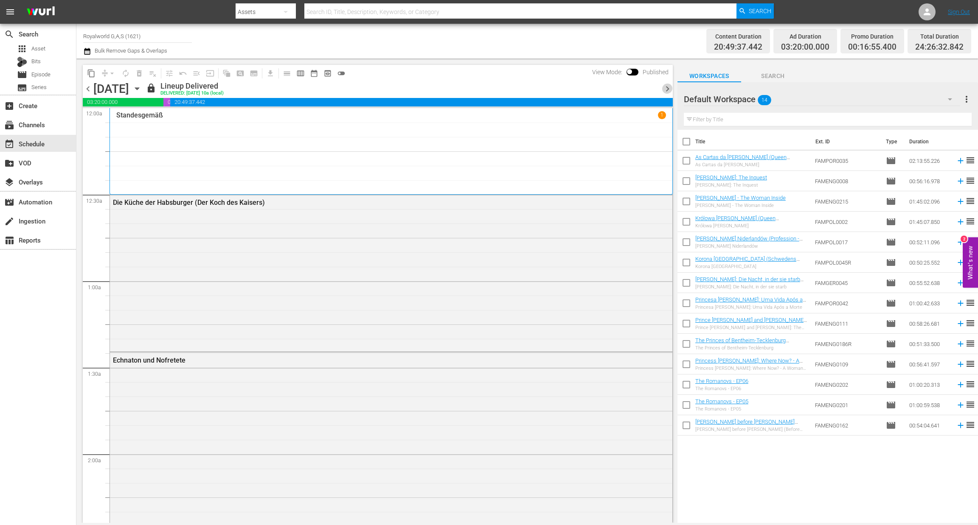
click at [670, 87] on span "chevron_right" at bounding box center [667, 89] width 11 height 11
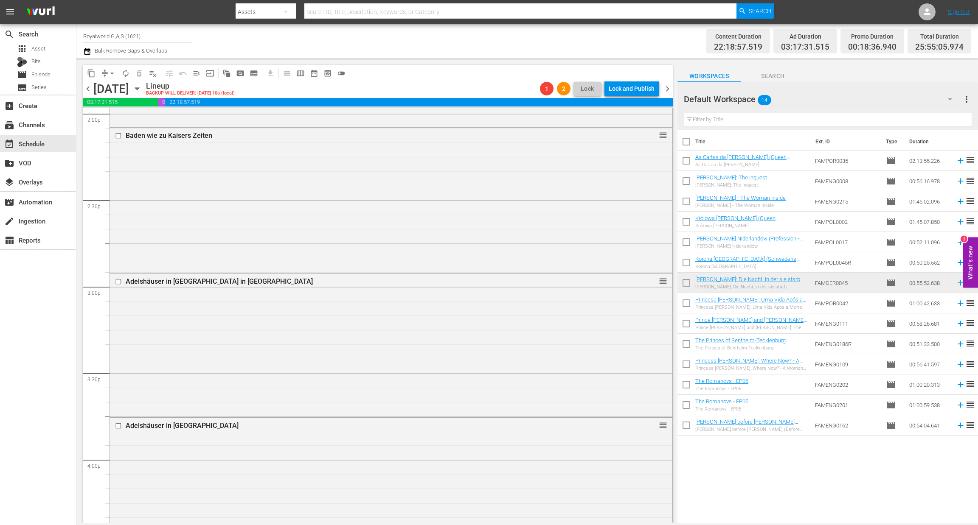
scroll to position [2801, 0]
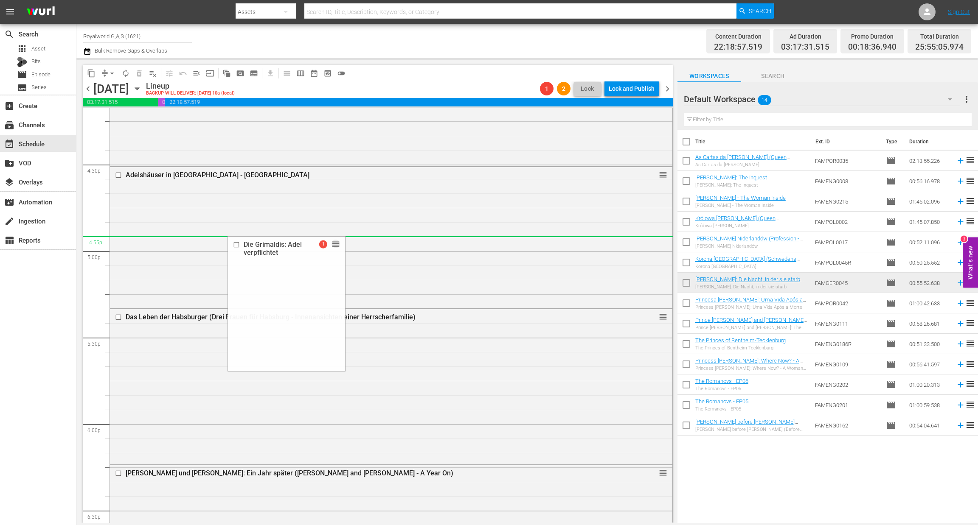
drag, startPoint x: 320, startPoint y: 149, endPoint x: 472, endPoint y: 244, distance: 179.6
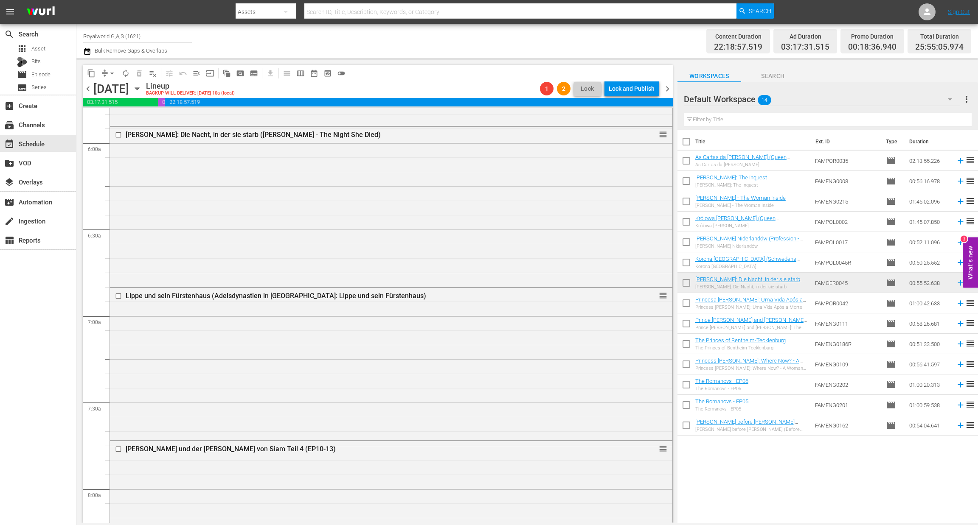
scroll to position [0, 0]
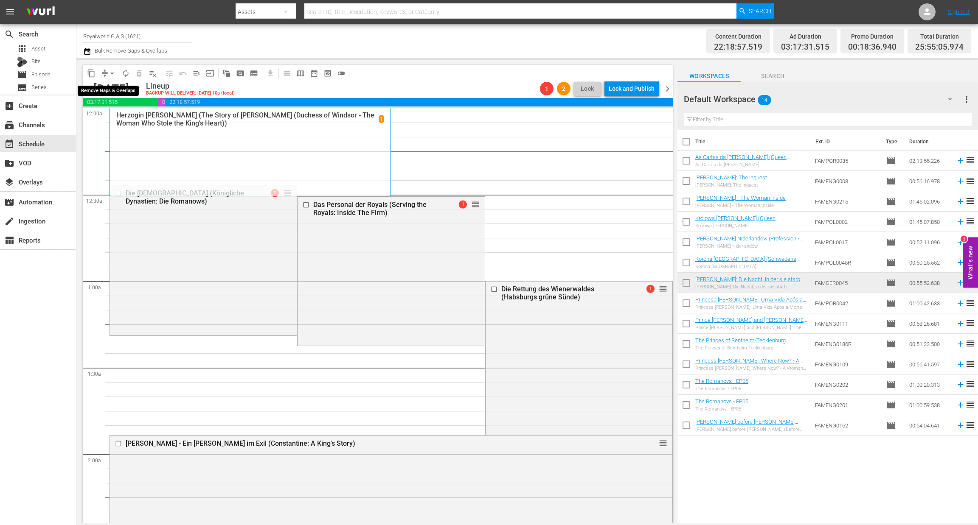
click at [113, 70] on span "arrow_drop_down" at bounding box center [112, 73] width 8 height 8
click at [115, 123] on li "Align to End of Previous Day" at bounding box center [112, 118] width 89 height 14
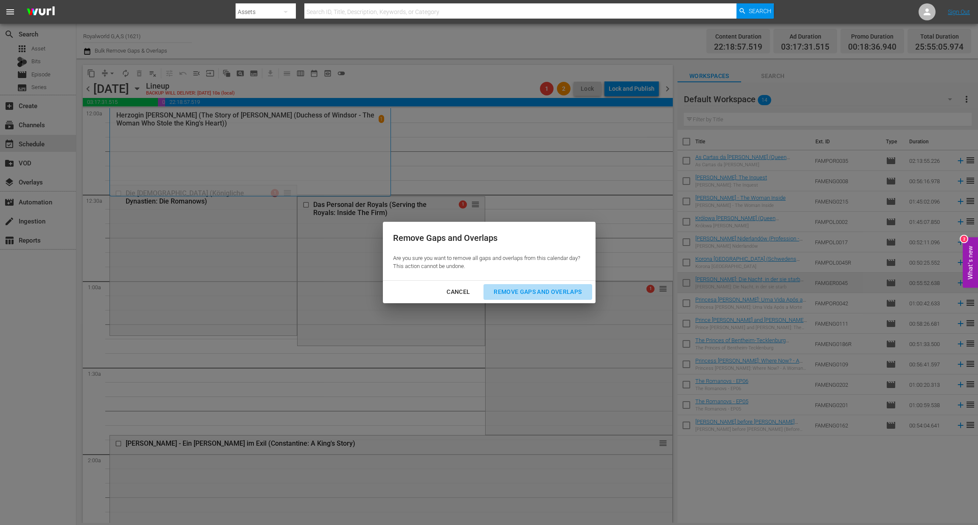
click at [542, 288] on div "Remove Gaps and Overlaps" at bounding box center [537, 292] width 101 height 11
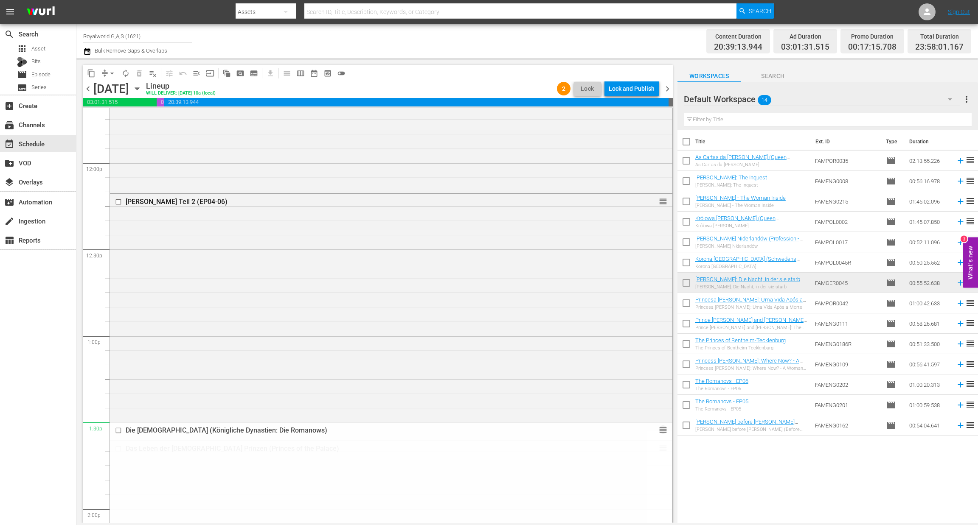
scroll to position [2101, 0]
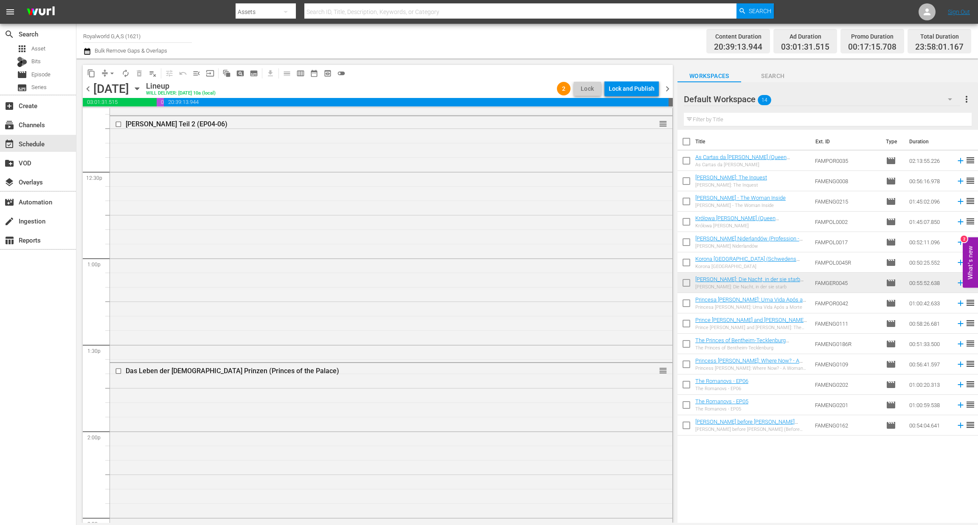
drag, startPoint x: 652, startPoint y: 142, endPoint x: 472, endPoint y: 273, distance: 222.4
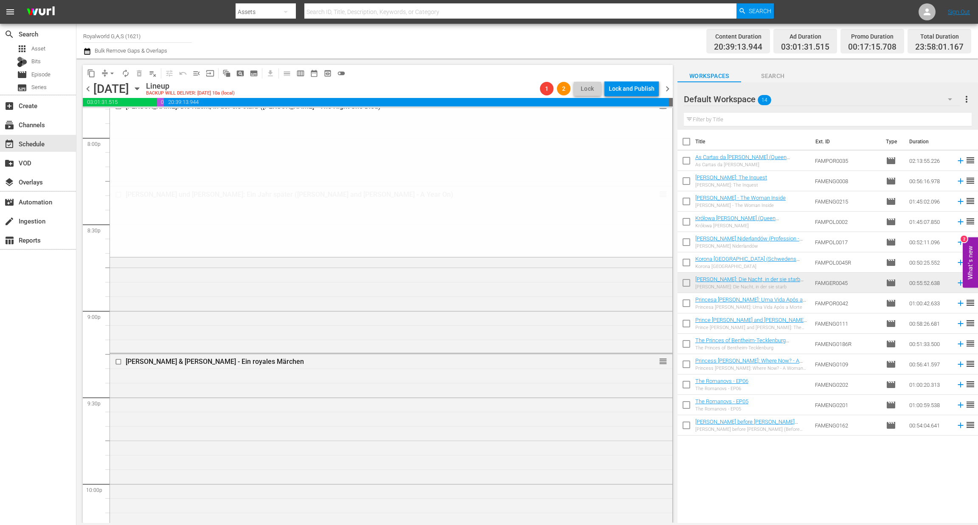
scroll to position [3480, 0]
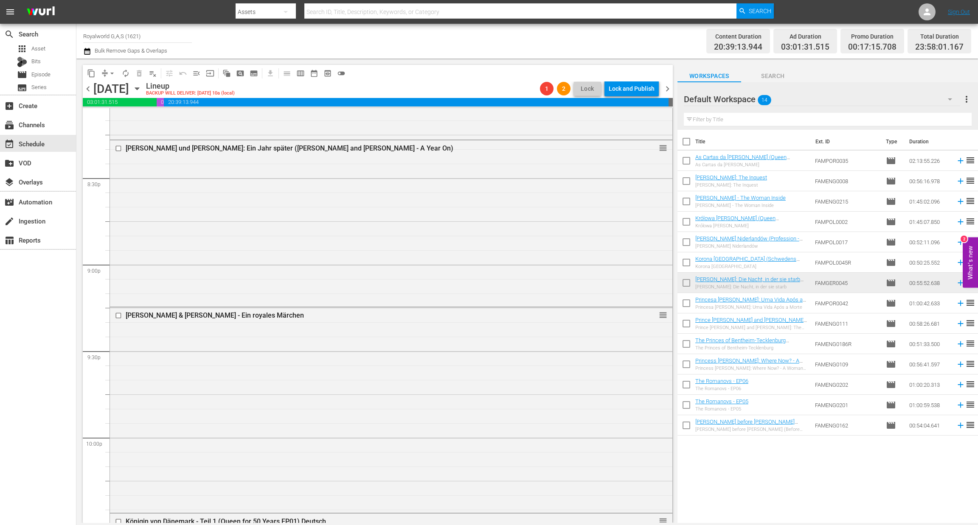
drag, startPoint x: 650, startPoint y: 293, endPoint x: 528, endPoint y: 243, distance: 132.0
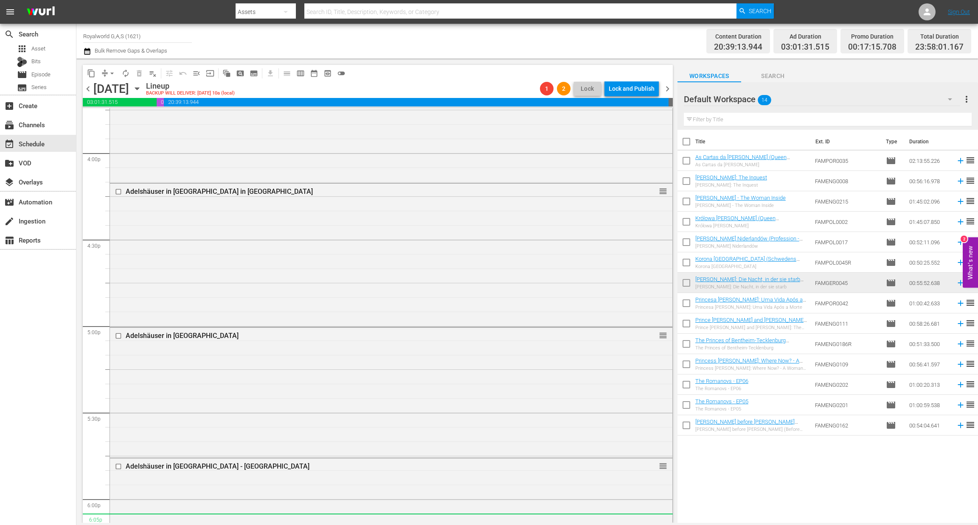
scroll to position [2716, 0]
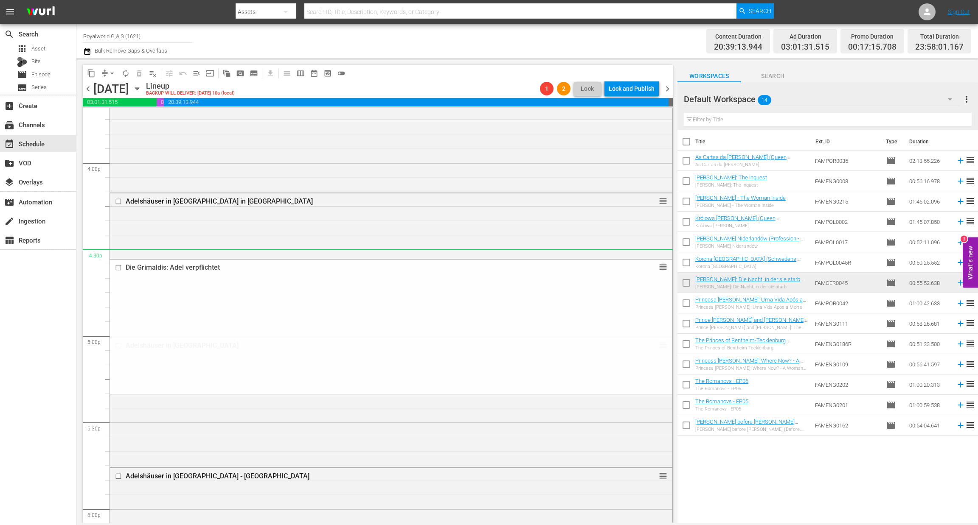
drag, startPoint x: 650, startPoint y: 365, endPoint x: 574, endPoint y: 253, distance: 135.0
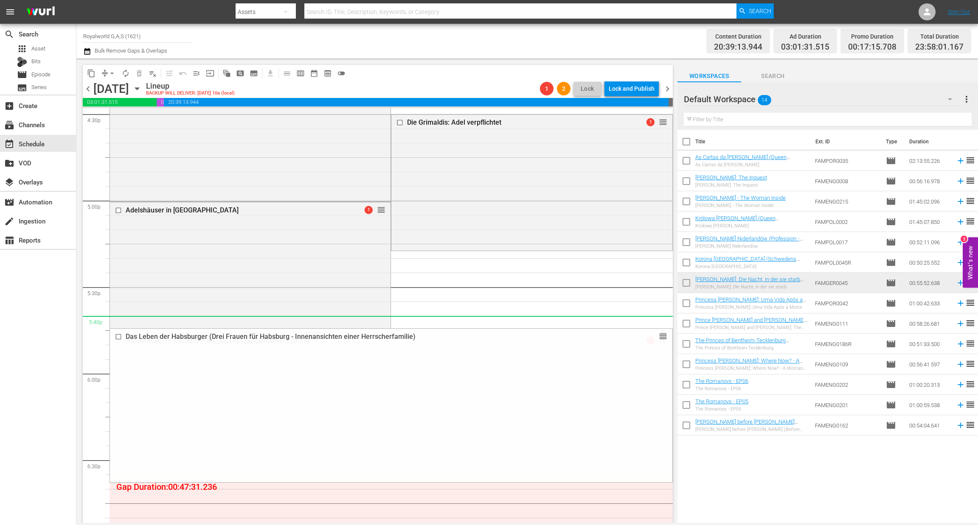
scroll to position [2844, 0]
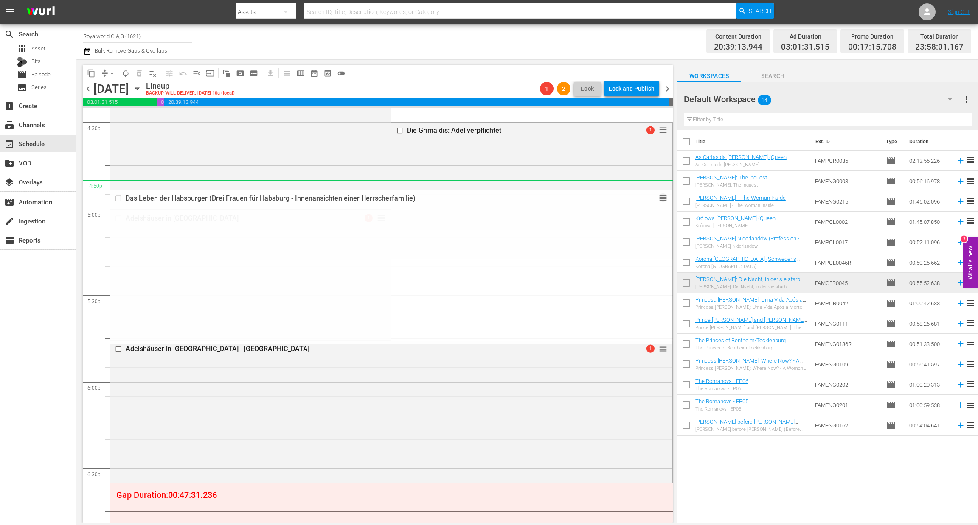
drag, startPoint x: 649, startPoint y: 309, endPoint x: 587, endPoint y: 191, distance: 134.0
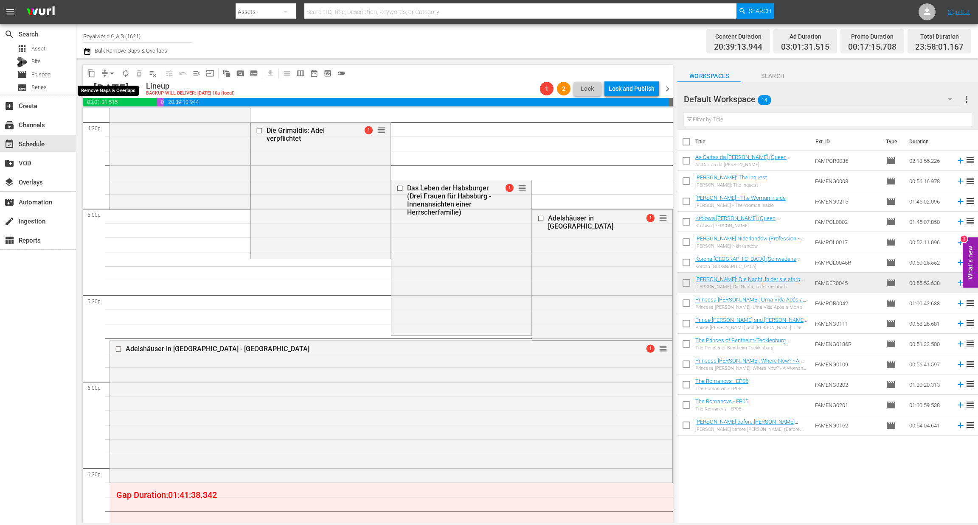
click at [110, 72] on span "arrow_drop_down" at bounding box center [112, 73] width 8 height 8
click at [124, 123] on li "Align to End of Previous Day" at bounding box center [112, 118] width 89 height 14
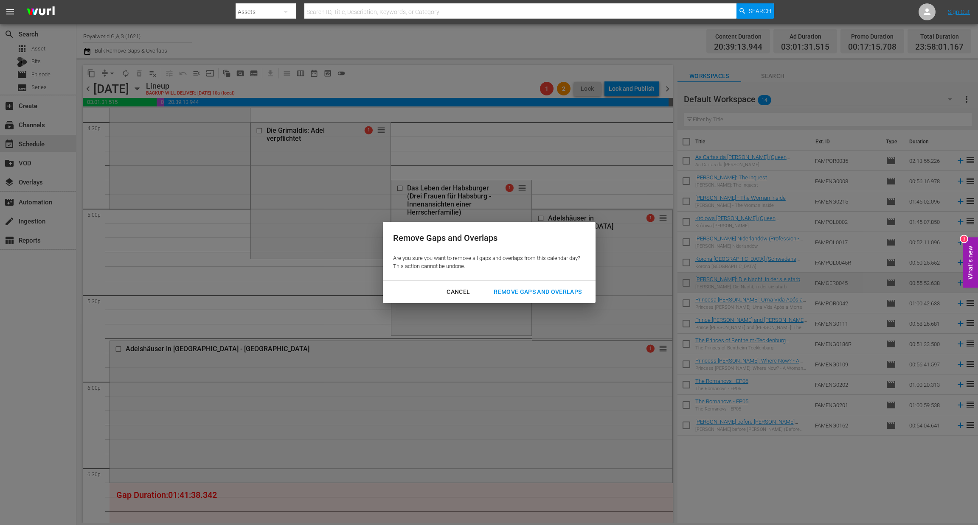
click at [531, 295] on div "Remove Gaps and Overlaps" at bounding box center [537, 292] width 101 height 11
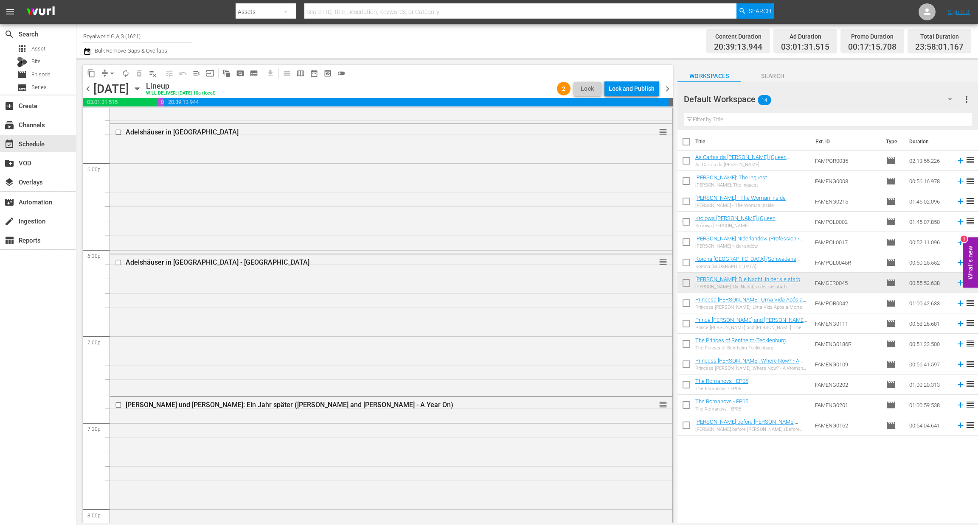
scroll to position [3032, 0]
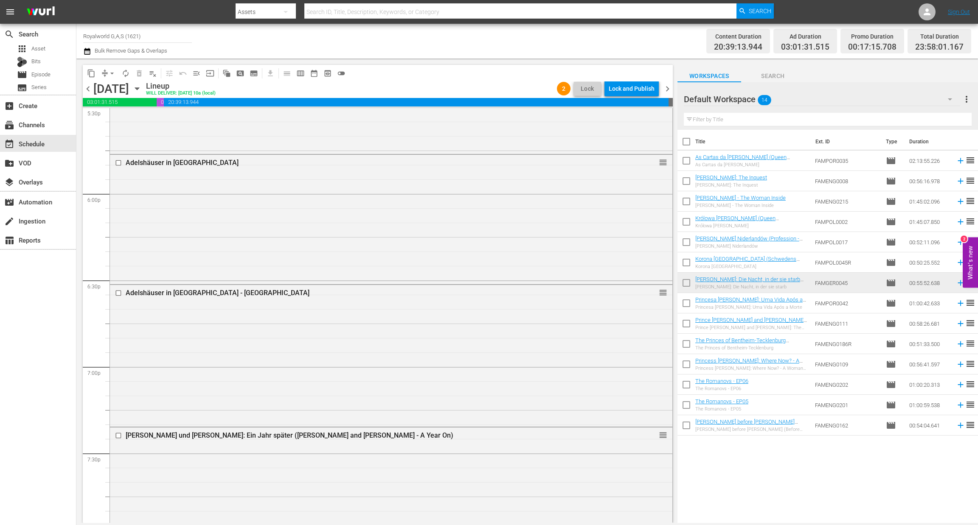
drag, startPoint x: 658, startPoint y: 386, endPoint x: 570, endPoint y: 229, distance: 179.8
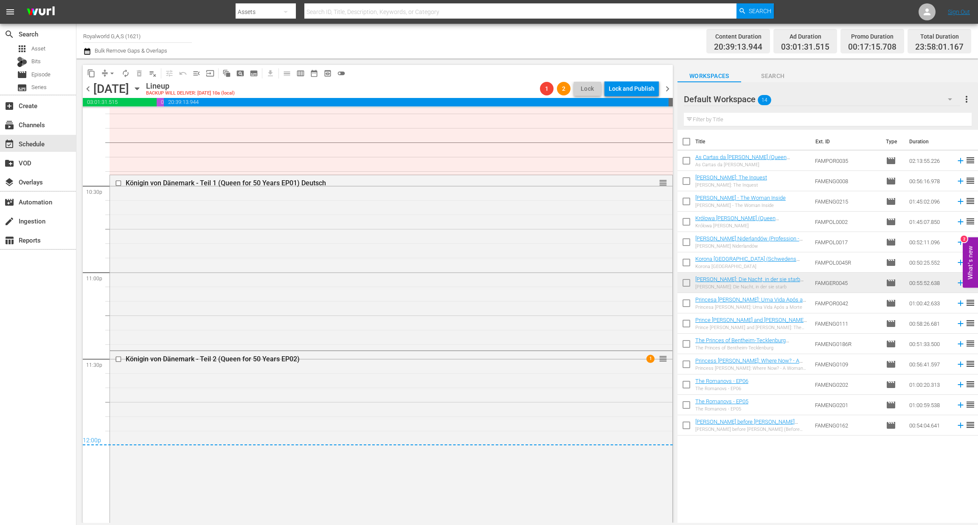
scroll to position [3823, 0]
drag, startPoint x: 377, startPoint y: 295, endPoint x: 396, endPoint y: 403, distance: 109.5
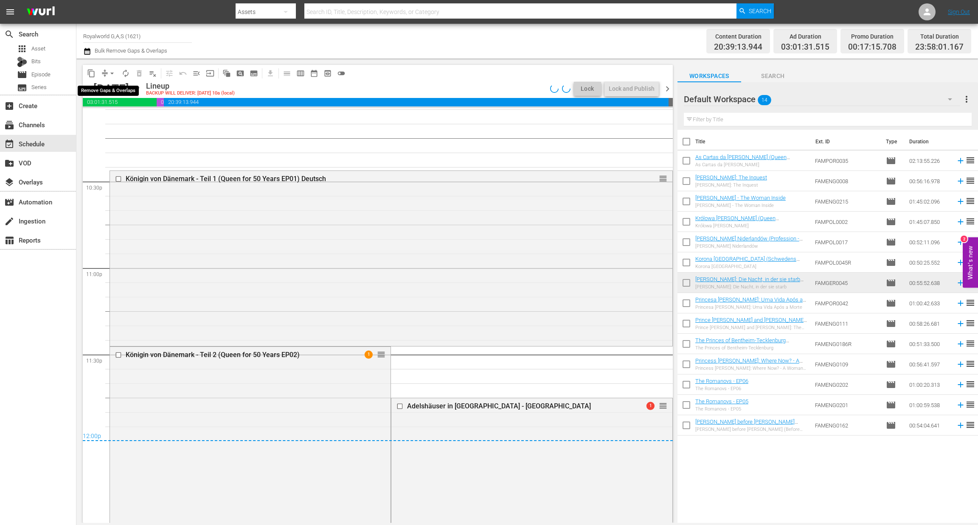
click at [111, 73] on span "arrow_drop_down" at bounding box center [112, 73] width 8 height 8
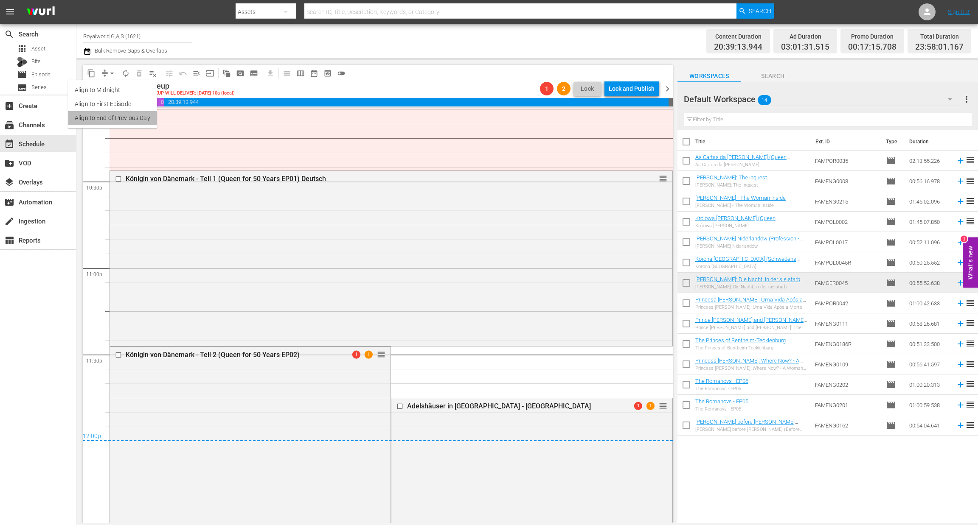
click at [124, 124] on li "Align to End of Previous Day" at bounding box center [112, 118] width 89 height 14
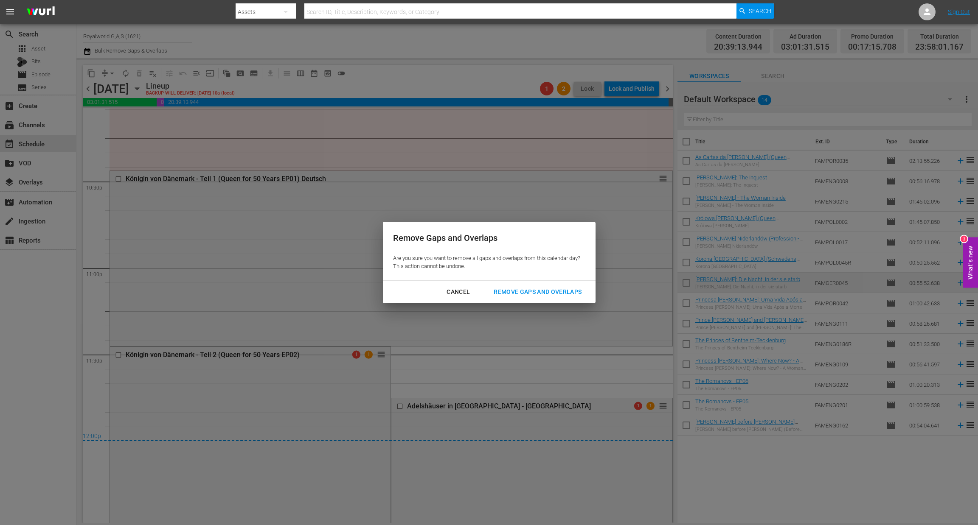
click at [525, 291] on div "Remove Gaps and Overlaps" at bounding box center [537, 292] width 101 height 11
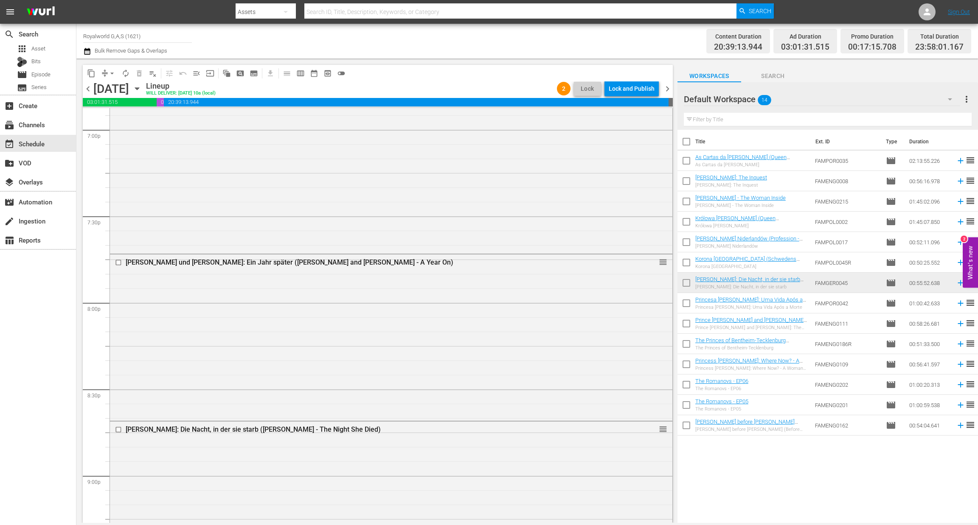
scroll to position [3299, 0]
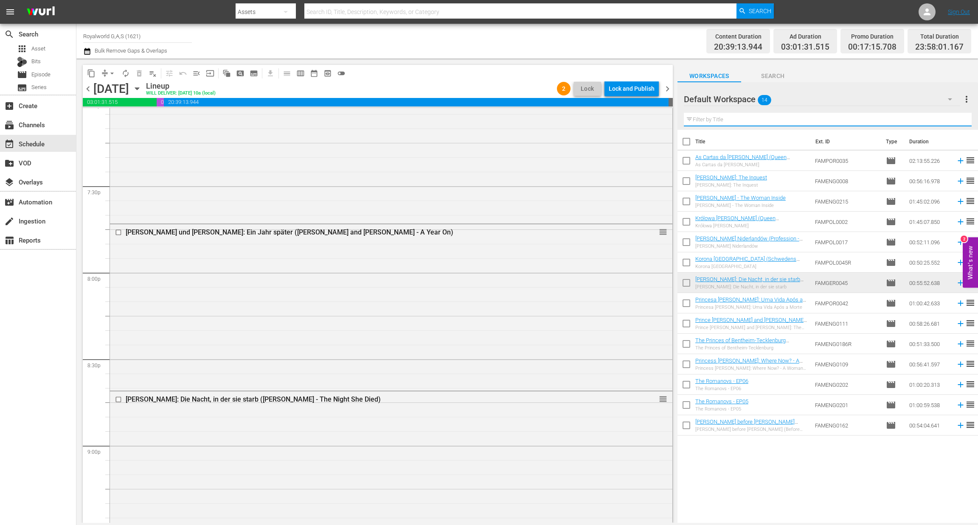
click at [734, 123] on input "text" at bounding box center [828, 120] width 288 height 14
paste input "Diana: Das Interview, das die Monarchie erschütterte"
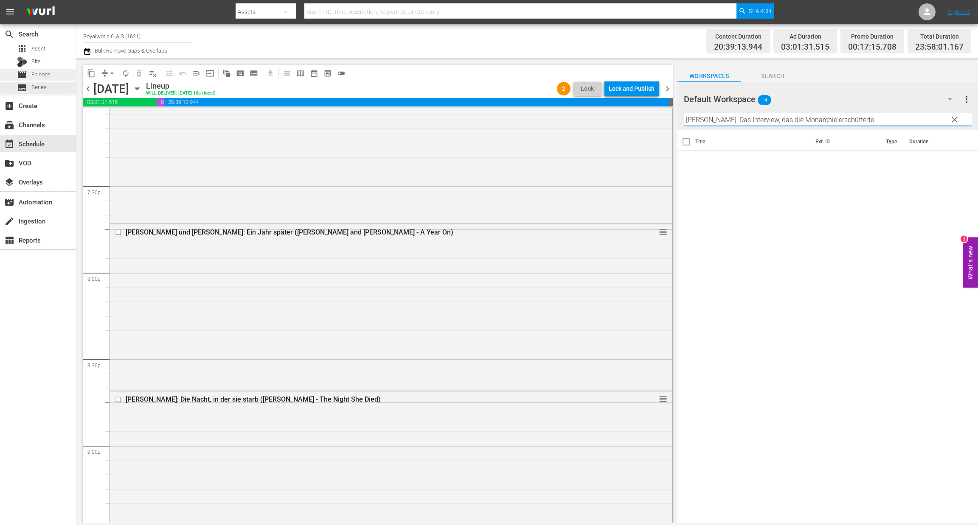
type input "Diana: Das Interview, das die Monarchie erschütterte"
click at [40, 76] on span "Episode" at bounding box center [40, 74] width 19 height 8
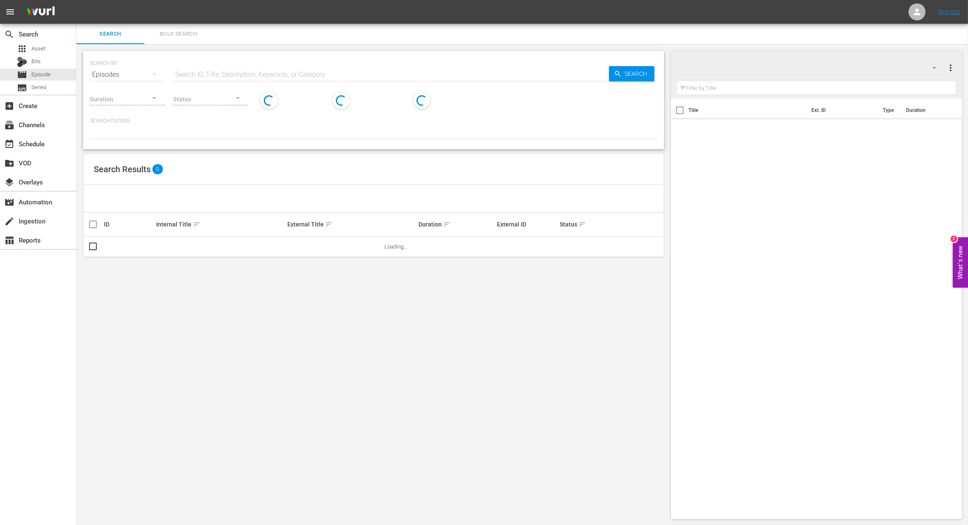
click at [228, 71] on input "text" at bounding box center [391, 75] width 436 height 20
paste input "Diana: Das Interview, das die Monarchie erschütterte"
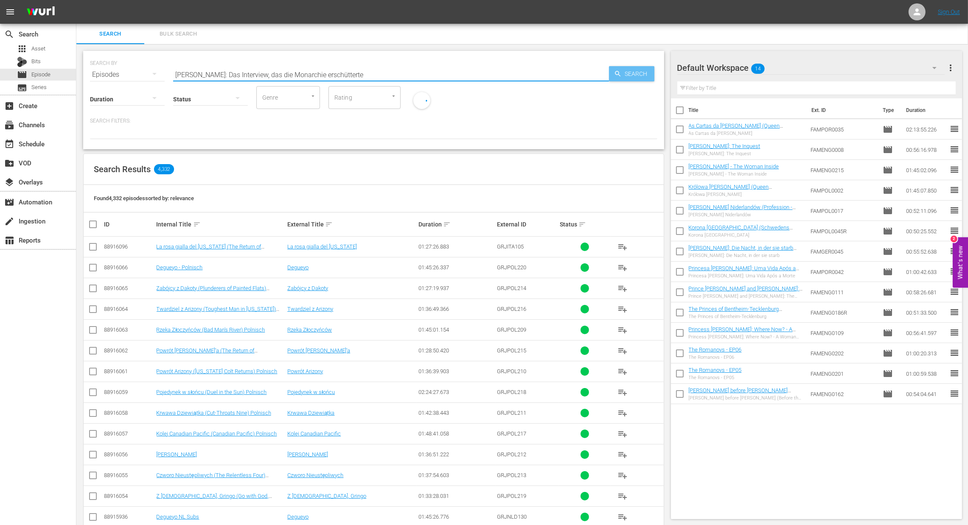
click at [636, 71] on span "Search" at bounding box center [638, 73] width 33 height 15
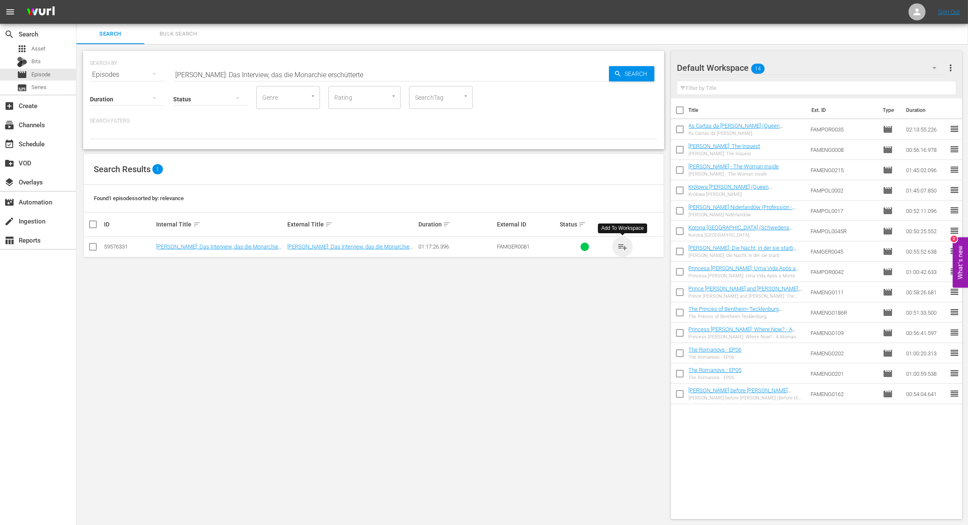
click at [626, 244] on span "playlist_add" at bounding box center [623, 247] width 10 height 10
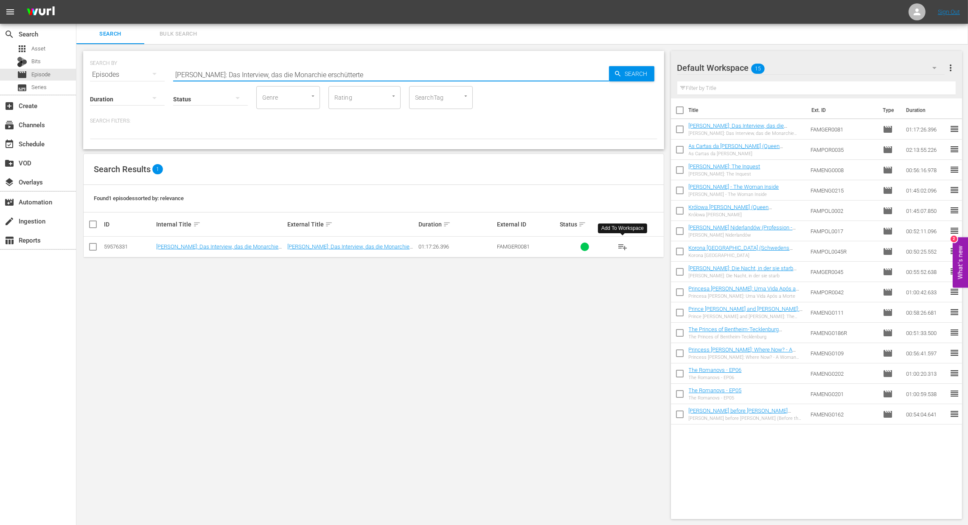
paste input "Prinzessin Diana - Das Leben nach dem Tod"
drag, startPoint x: 340, startPoint y: 72, endPoint x: 119, endPoint y: 54, distance: 222.3
click at [76, 0] on div "search Search apps Asset Bits movie Episode subtitles Series add_box Create sub…" at bounding box center [522, 0] width 892 height 0
type input "Prinzessin Diana - Das Leben nach dem Tod"
click at [638, 72] on span "Search" at bounding box center [638, 73] width 33 height 15
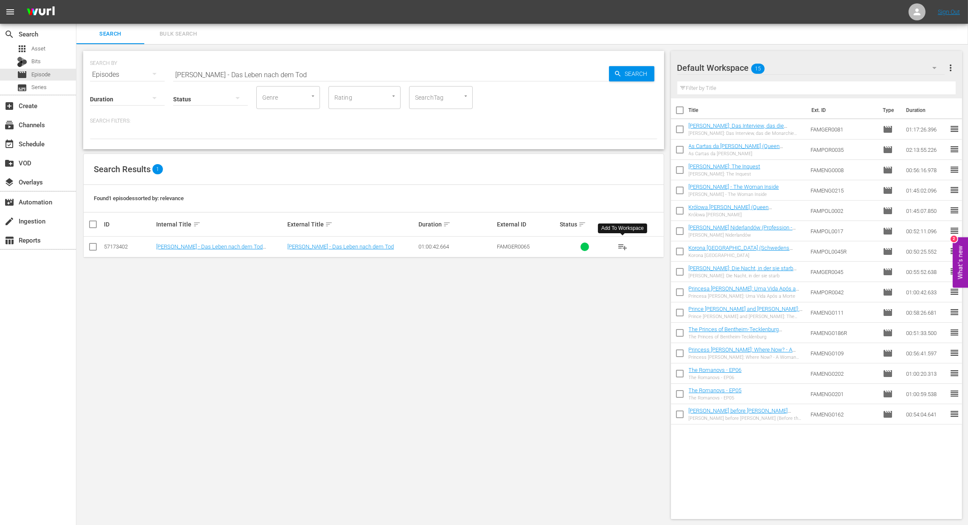
click at [628, 249] on button "playlist_add" at bounding box center [623, 247] width 20 height 20
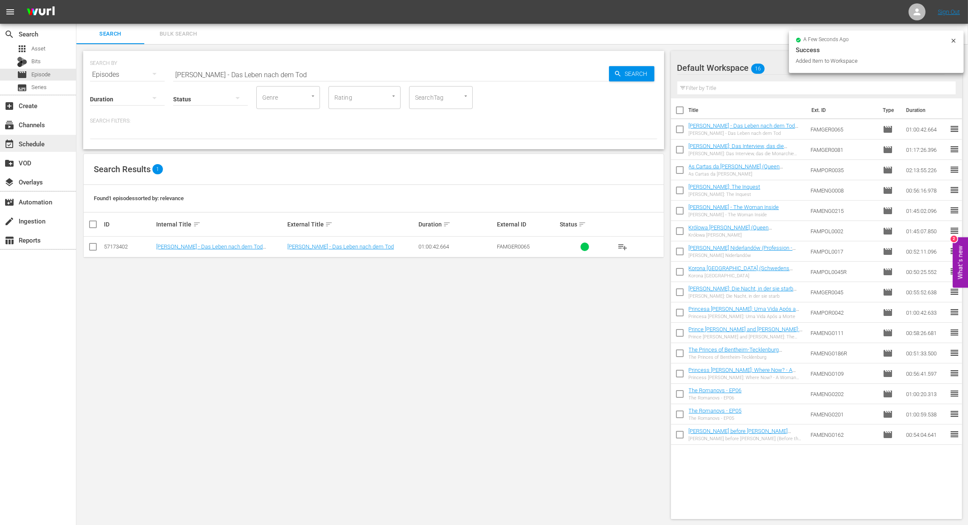
click at [42, 145] on div "event_available Schedule" at bounding box center [24, 143] width 48 height 8
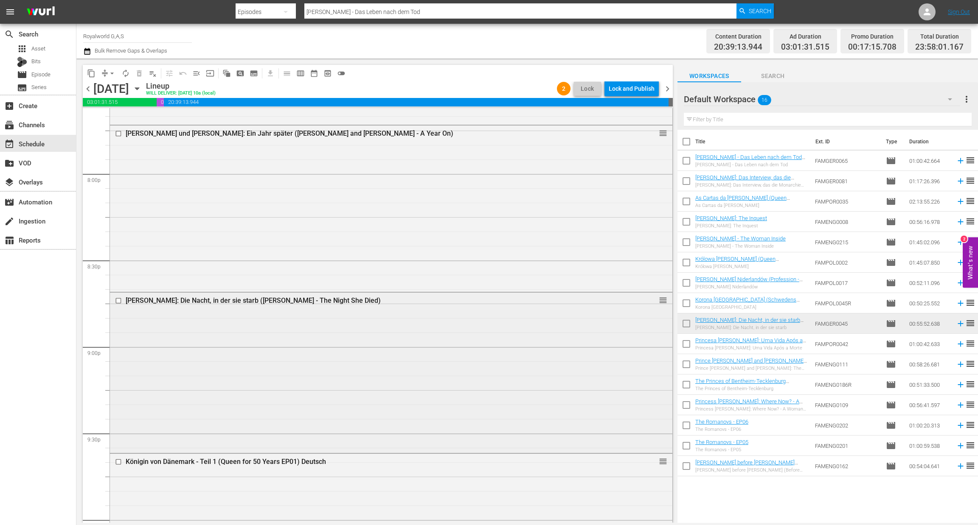
scroll to position [3393, 0]
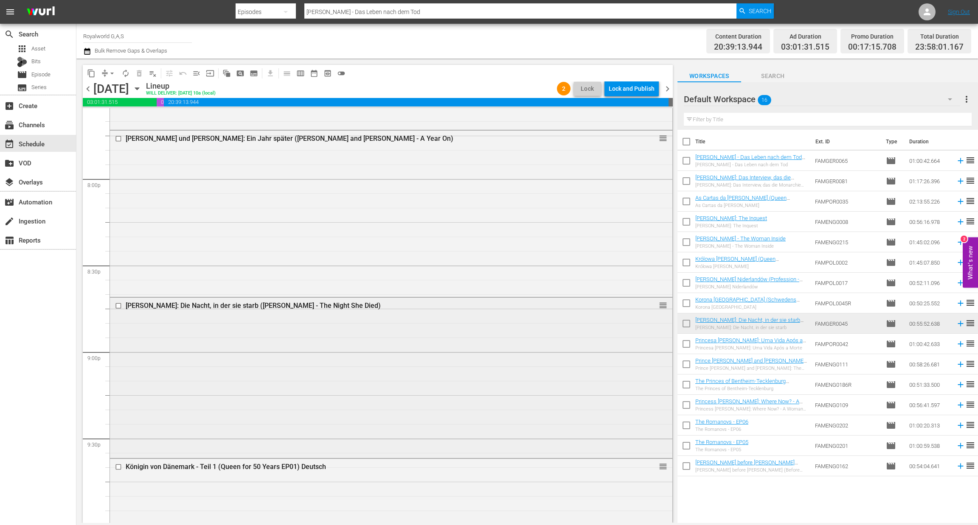
click at [118, 306] on input "checkbox" at bounding box center [119, 306] width 9 height 7
click at [138, 77] on button "delete_forever_outlined" at bounding box center [139, 74] width 14 height 14
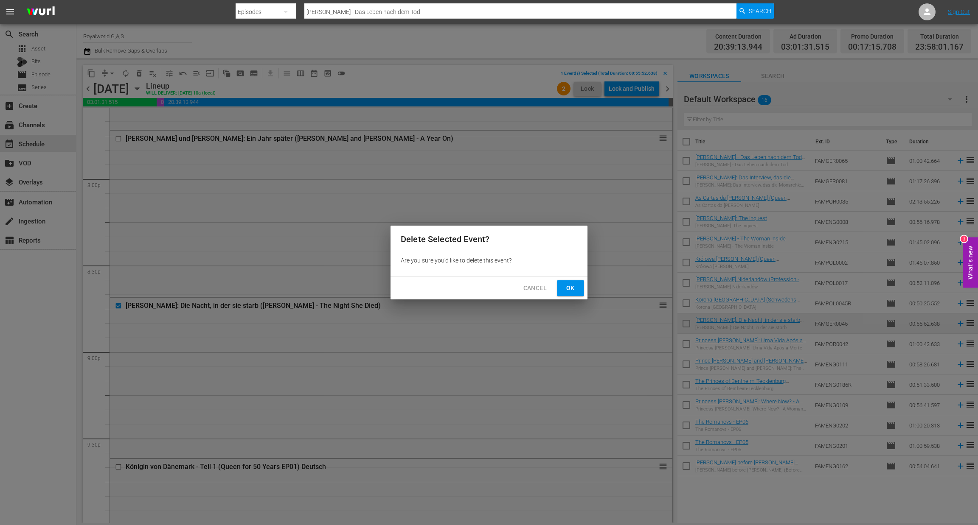
click at [573, 288] on span "Ok" at bounding box center [571, 288] width 14 height 11
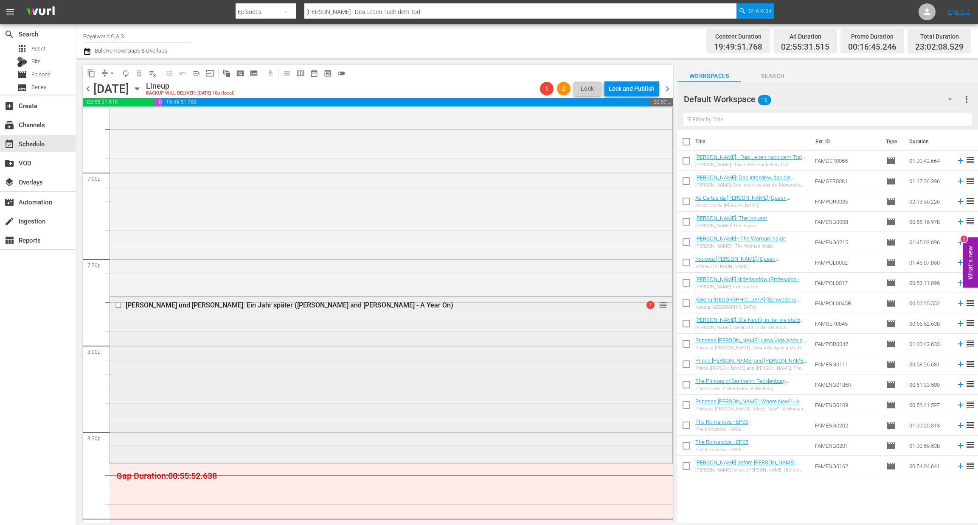
scroll to position [3186, 0]
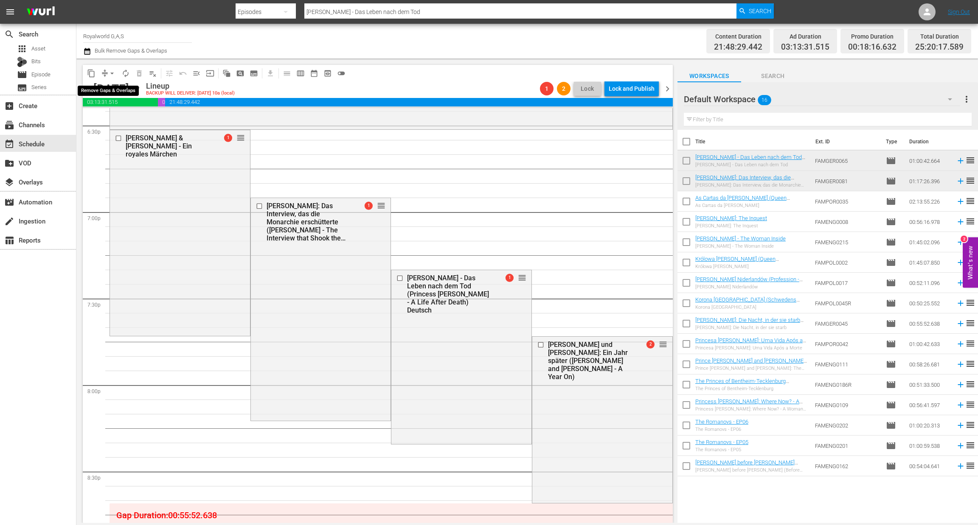
click at [113, 72] on span "arrow_drop_down" at bounding box center [112, 73] width 8 height 8
click at [118, 119] on li "Align to End of Previous Day" at bounding box center [112, 118] width 89 height 14
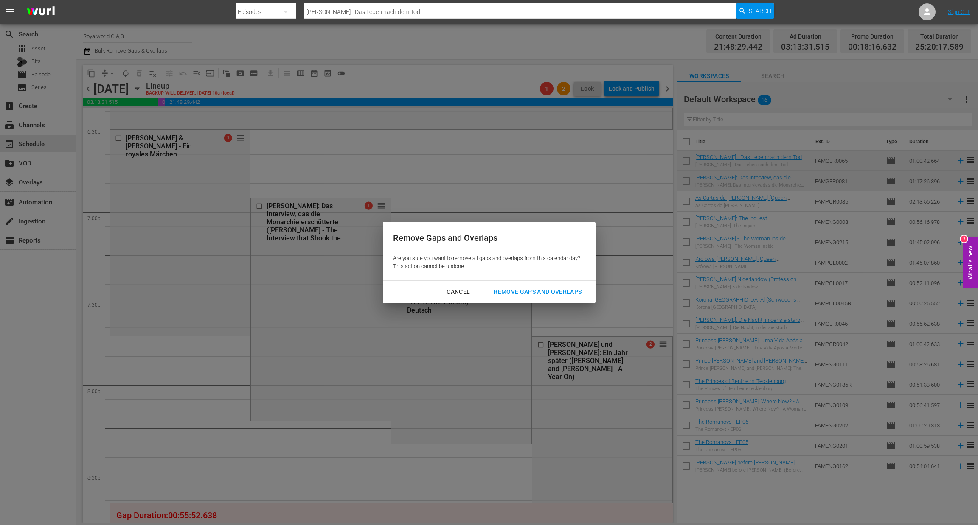
click at [531, 296] on div "Remove Gaps and Overlaps" at bounding box center [537, 292] width 101 height 11
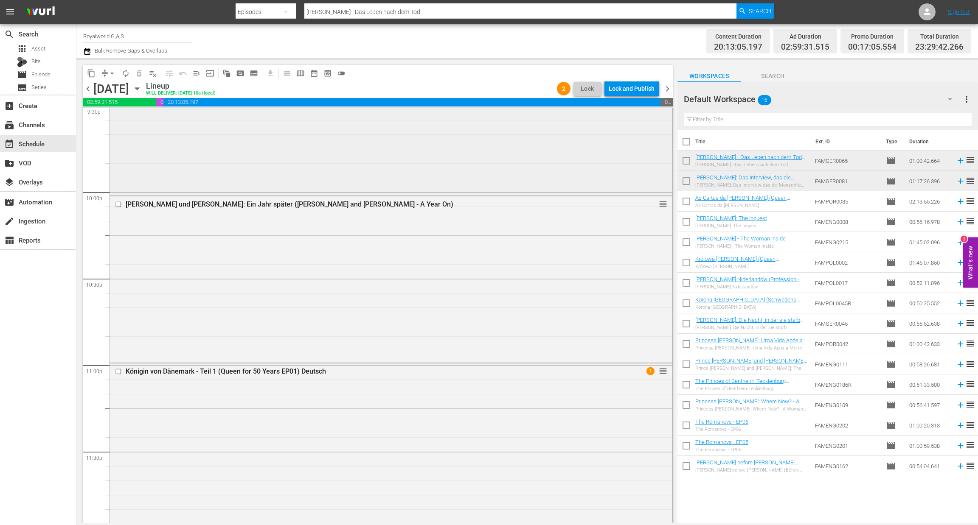
scroll to position [3742, 0]
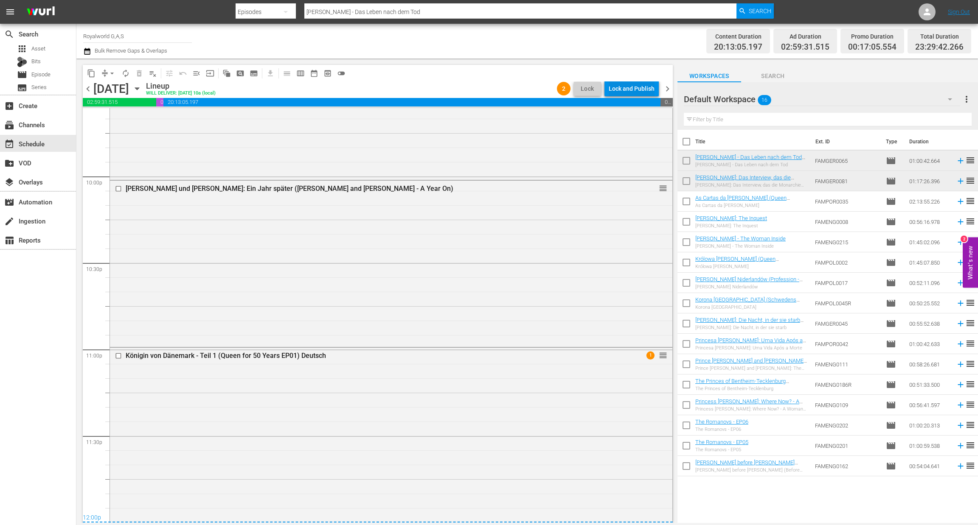
click at [643, 84] on div "Lock and Publish" at bounding box center [632, 88] width 46 height 15
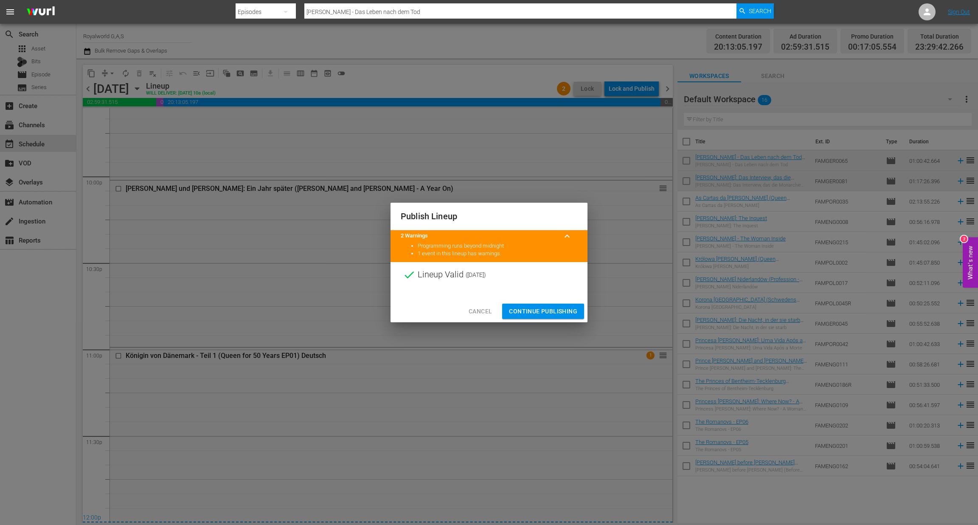
click at [543, 309] on span "Continue Publishing" at bounding box center [543, 311] width 68 height 11
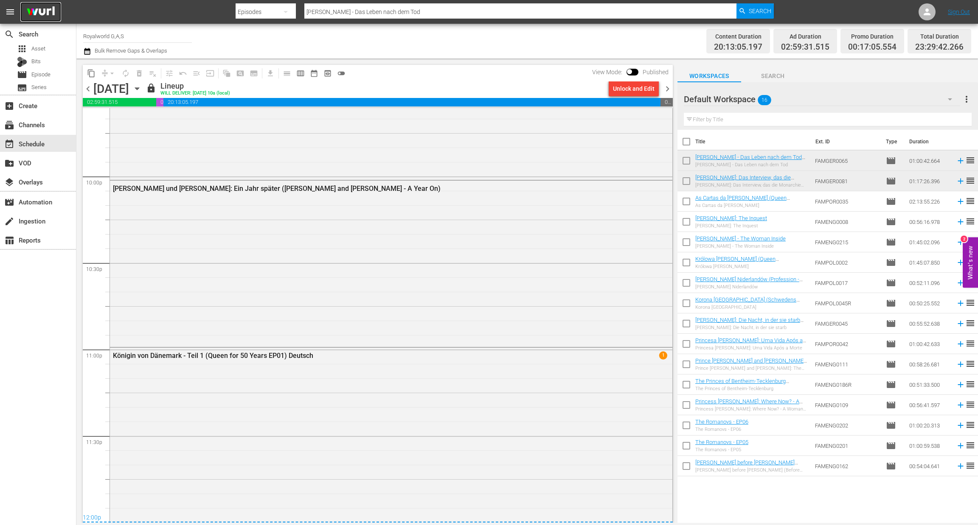
click at [53, 7] on img at bounding box center [40, 12] width 41 height 20
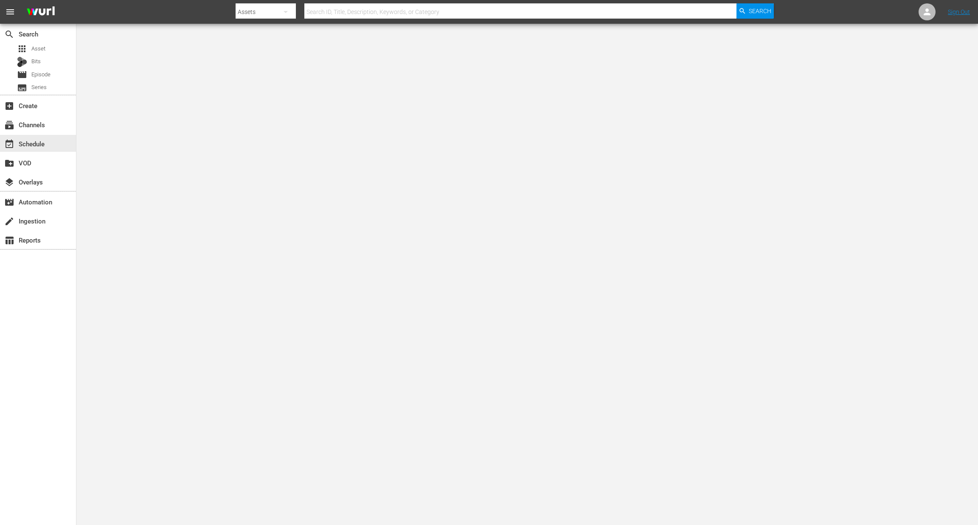
click at [32, 145] on div "event_available Schedule" at bounding box center [24, 143] width 48 height 8
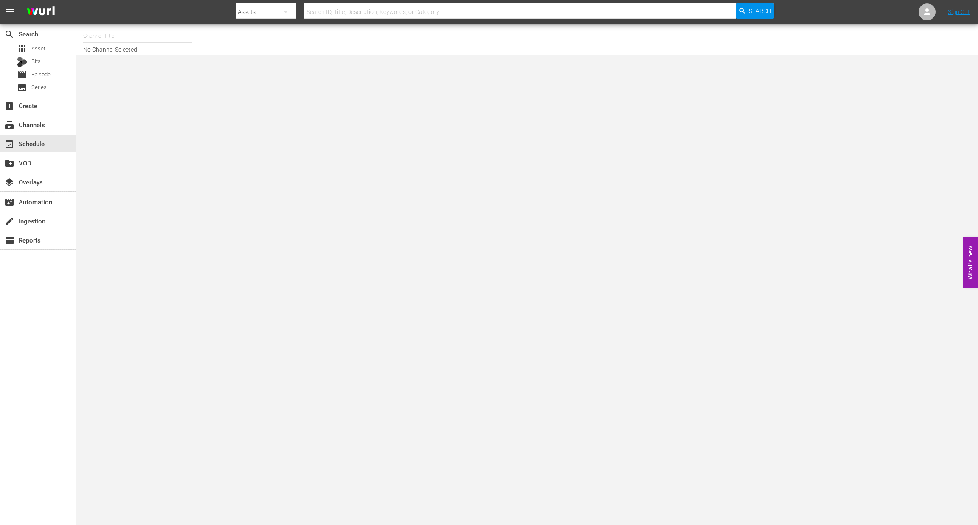
click at [100, 34] on input "text" at bounding box center [137, 36] width 109 height 20
click at [147, 180] on div "Royalworld UK (1620 - amogonetworx_royalworld_1)" at bounding box center [200, 182] width 220 height 20
type input "Royalworld UK (1620 - amogonetworx_royalworld_1)"
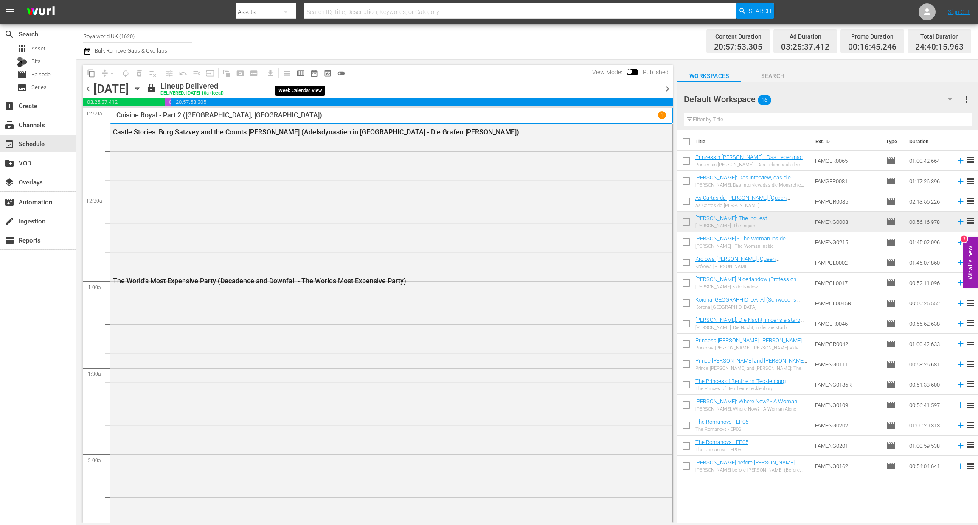
click at [296, 75] on span "calendar_view_week_outlined" at bounding box center [300, 73] width 8 height 8
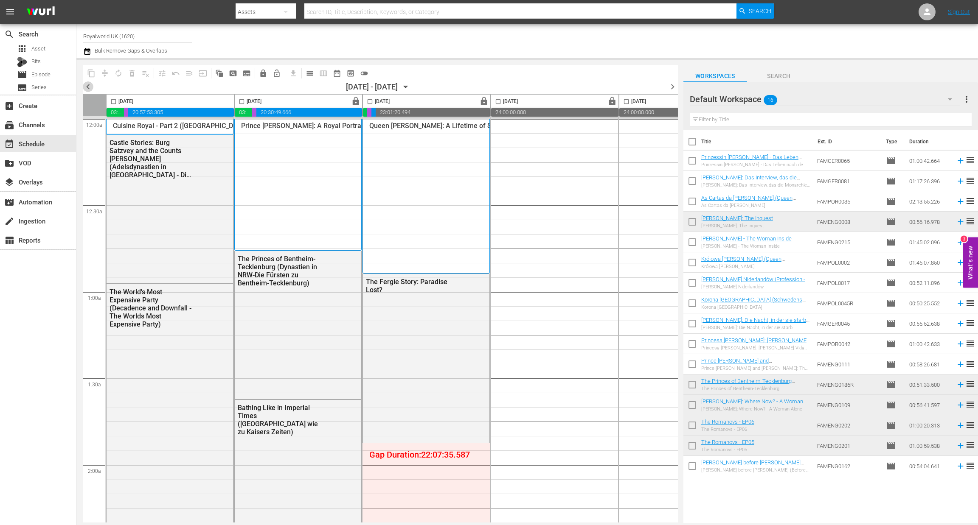
click at [84, 87] on span "chevron_left" at bounding box center [88, 86] width 11 height 11
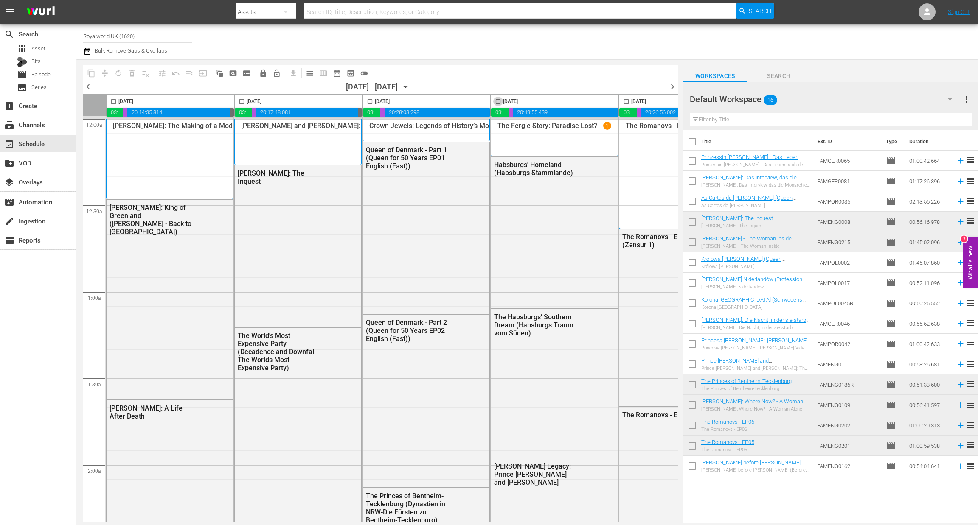
click at [497, 101] on input "checkbox" at bounding box center [498, 103] width 10 height 10
checkbox input "true"
click at [92, 72] on span "content_copy" at bounding box center [91, 73] width 8 height 8
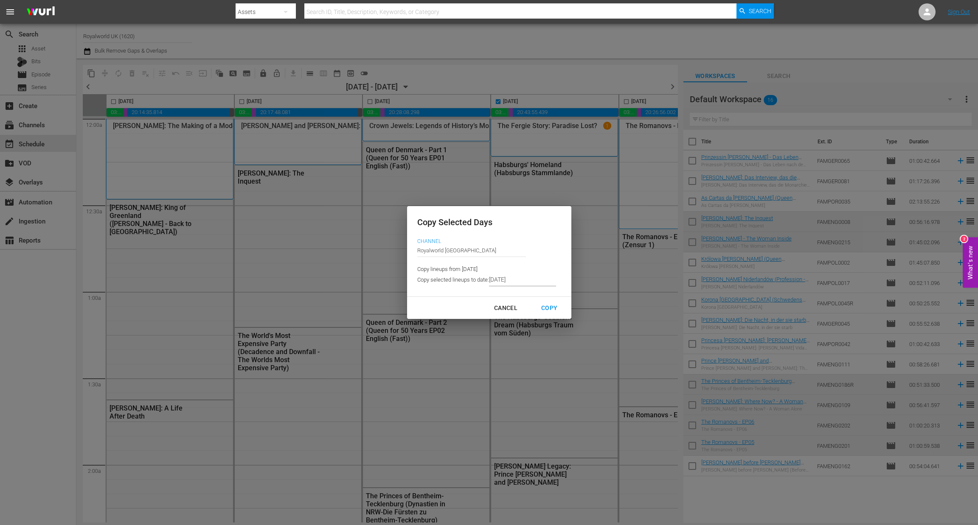
click at [523, 278] on input "[DATE]" at bounding box center [522, 280] width 67 height 13
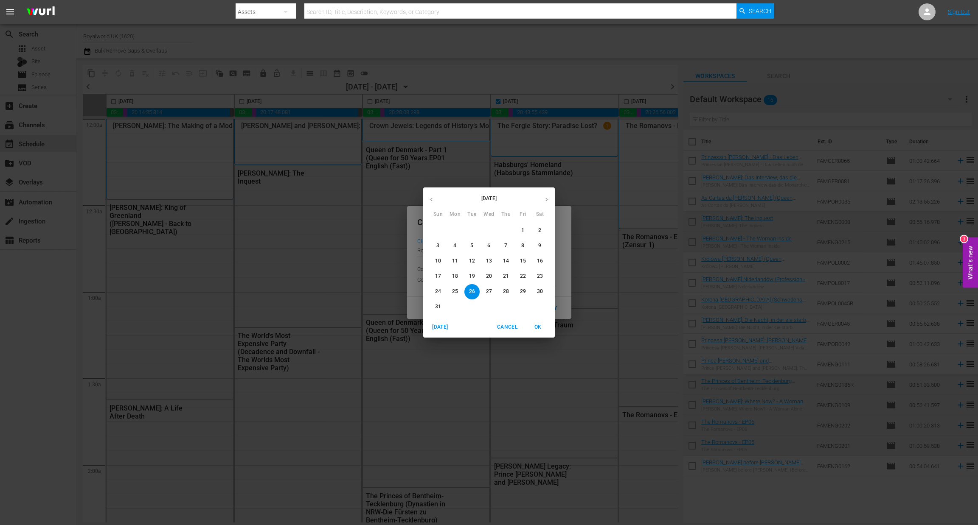
click at [505, 293] on p "28" at bounding box center [506, 291] width 6 height 7
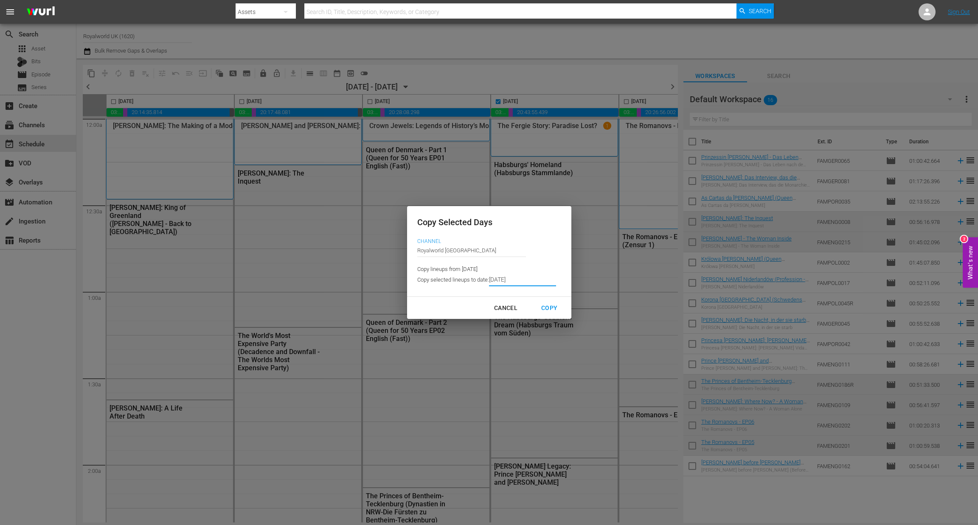
click at [559, 307] on div "Copy" at bounding box center [549, 308] width 30 height 11
type input "8/22/2025"
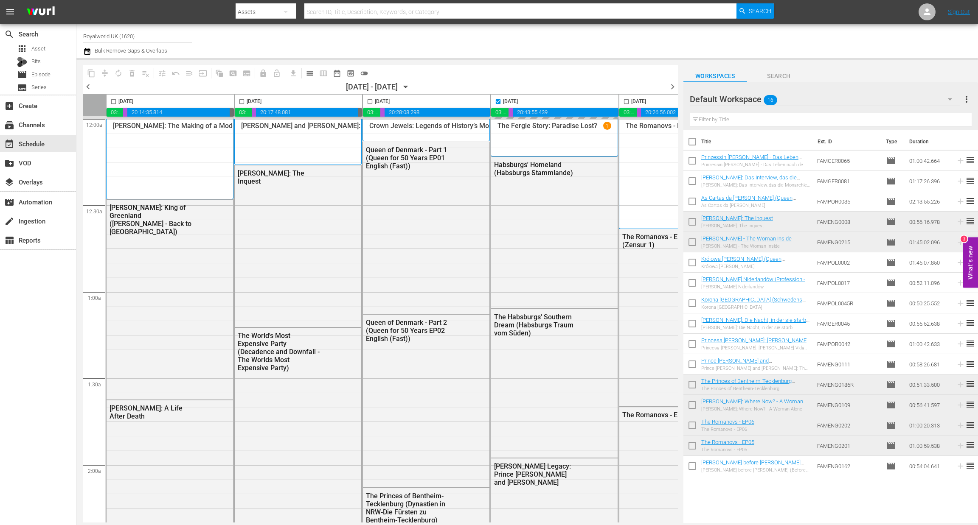
checkbox input "false"
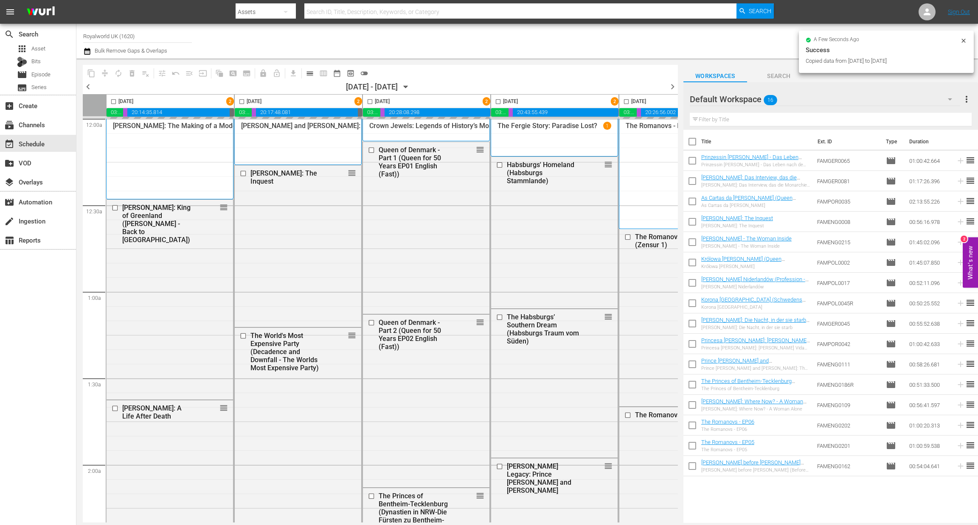
click at [672, 89] on span "chevron_right" at bounding box center [672, 86] width 11 height 11
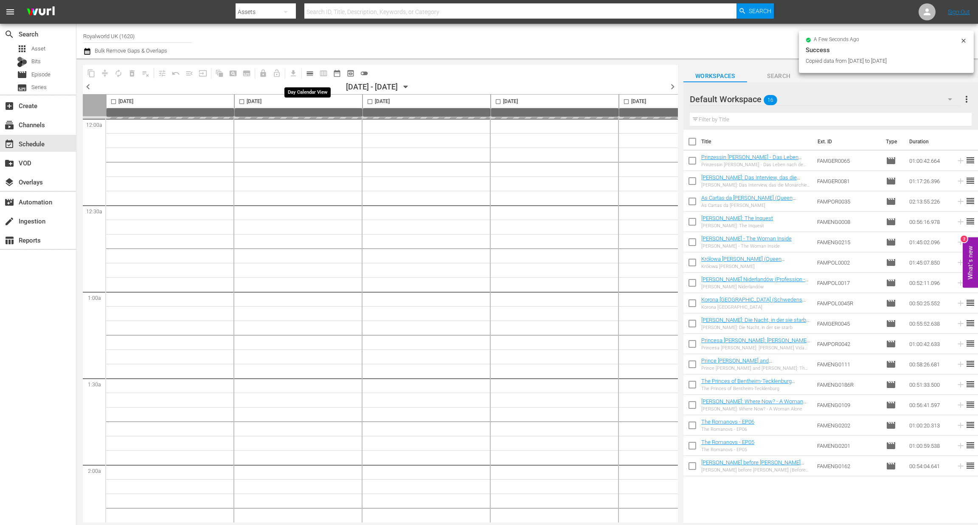
click at [309, 71] on span "calendar_view_day_outlined" at bounding box center [310, 73] width 8 height 8
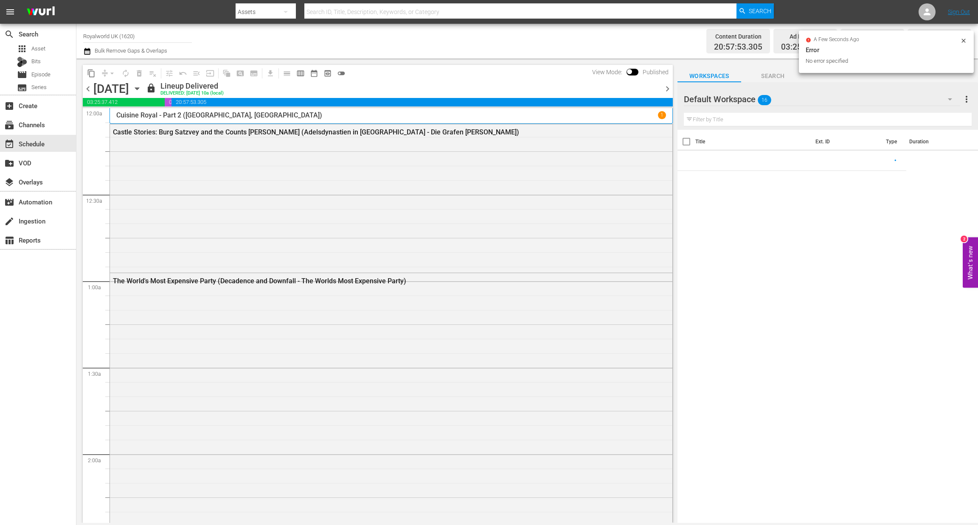
click at [668, 92] on span "chevron_right" at bounding box center [667, 89] width 11 height 11
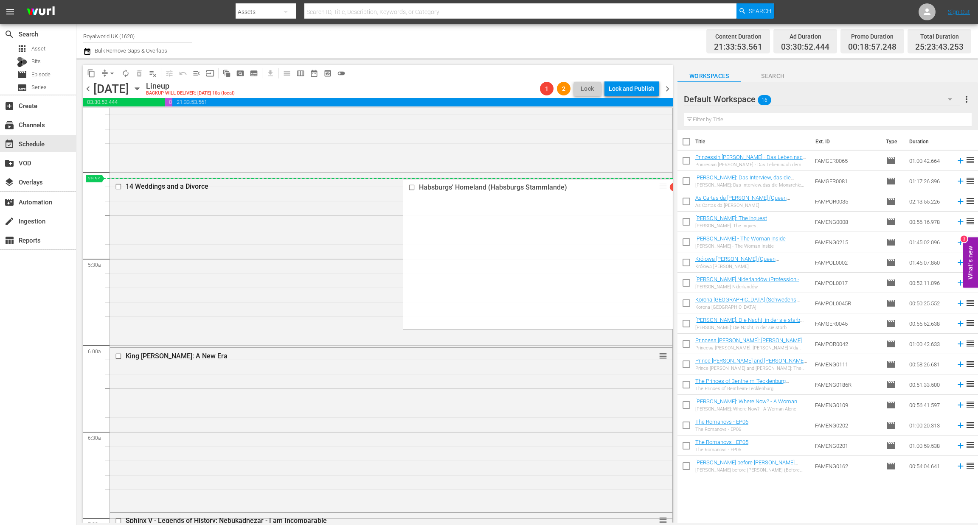
scroll to position [827, 0]
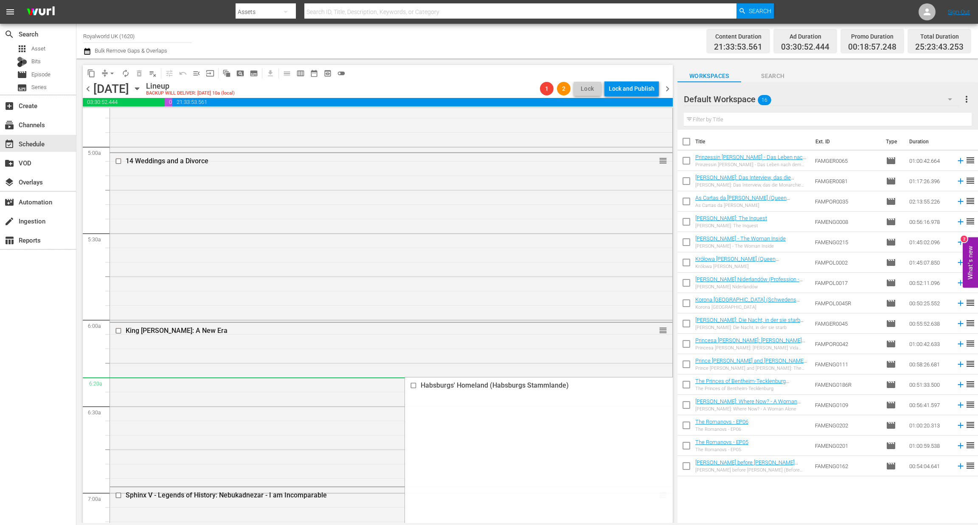
drag, startPoint x: 653, startPoint y: 151, endPoint x: 563, endPoint y: 385, distance: 250.6
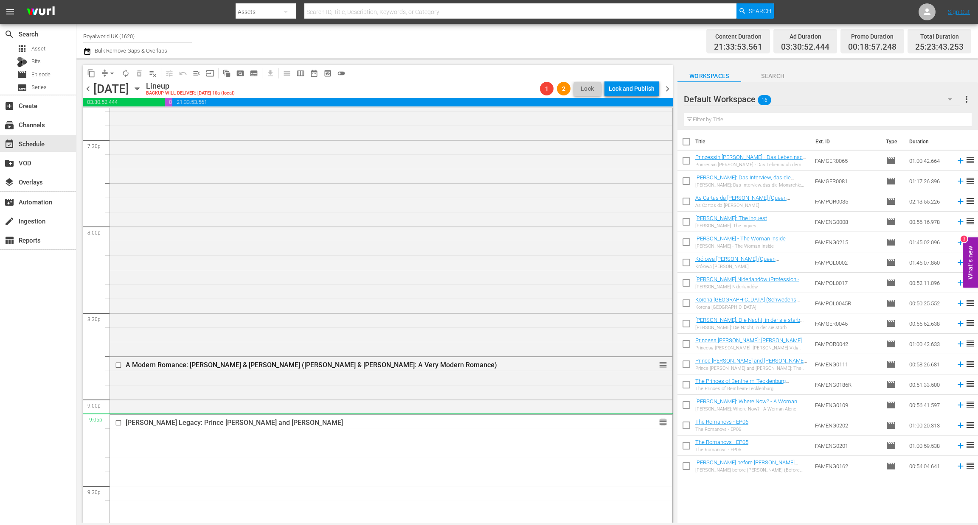
scroll to position [3310, 0]
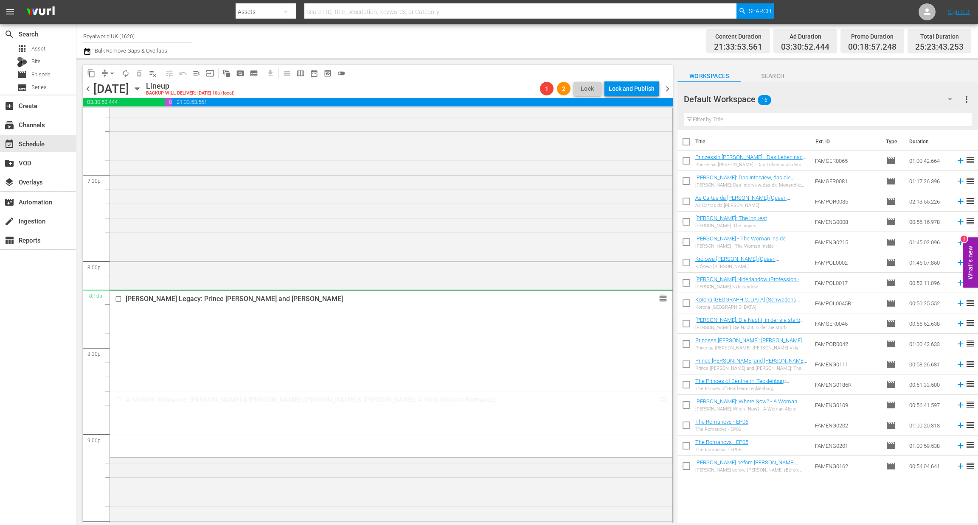
drag, startPoint x: 655, startPoint y: 330, endPoint x: 605, endPoint y: 300, distance: 58.2
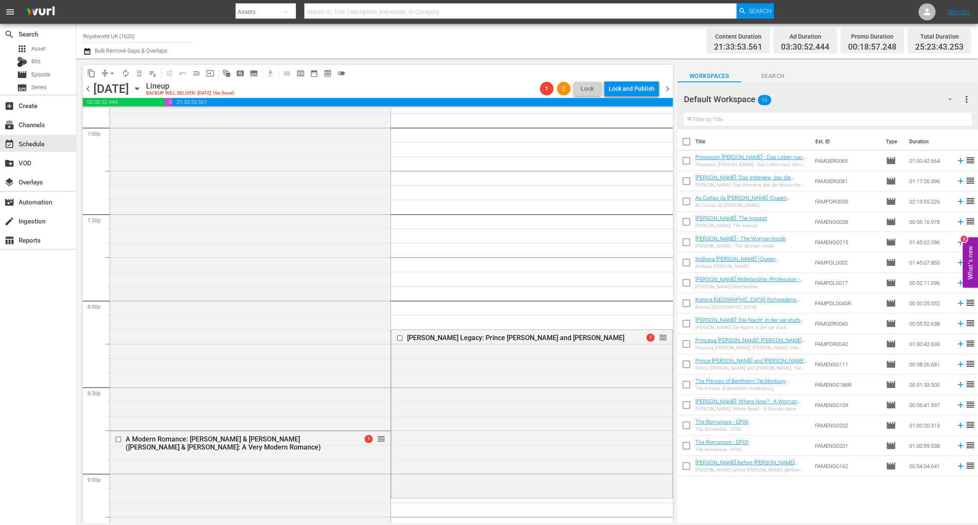
scroll to position [3296, 0]
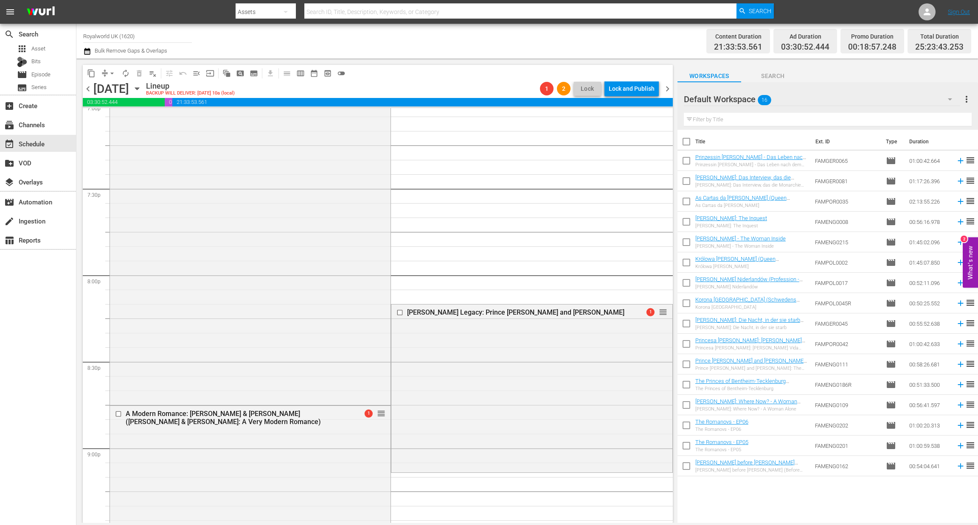
drag, startPoint x: 656, startPoint y: 178, endPoint x: 556, endPoint y: 361, distance: 208.9
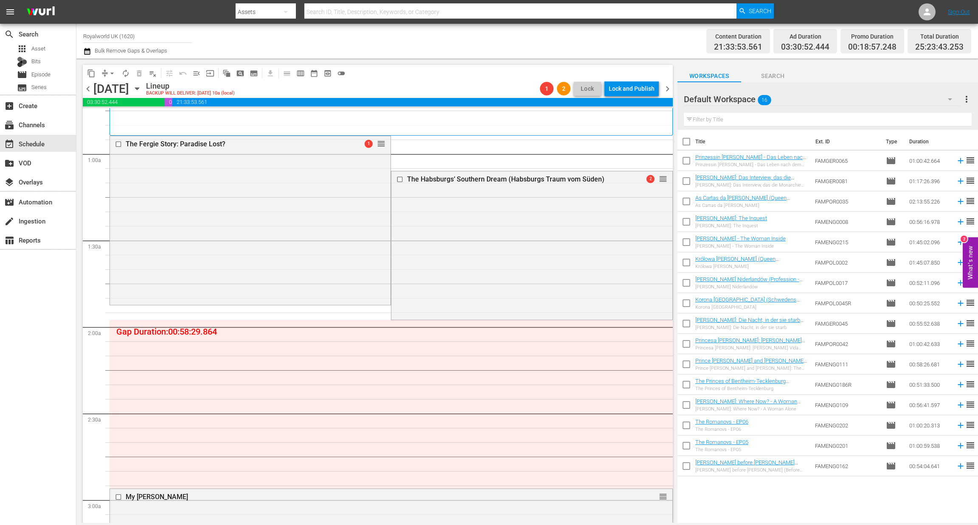
scroll to position [318, 0]
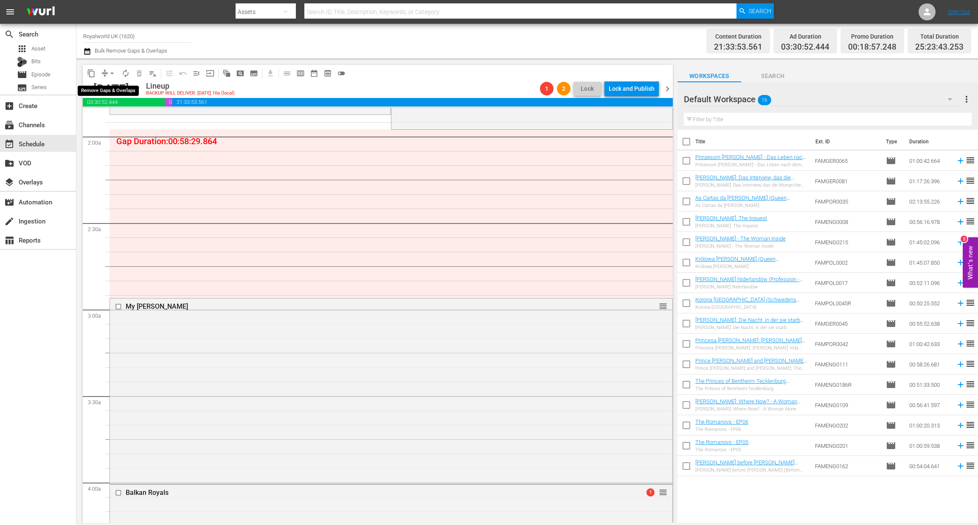
click at [111, 74] on span "arrow_drop_down" at bounding box center [112, 73] width 8 height 8
click at [118, 118] on li "Align to End of Previous Day" at bounding box center [112, 118] width 89 height 14
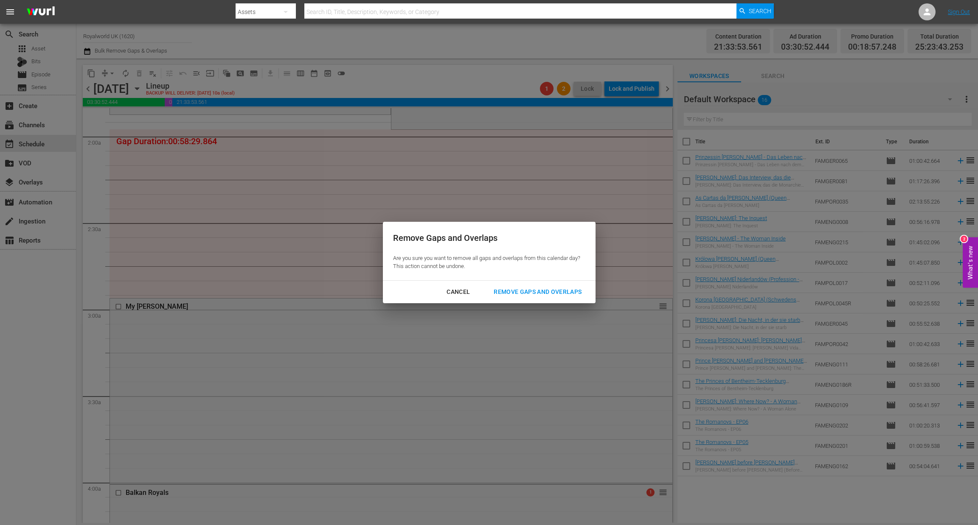
click at [583, 298] on button "Remove Gaps and Overlaps" at bounding box center [537, 292] width 108 height 16
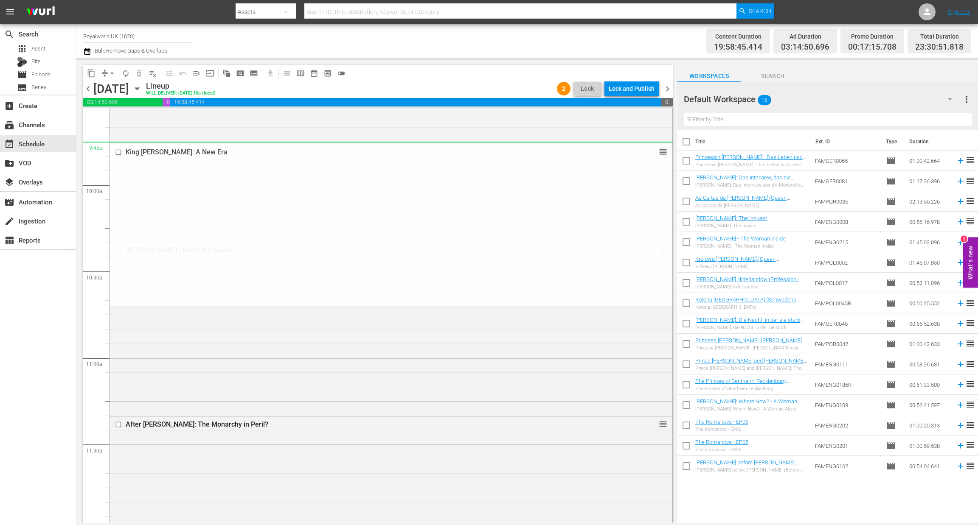
scroll to position [2037, 0]
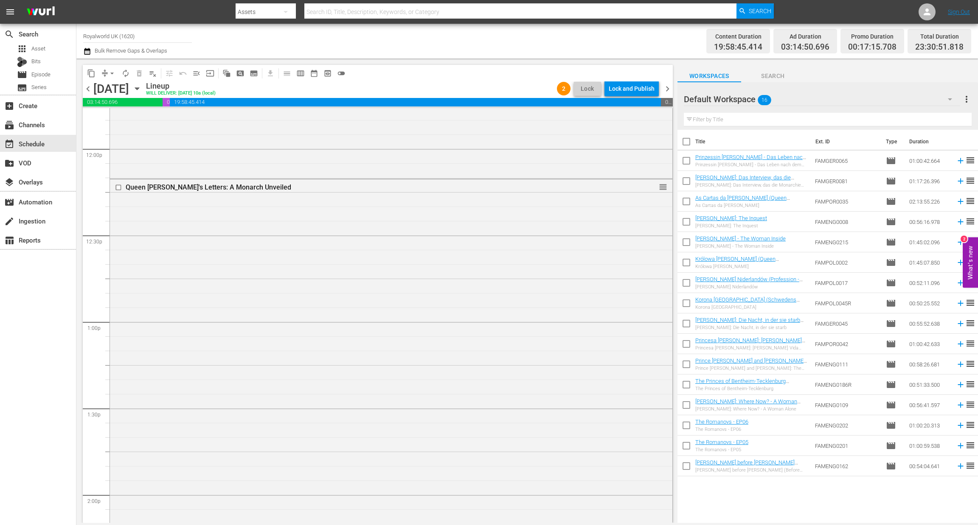
drag, startPoint x: 648, startPoint y: 192, endPoint x: 580, endPoint y: 358, distance: 179.5
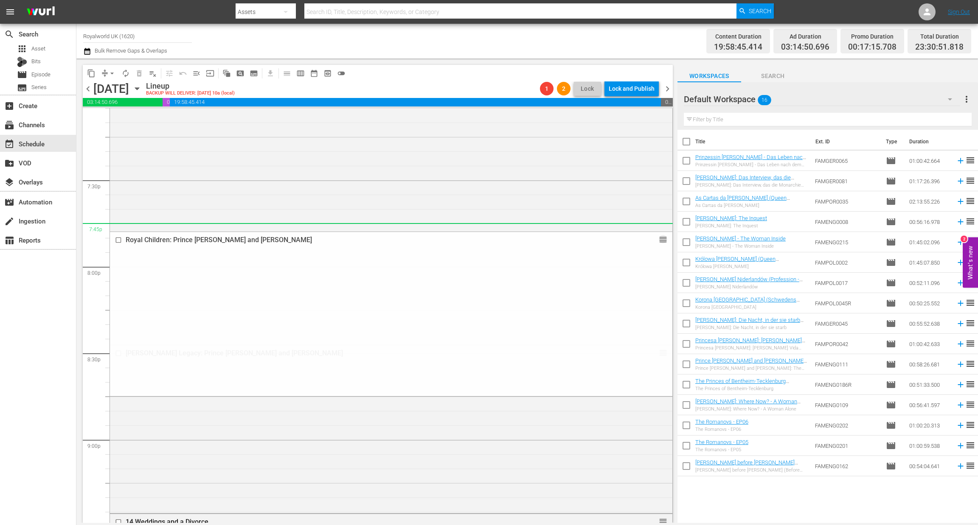
scroll to position [3325, 0]
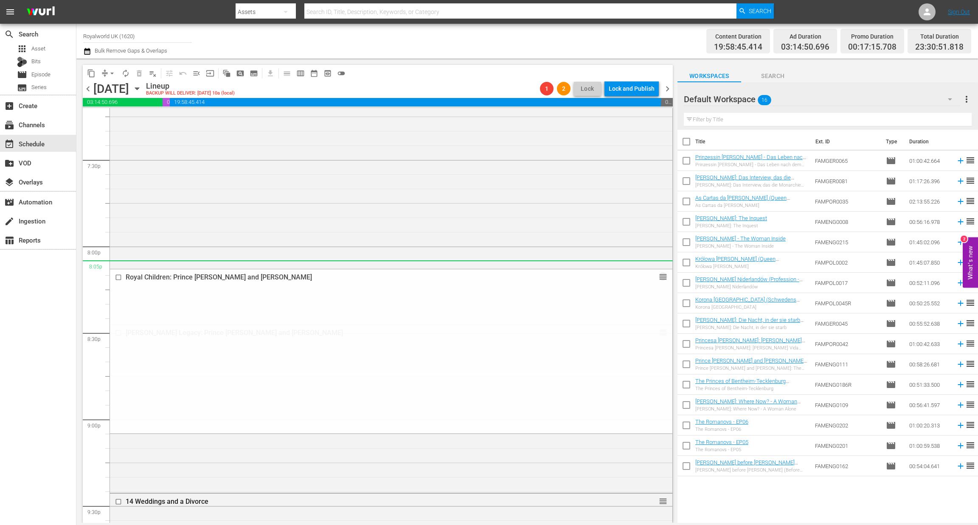
drag, startPoint x: 653, startPoint y: 154, endPoint x: 288, endPoint y: 8, distance: 392.9
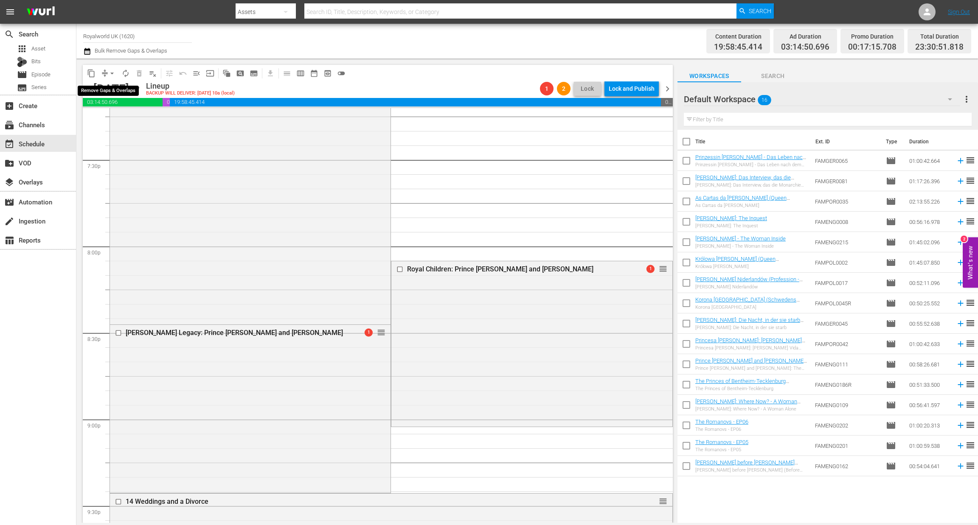
click at [113, 74] on span "arrow_drop_down" at bounding box center [112, 73] width 8 height 8
click at [121, 123] on li "Align to End of Previous Day" at bounding box center [112, 118] width 89 height 14
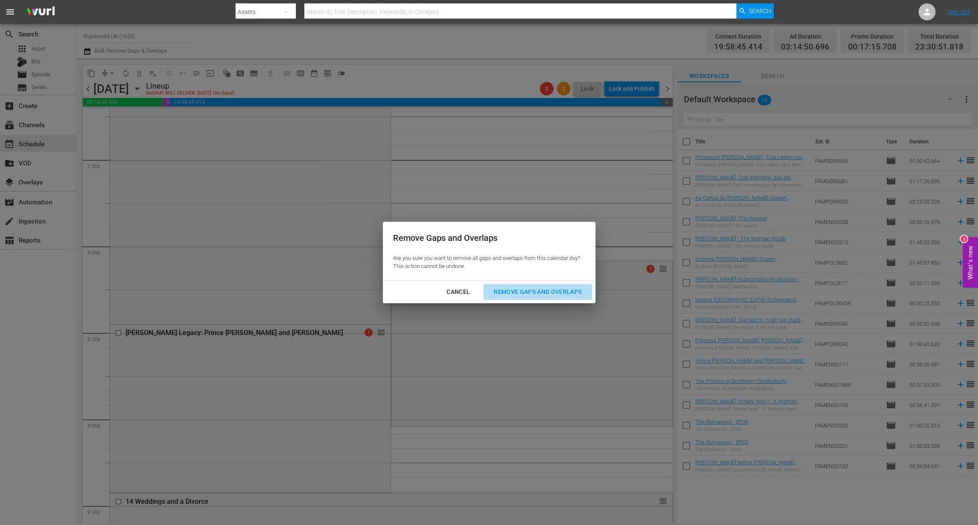
click at [517, 285] on button "Remove Gaps and Overlaps" at bounding box center [537, 292] width 108 height 16
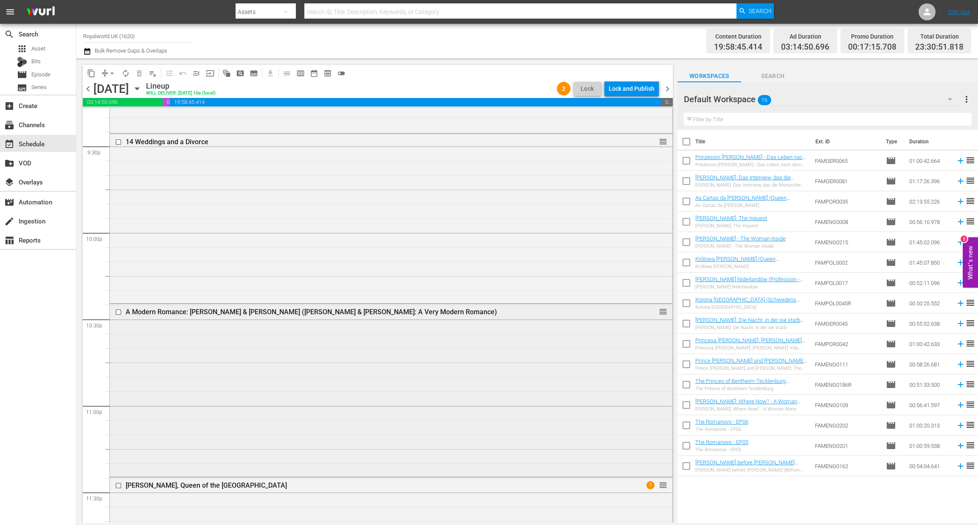
scroll to position [3812, 0]
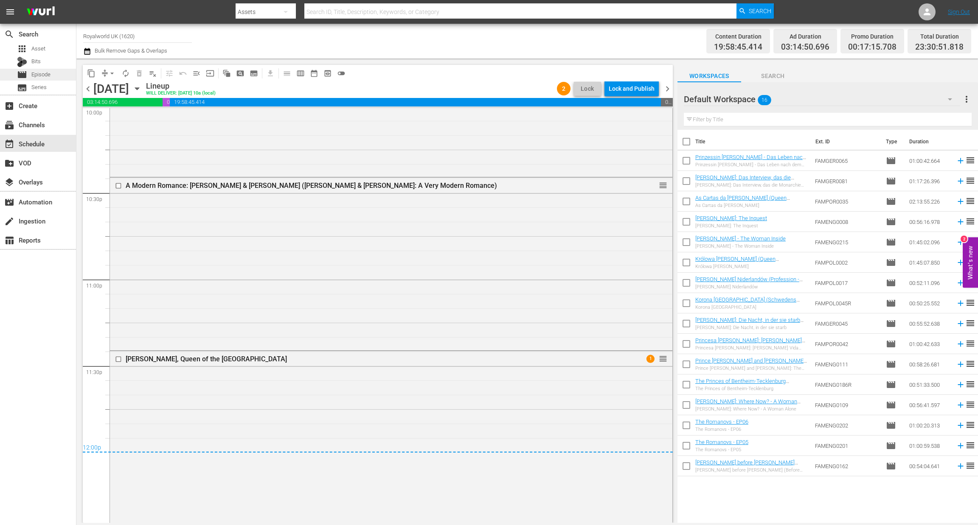
click at [54, 69] on div "movie Episode" at bounding box center [38, 75] width 76 height 12
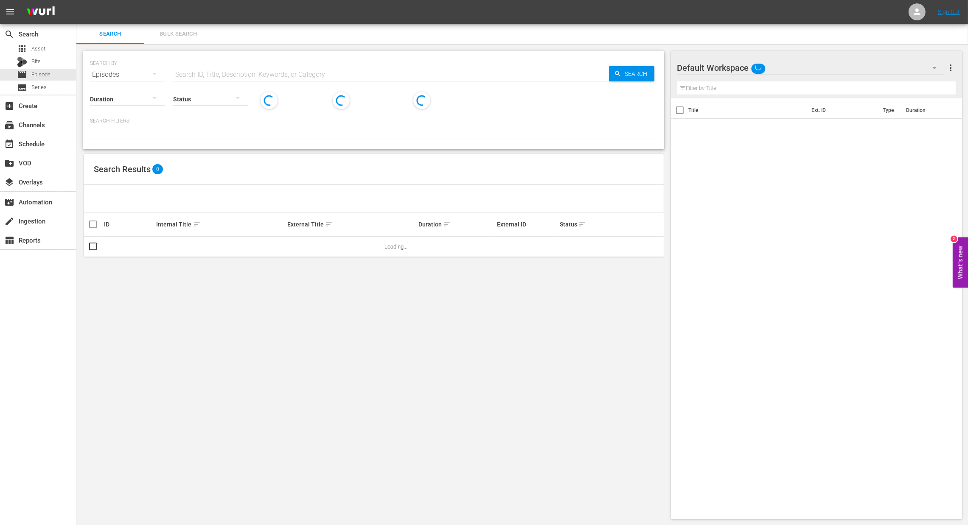
click at [217, 75] on input "text" at bounding box center [391, 75] width 436 height 20
paste input "Diana Princess of Wales: A Celebration of a Life"
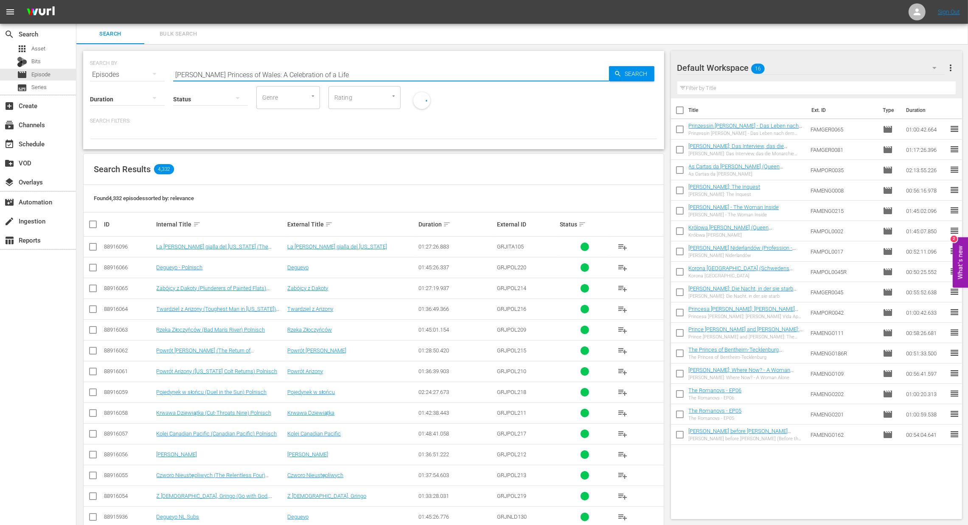
type input "Diana Princess of Wales: A Celebration of a Life"
click at [625, 76] on span "Search" at bounding box center [638, 73] width 33 height 15
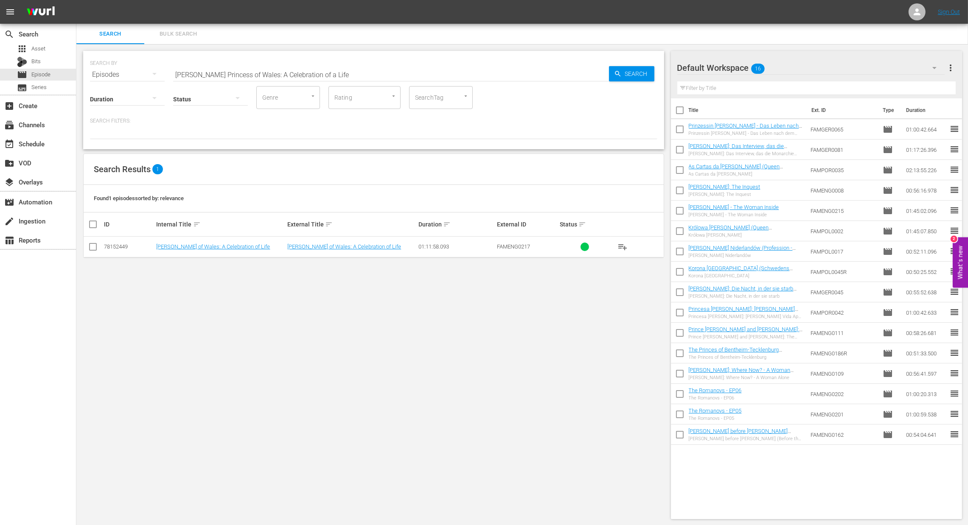
click at [624, 248] on span "playlist_add" at bounding box center [623, 247] width 10 height 10
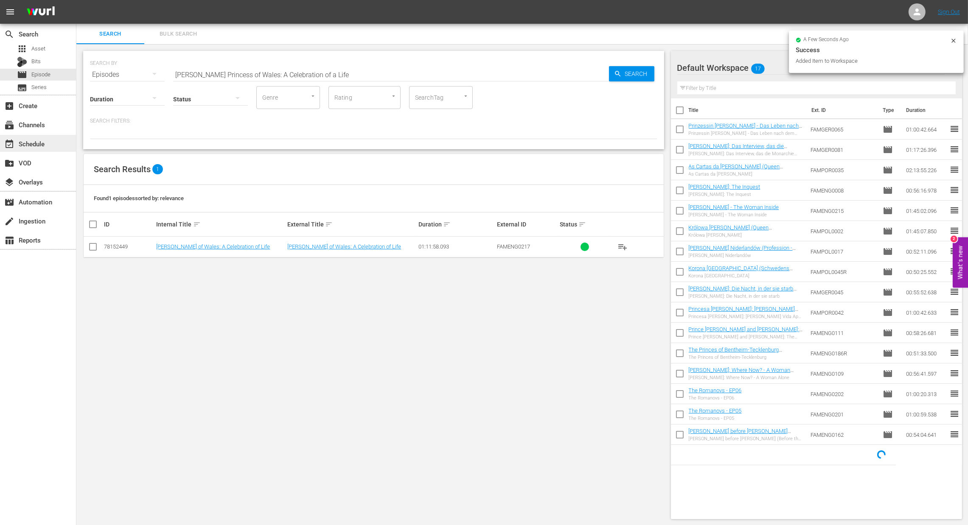
click at [34, 143] on div "event_available Schedule" at bounding box center [24, 143] width 48 height 8
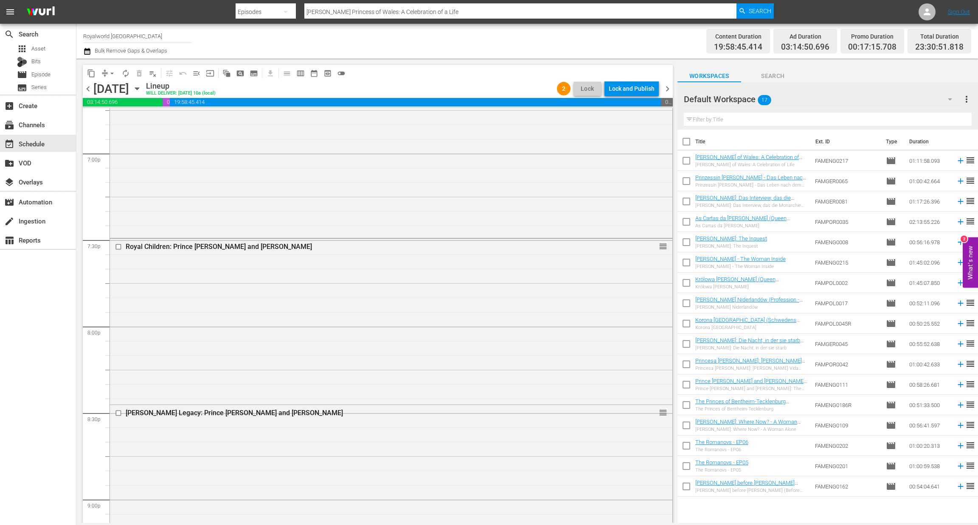
scroll to position [3316, 0]
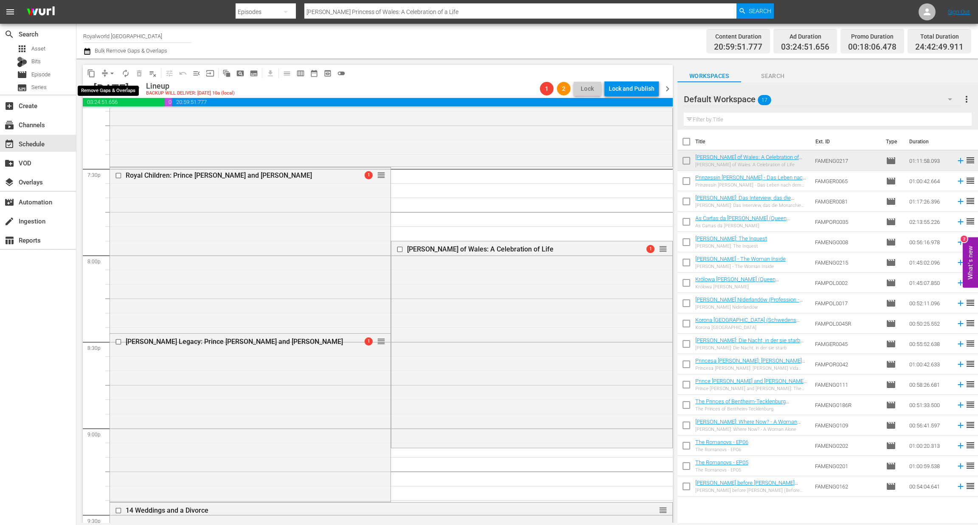
click at [116, 75] on span "arrow_drop_down" at bounding box center [112, 73] width 8 height 8
click at [121, 118] on li "Align to End of Previous Day" at bounding box center [112, 118] width 89 height 14
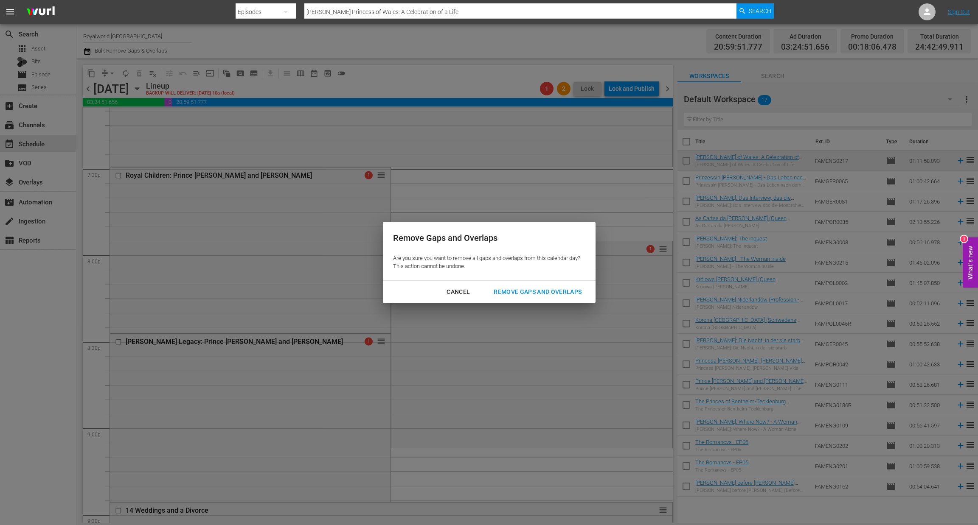
click at [518, 289] on div "Remove Gaps and Overlaps" at bounding box center [537, 292] width 101 height 11
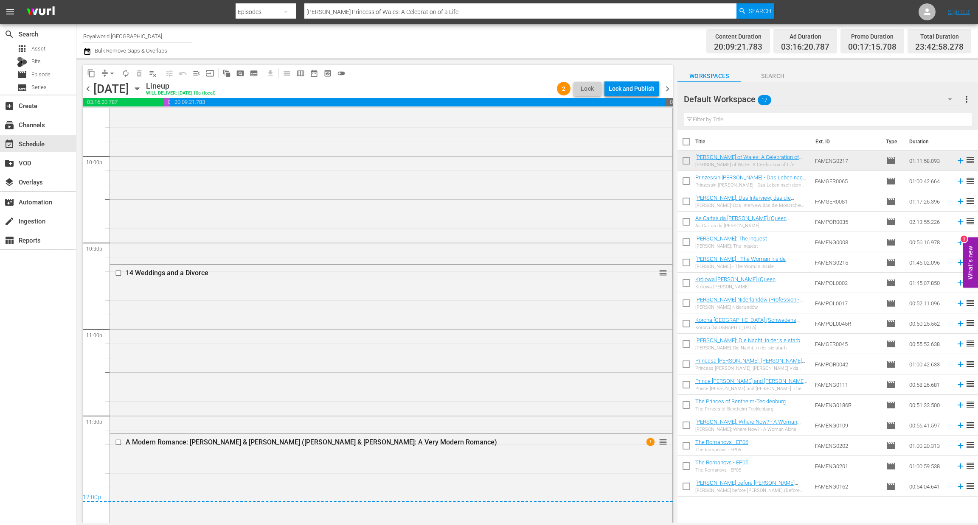
scroll to position [3847, 0]
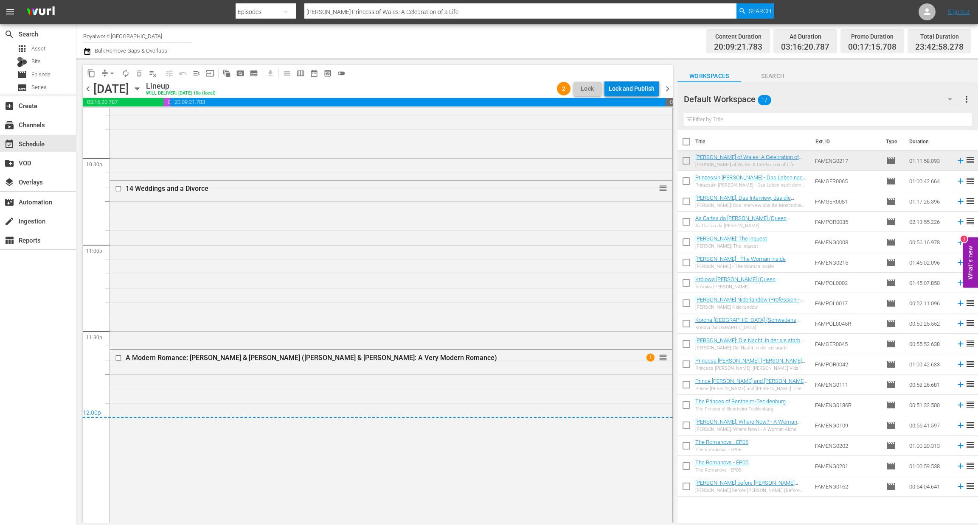
click at [626, 90] on div "Lock and Publish" at bounding box center [632, 88] width 46 height 15
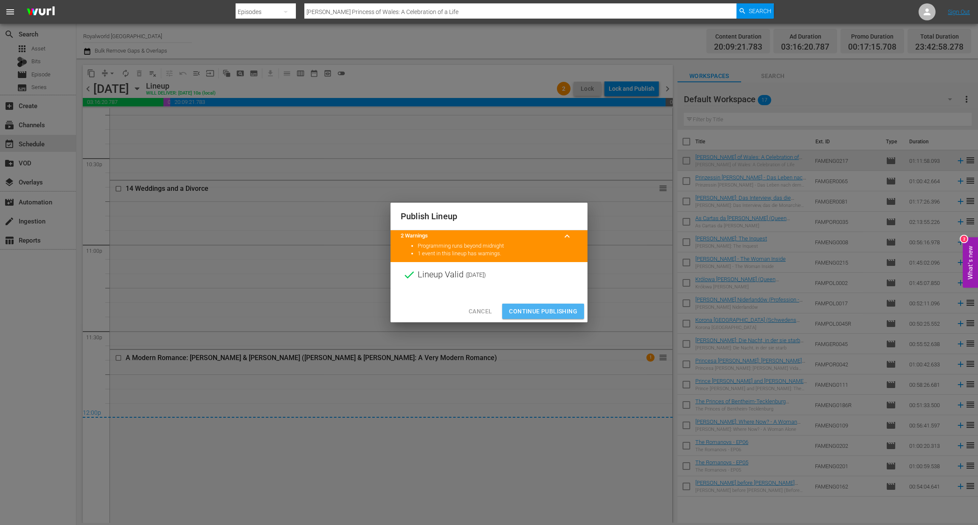
click at [547, 315] on span "Continue Publishing" at bounding box center [543, 311] width 68 height 11
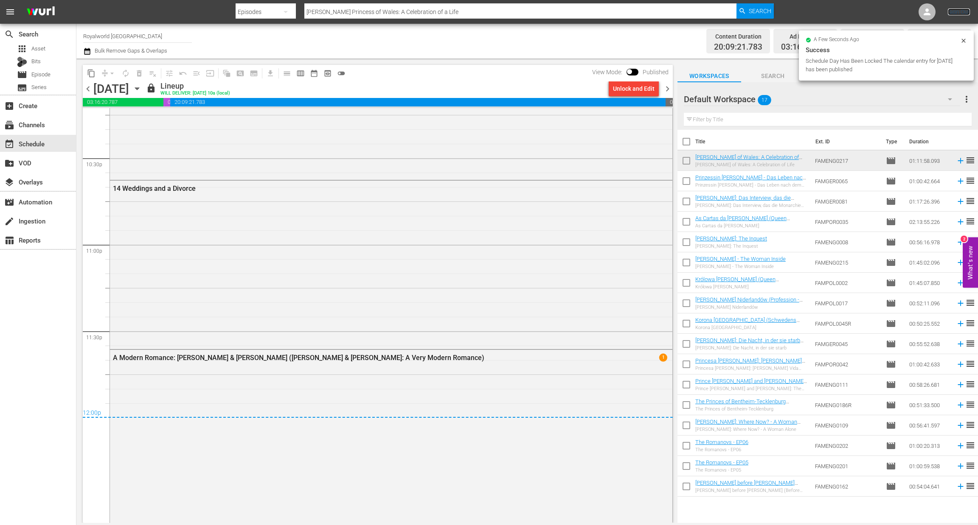
click at [956, 10] on link "Sign Out" at bounding box center [959, 11] width 22 height 7
